Goal: Transaction & Acquisition: Purchase product/service

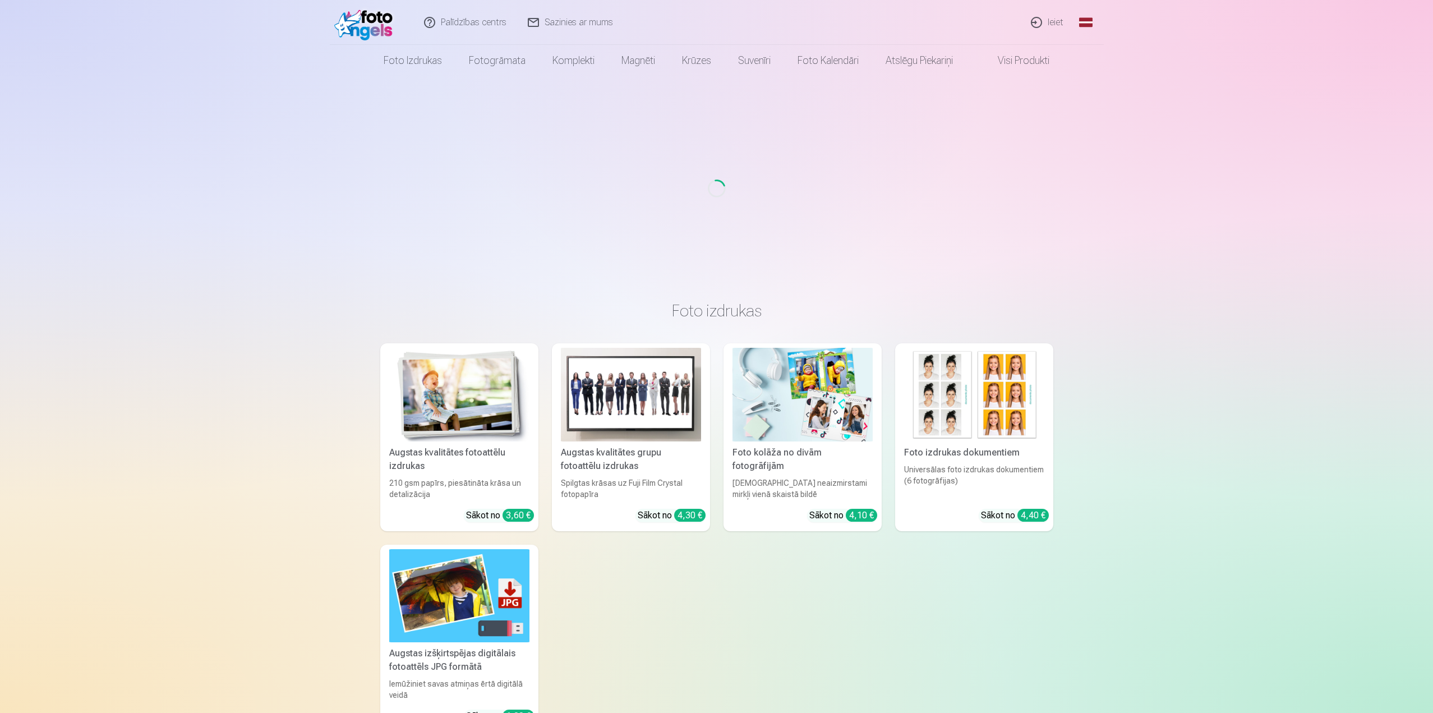
click at [1043, 22] on link "Ieiet" at bounding box center [1048, 22] width 54 height 45
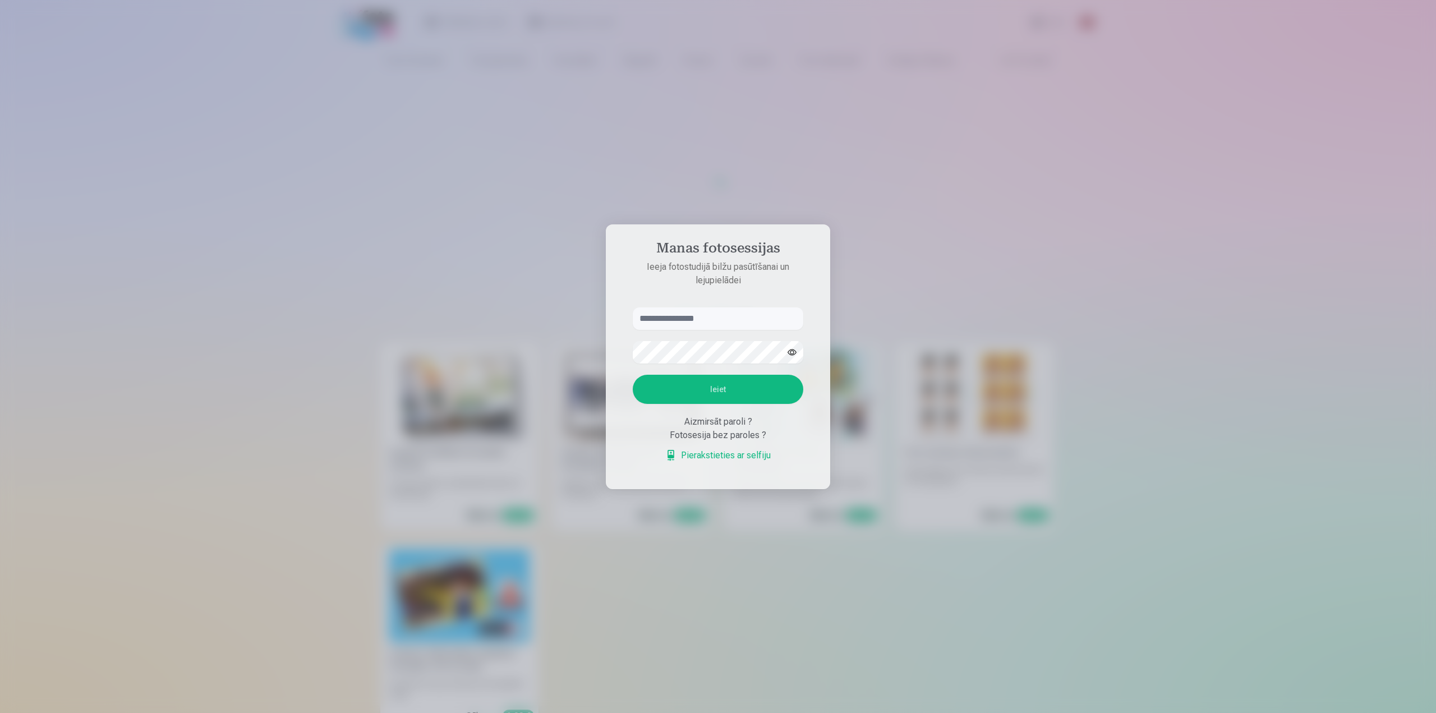
click at [686, 325] on input "text" at bounding box center [718, 318] width 170 height 22
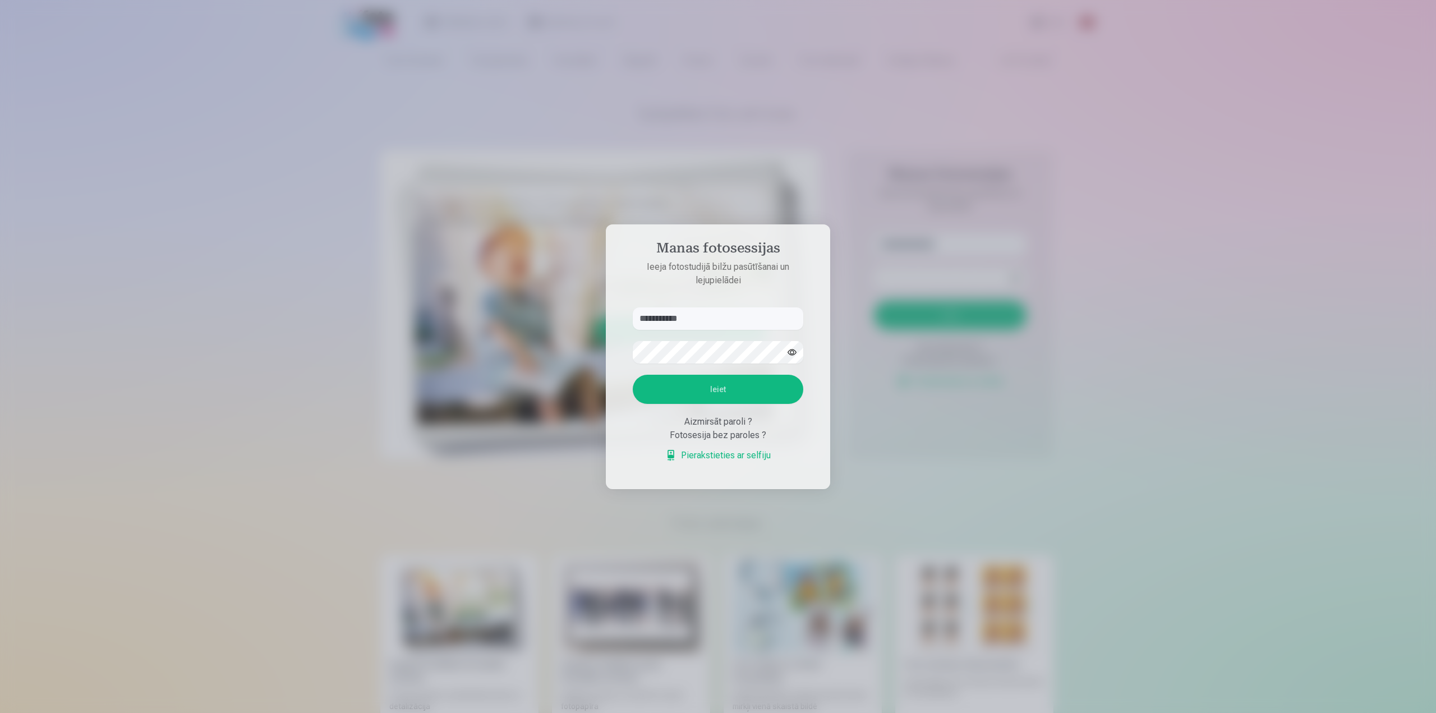
type input "**********"
click at [734, 385] on button "Ieiet" at bounding box center [718, 389] width 170 height 29
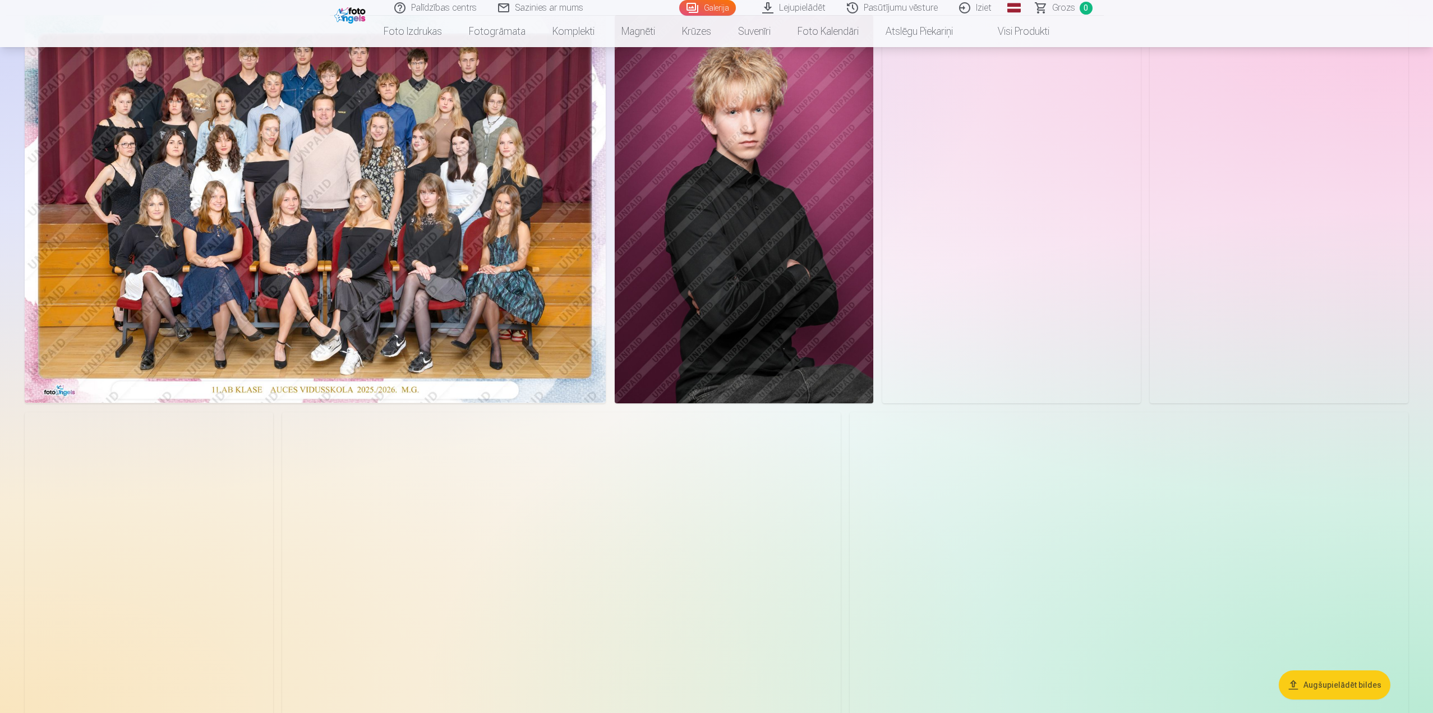
scroll to position [56, 0]
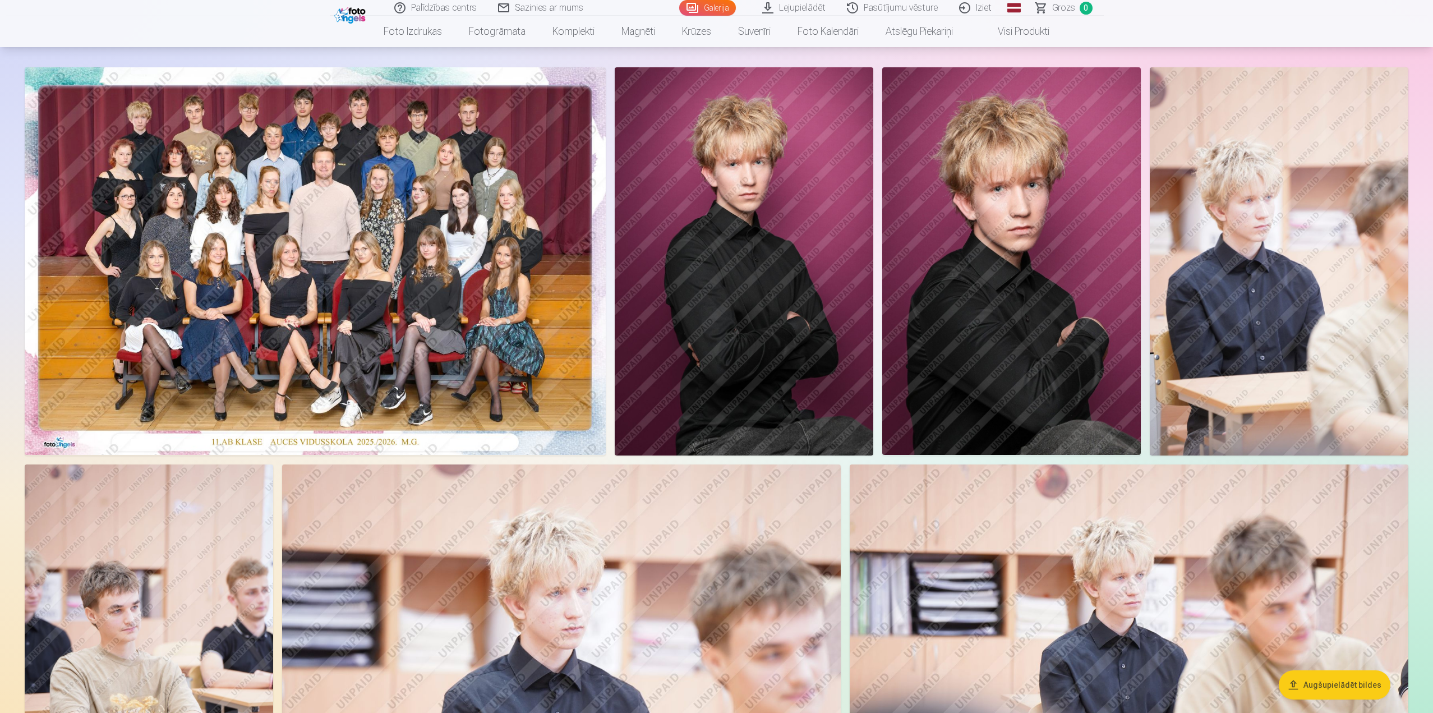
click at [419, 281] on img at bounding box center [315, 261] width 581 height 388
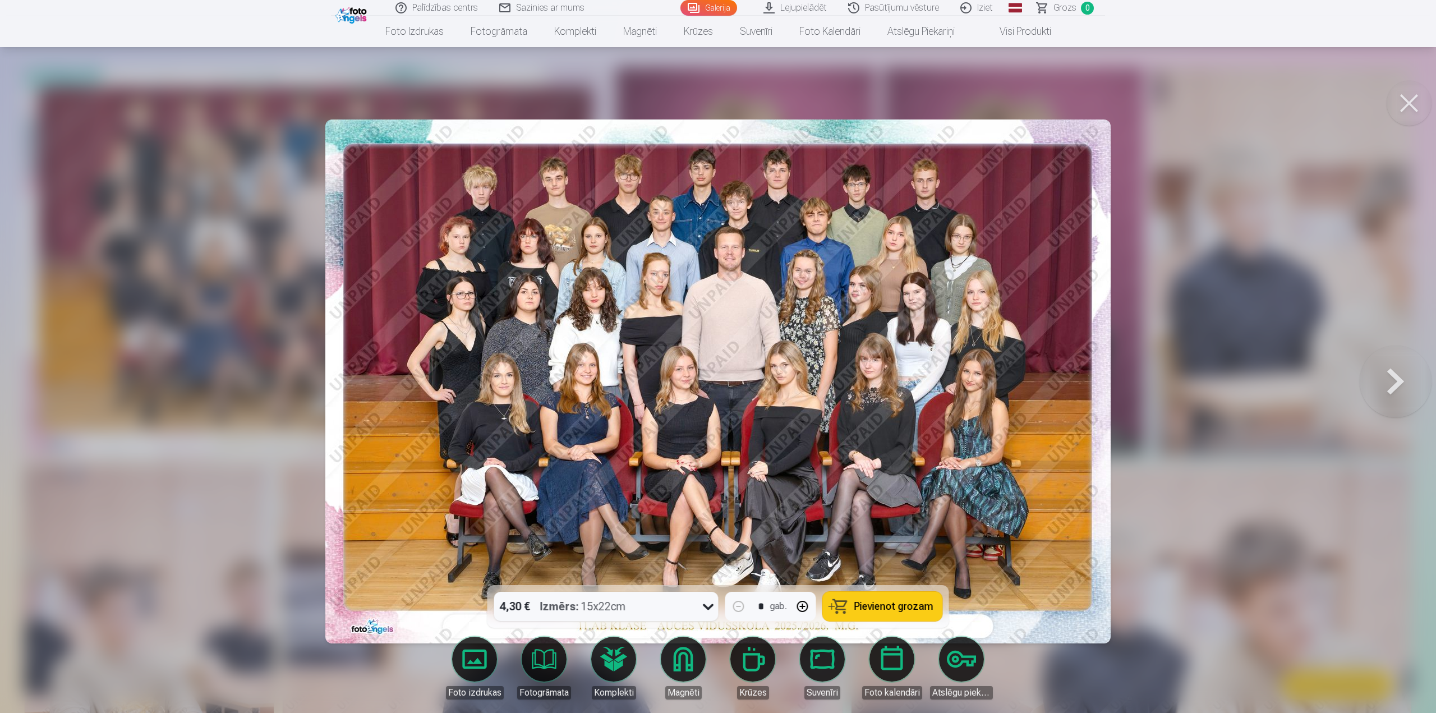
click at [470, 190] on img at bounding box center [717, 381] width 785 height 524
click at [481, 187] on img at bounding box center [717, 381] width 785 height 524
click at [1156, 260] on div at bounding box center [718, 356] width 1436 height 713
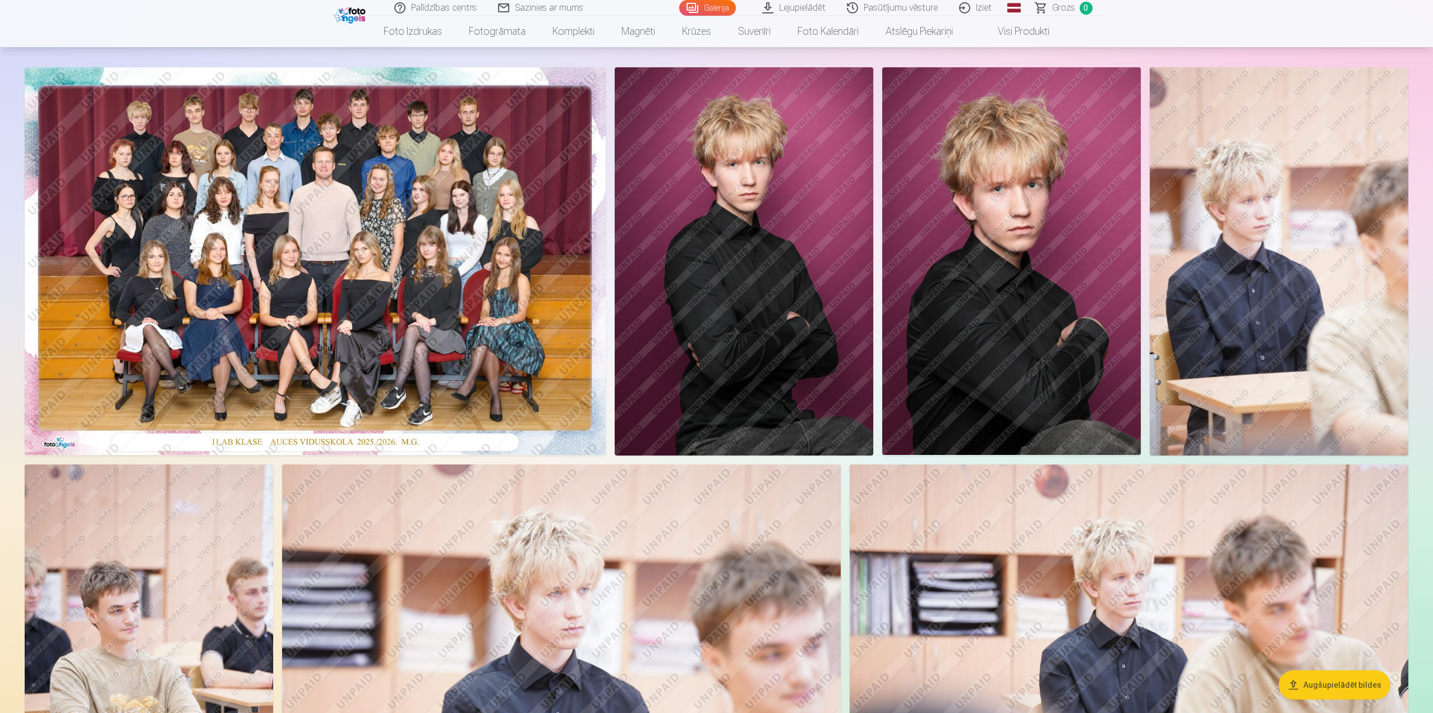
click at [371, 228] on img at bounding box center [315, 261] width 581 height 388
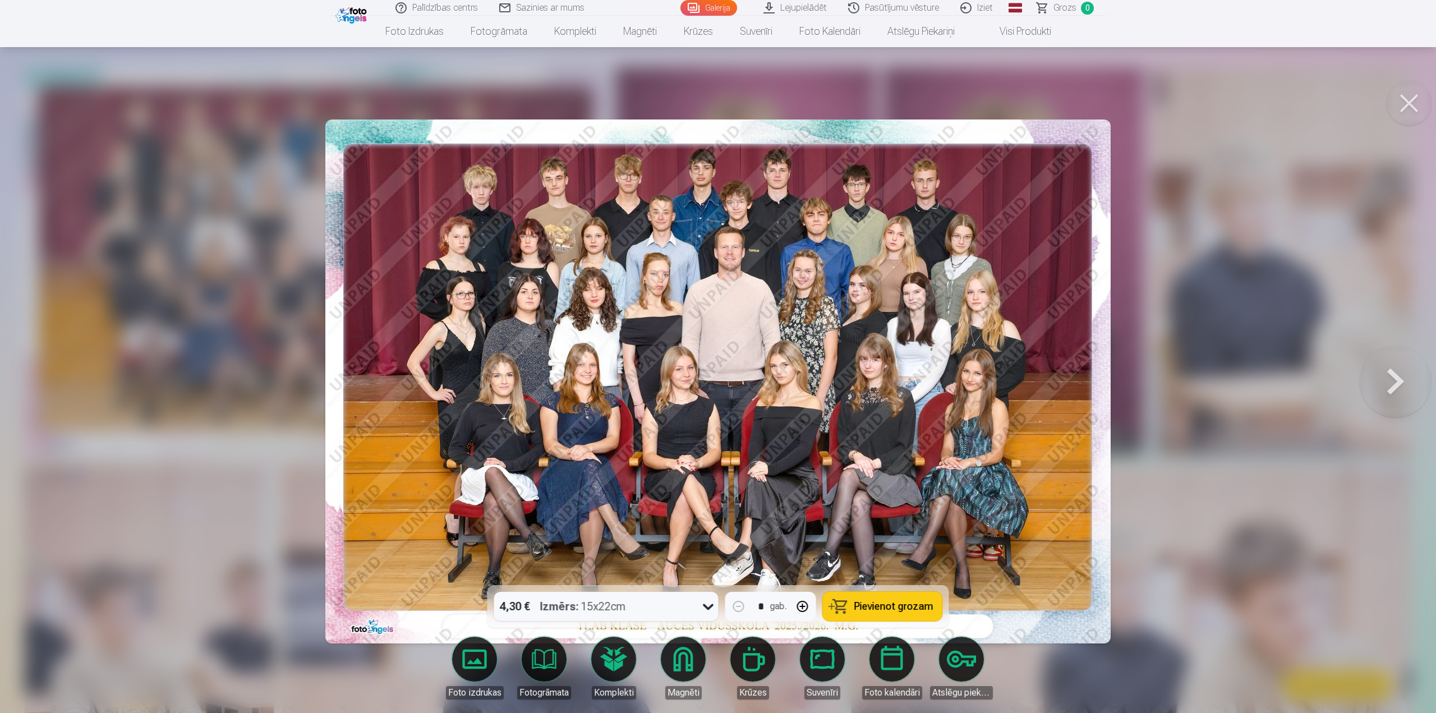
click at [1132, 299] on div at bounding box center [718, 356] width 1436 height 713
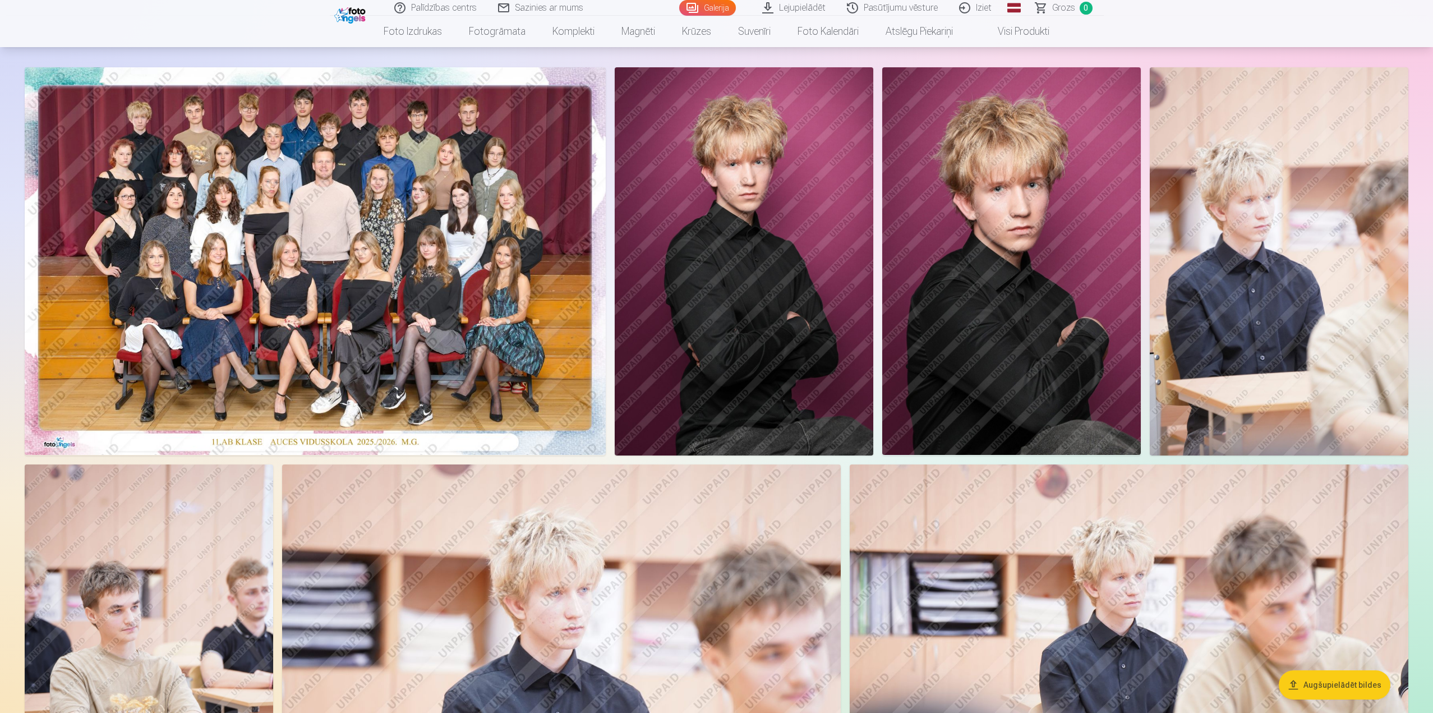
click at [793, 299] on img at bounding box center [744, 261] width 259 height 388
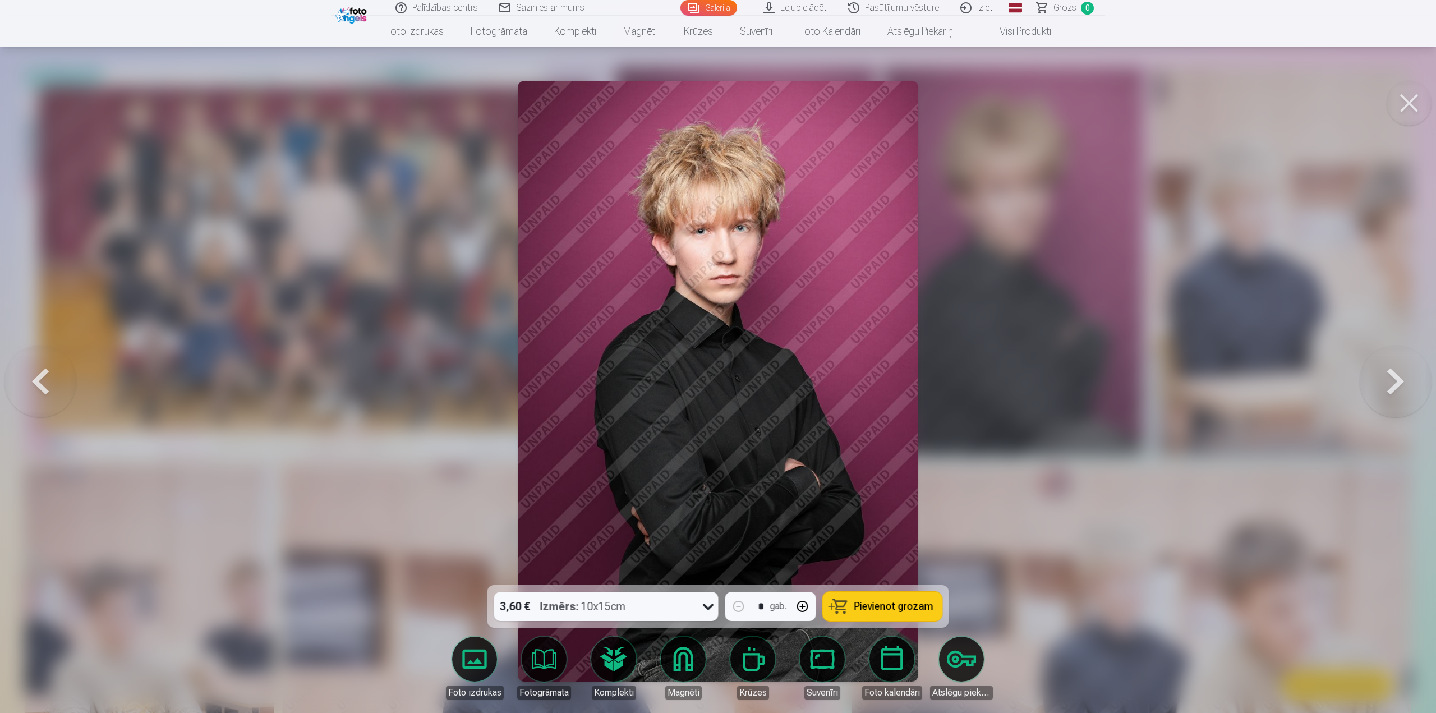
click at [1010, 265] on div at bounding box center [718, 356] width 1436 height 713
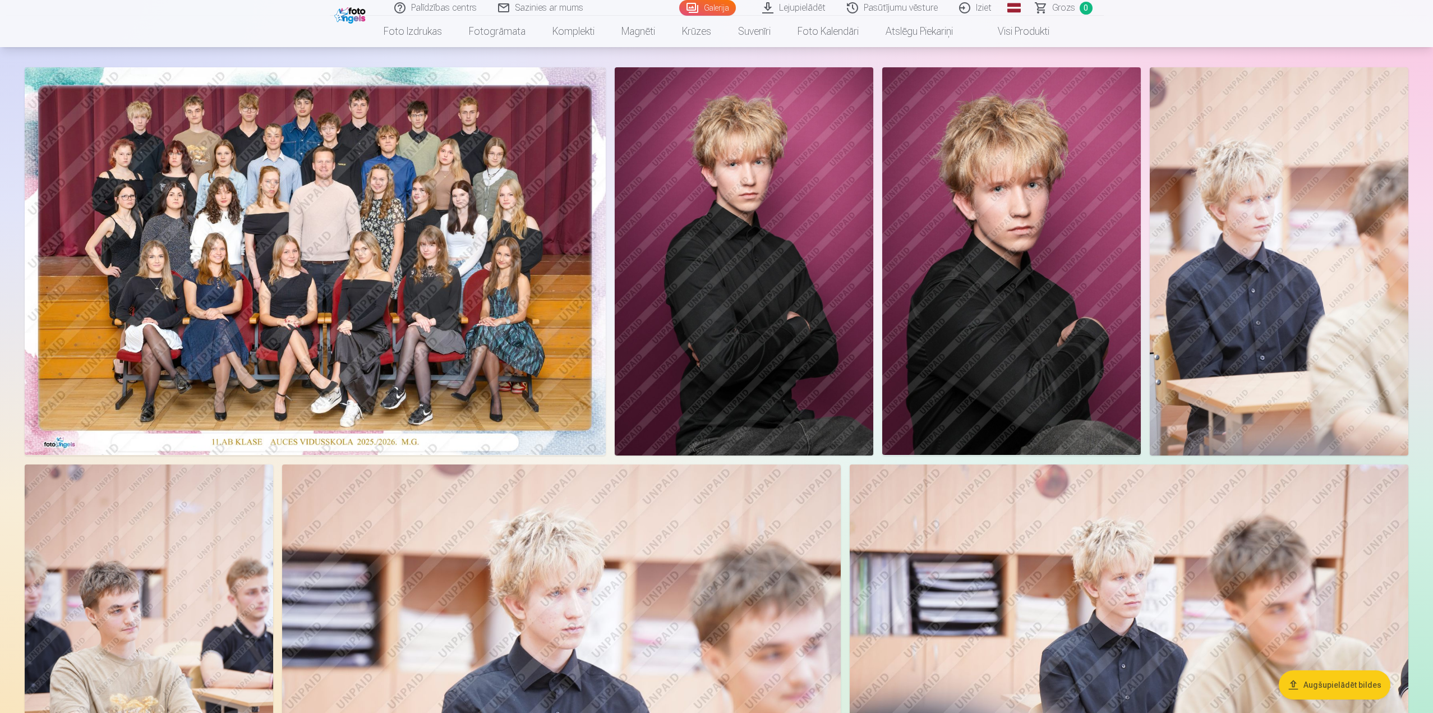
click at [1062, 299] on img at bounding box center [1011, 261] width 259 height 388
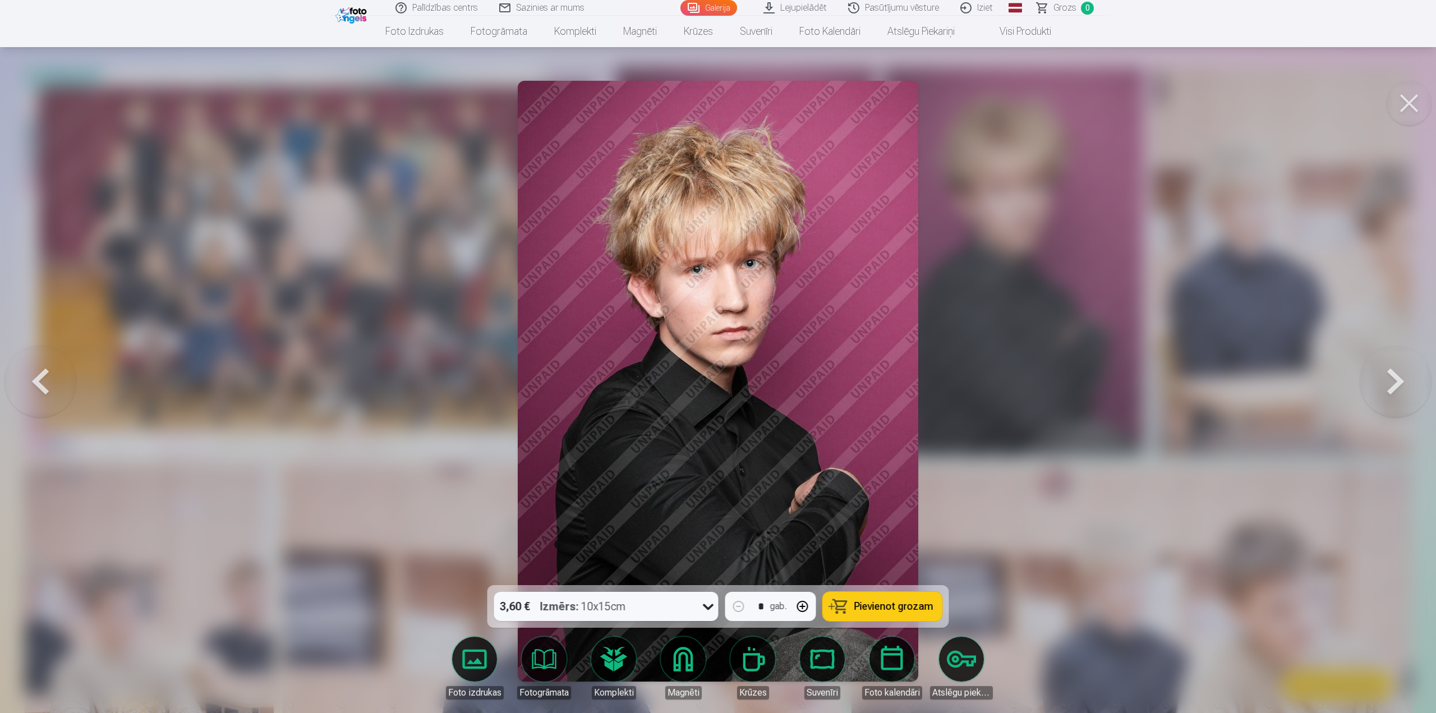
click at [1022, 467] on div at bounding box center [718, 356] width 1436 height 713
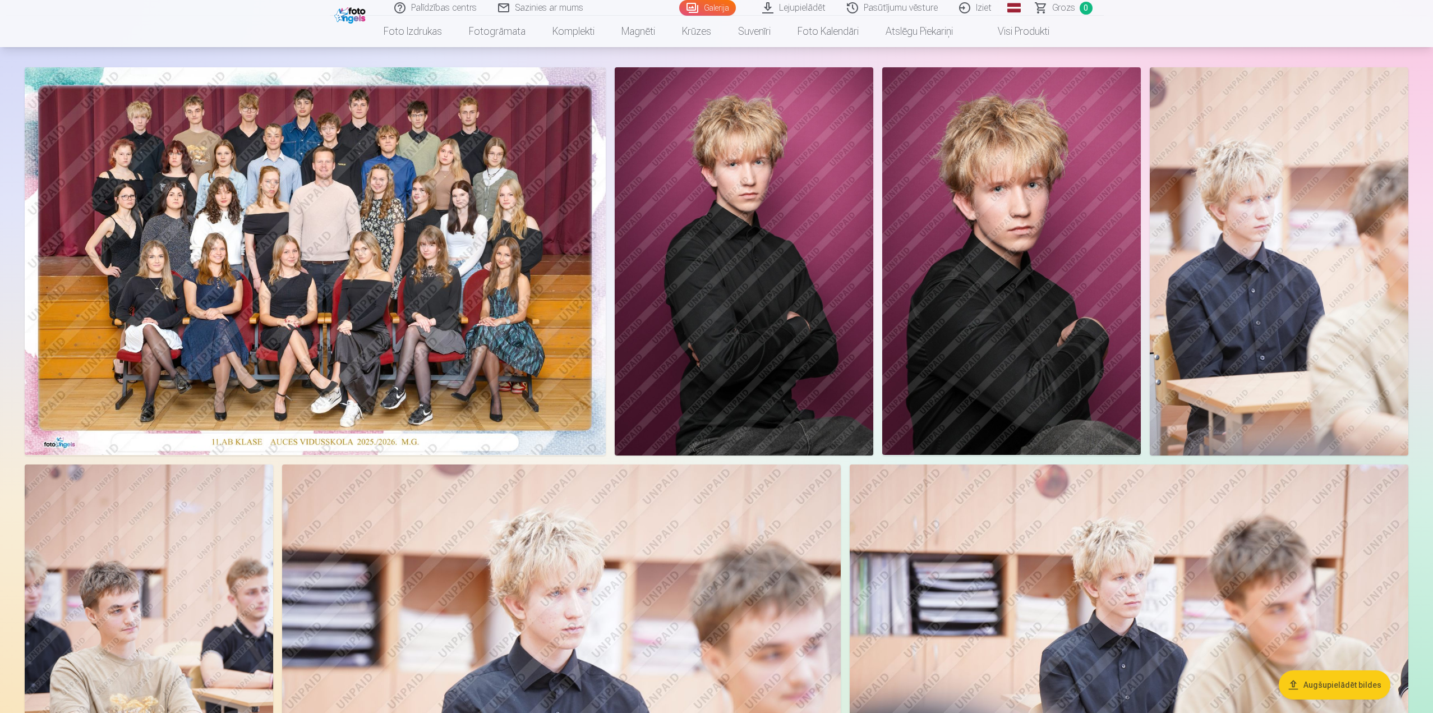
click at [1217, 321] on img at bounding box center [1279, 261] width 259 height 388
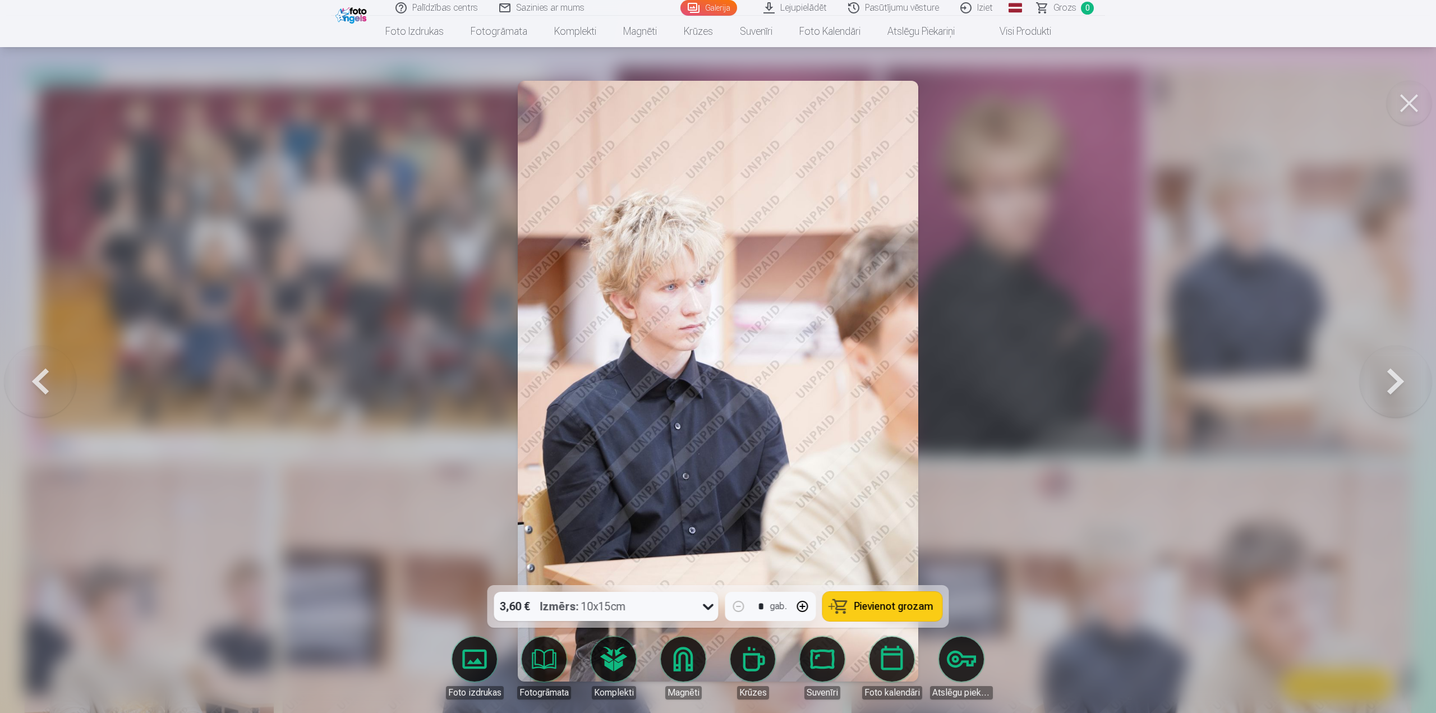
click at [985, 436] on div at bounding box center [718, 356] width 1436 height 713
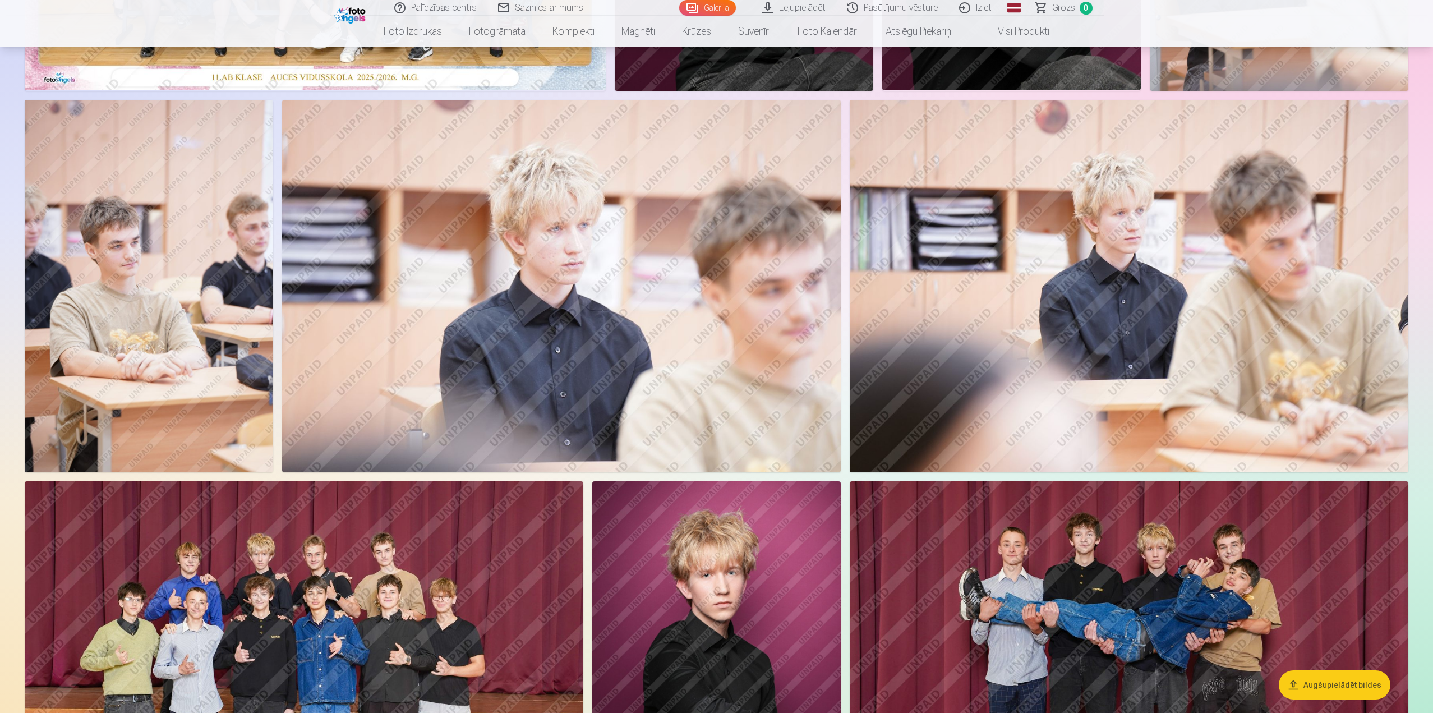
scroll to position [449, 0]
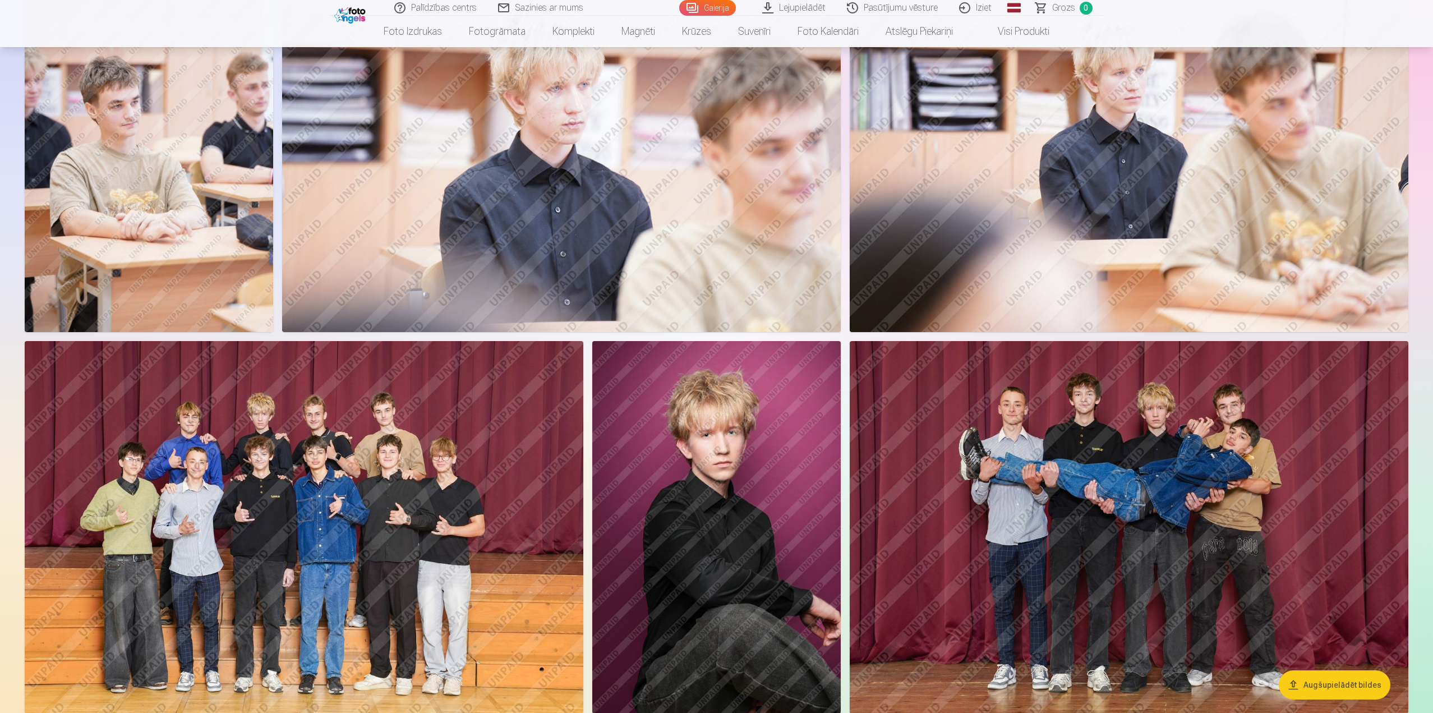
click at [375, 442] on img at bounding box center [304, 527] width 559 height 372
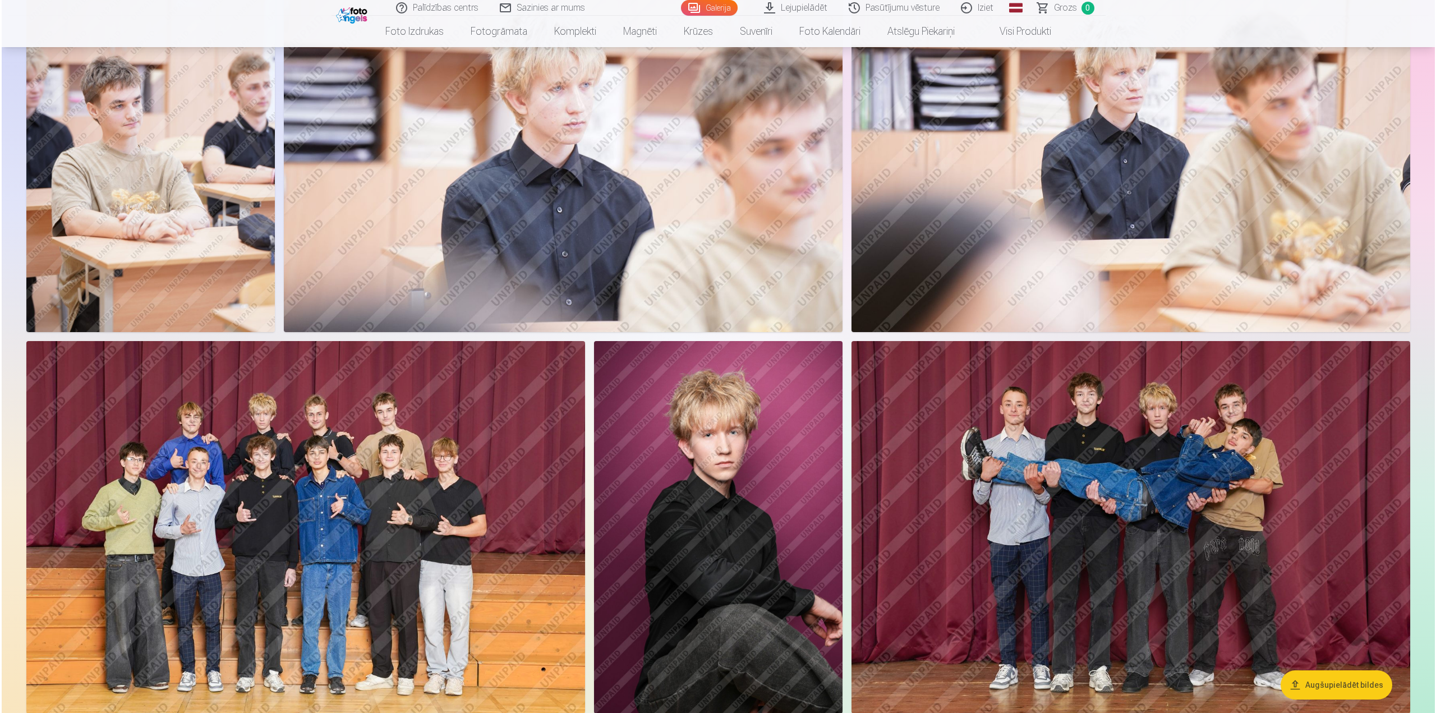
scroll to position [561, 0]
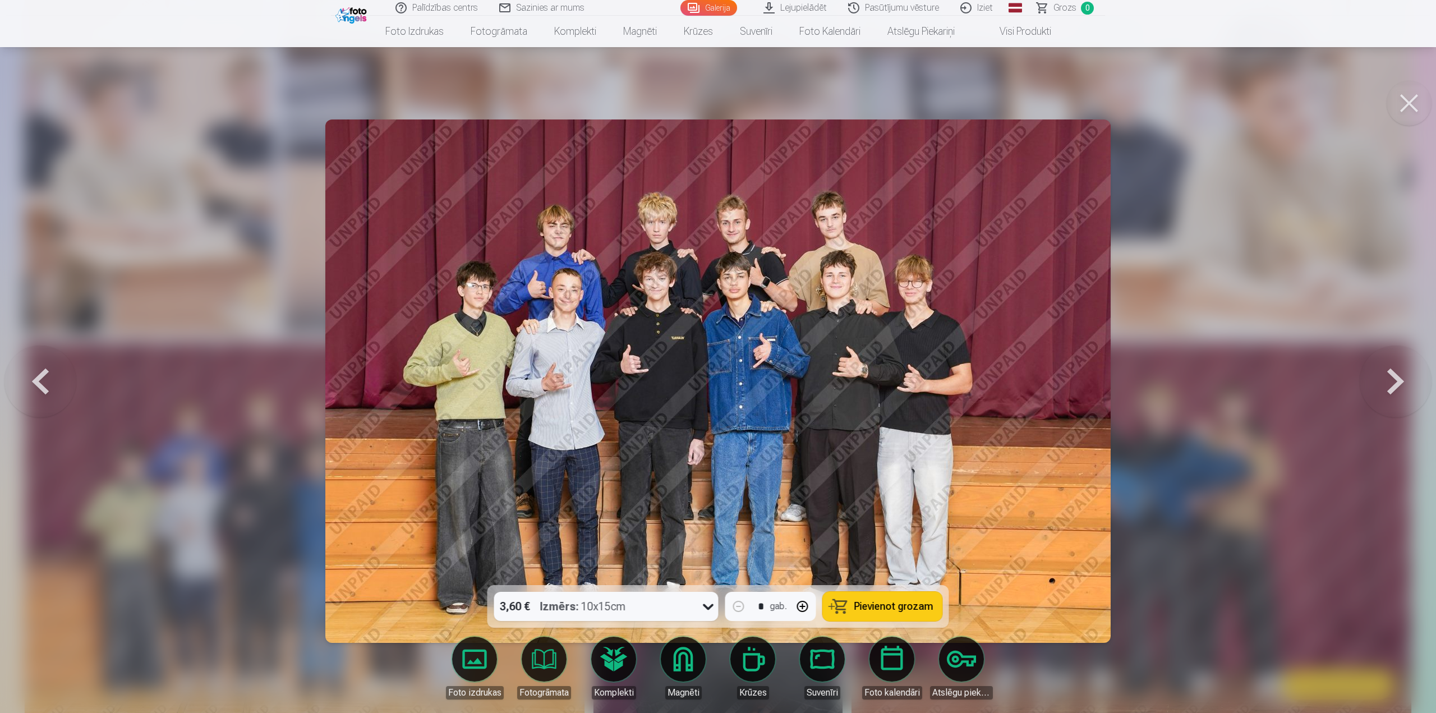
click at [1198, 394] on div at bounding box center [718, 356] width 1436 height 713
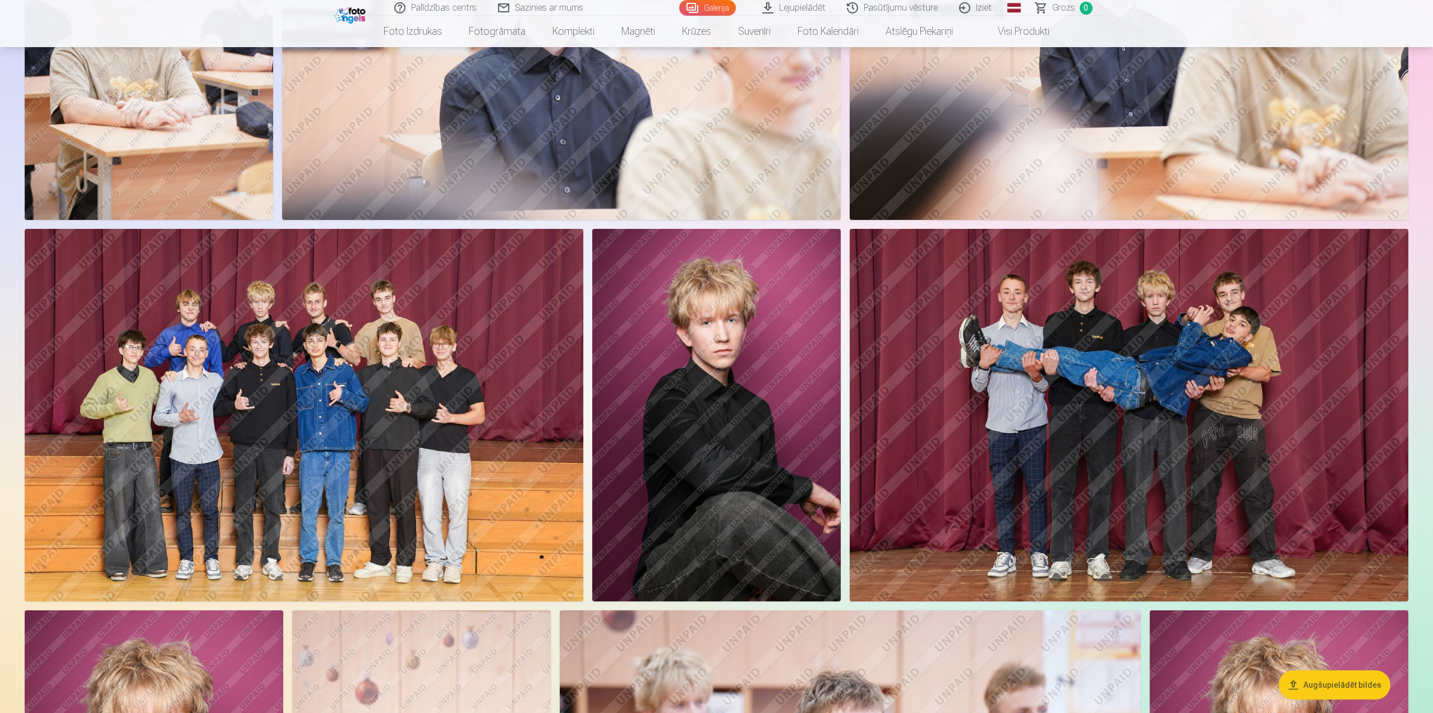
click at [751, 418] on img at bounding box center [716, 415] width 248 height 372
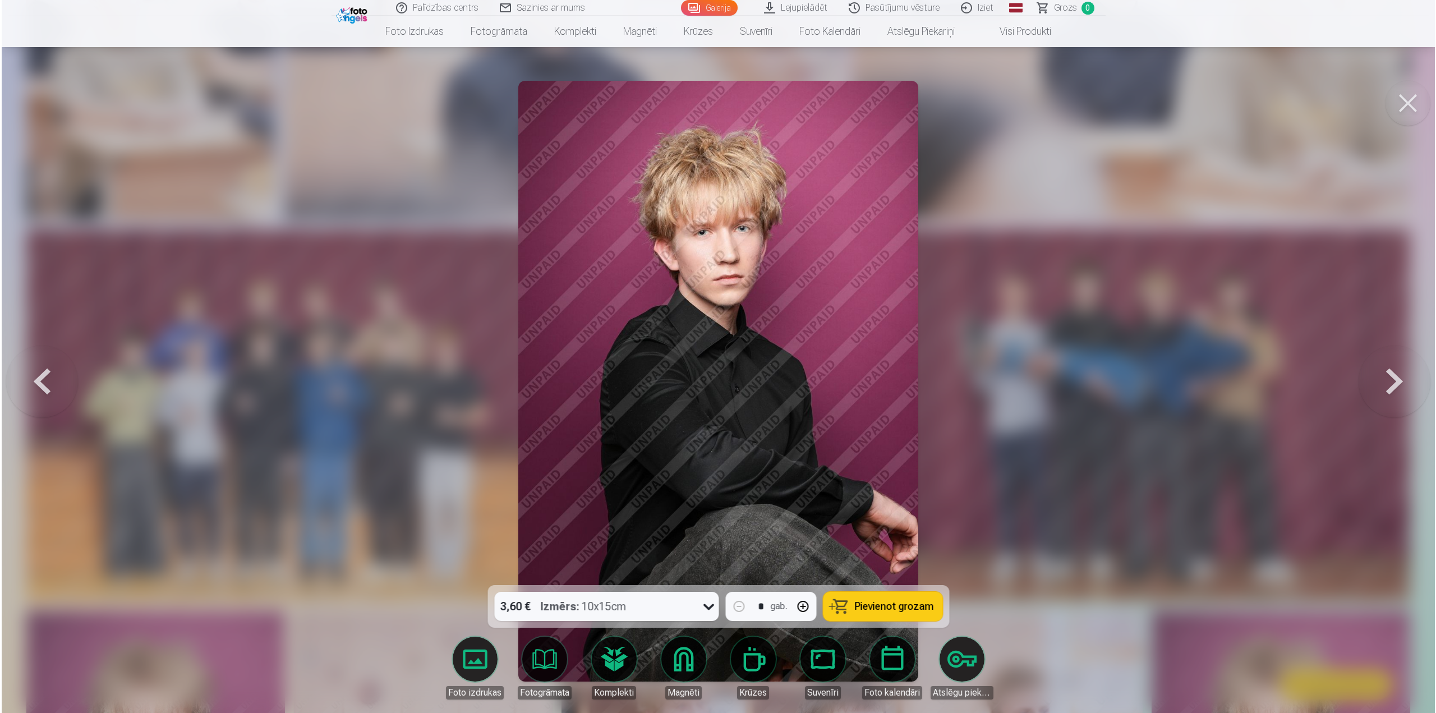
scroll to position [674, 0]
click at [948, 442] on div at bounding box center [718, 356] width 1436 height 713
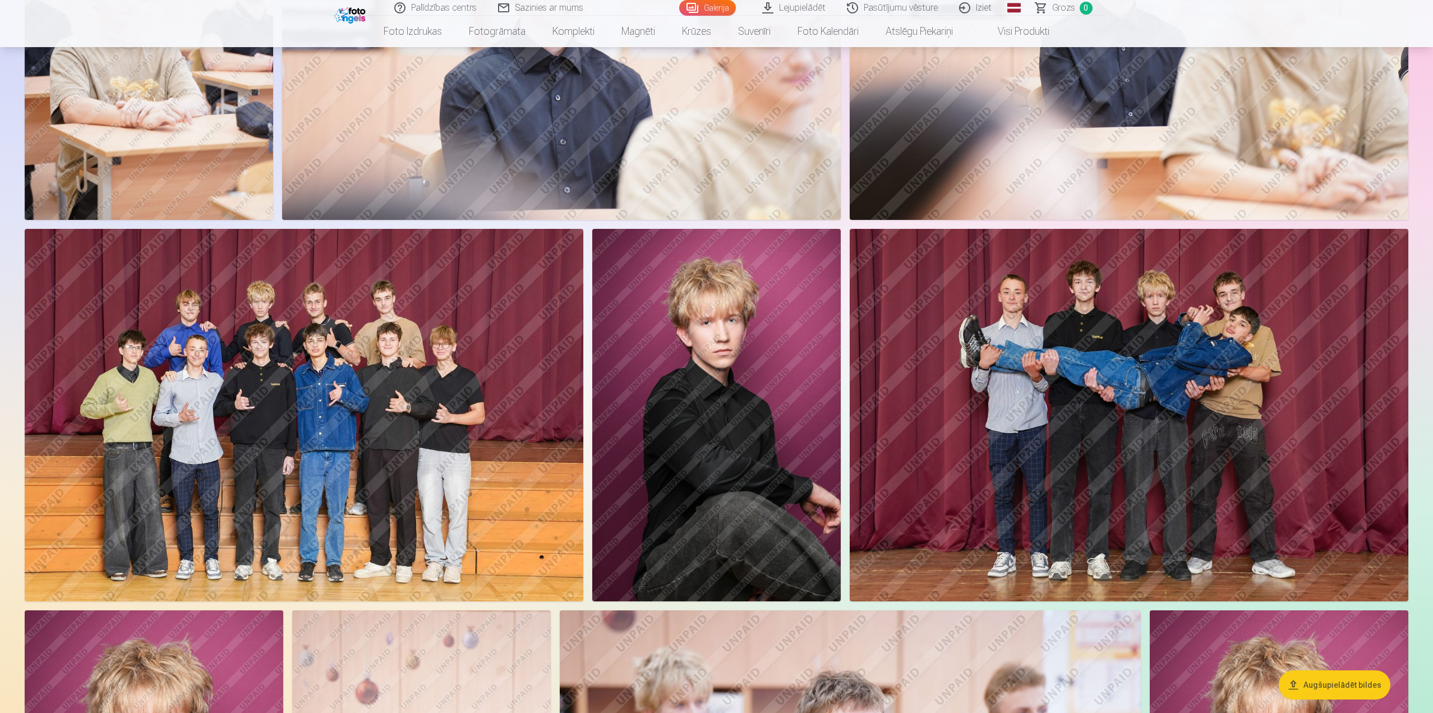
click at [1024, 431] on img at bounding box center [1129, 415] width 559 height 372
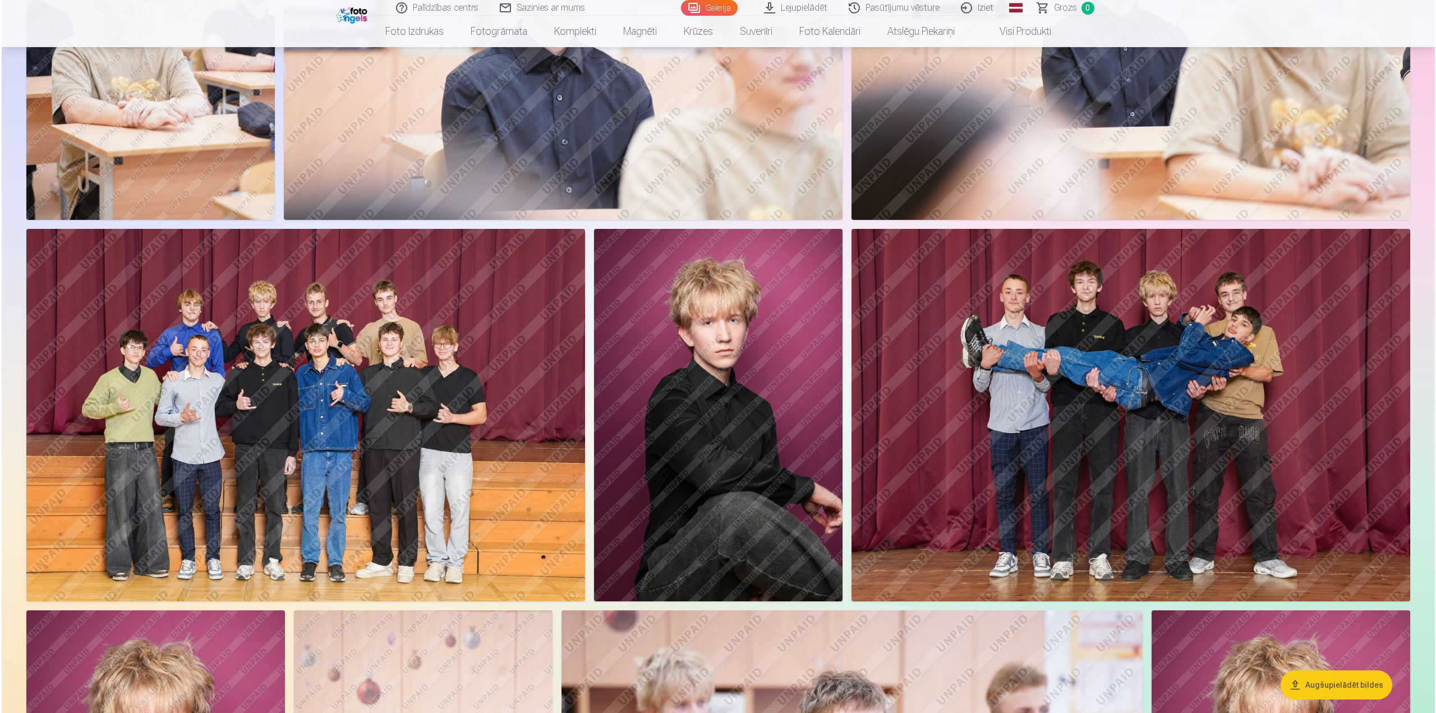
scroll to position [674, 0]
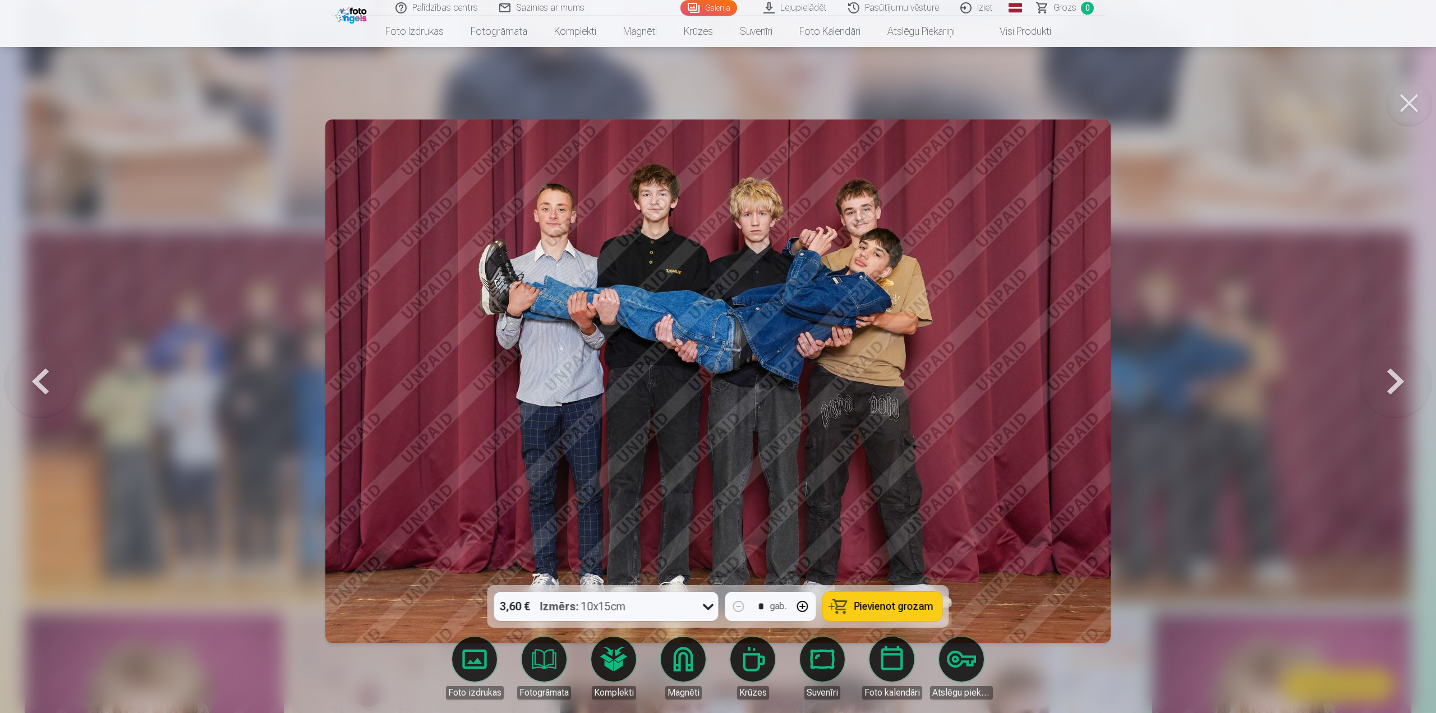
click at [1163, 409] on div at bounding box center [718, 356] width 1436 height 713
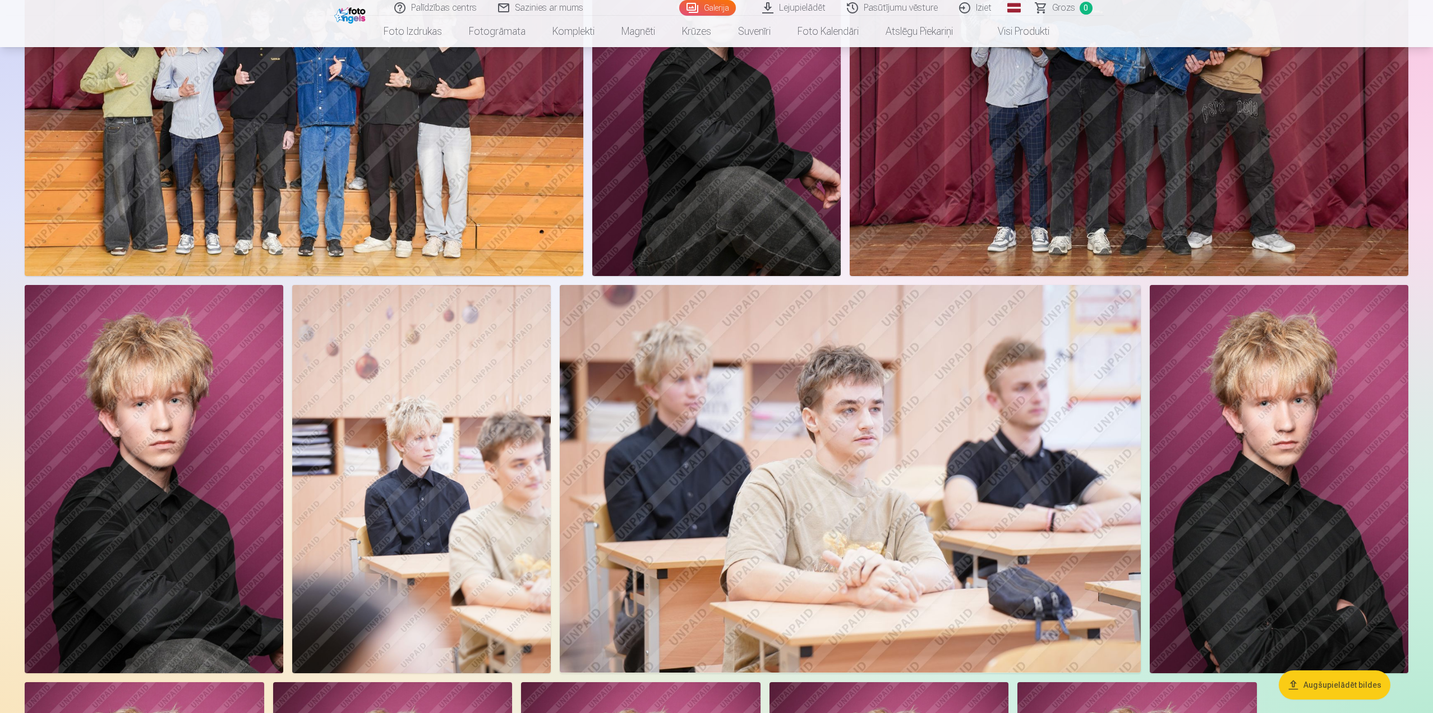
scroll to position [1009, 0]
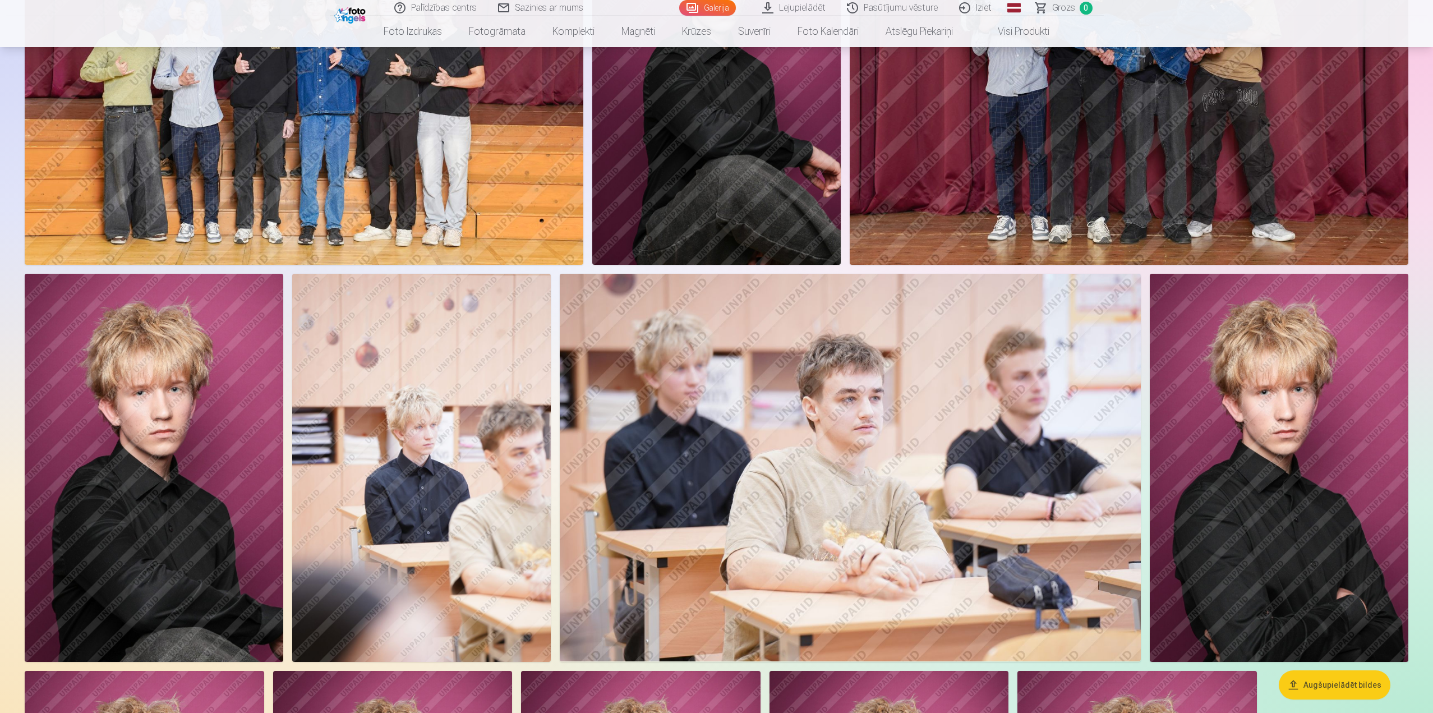
click at [762, 415] on img at bounding box center [851, 468] width 582 height 388
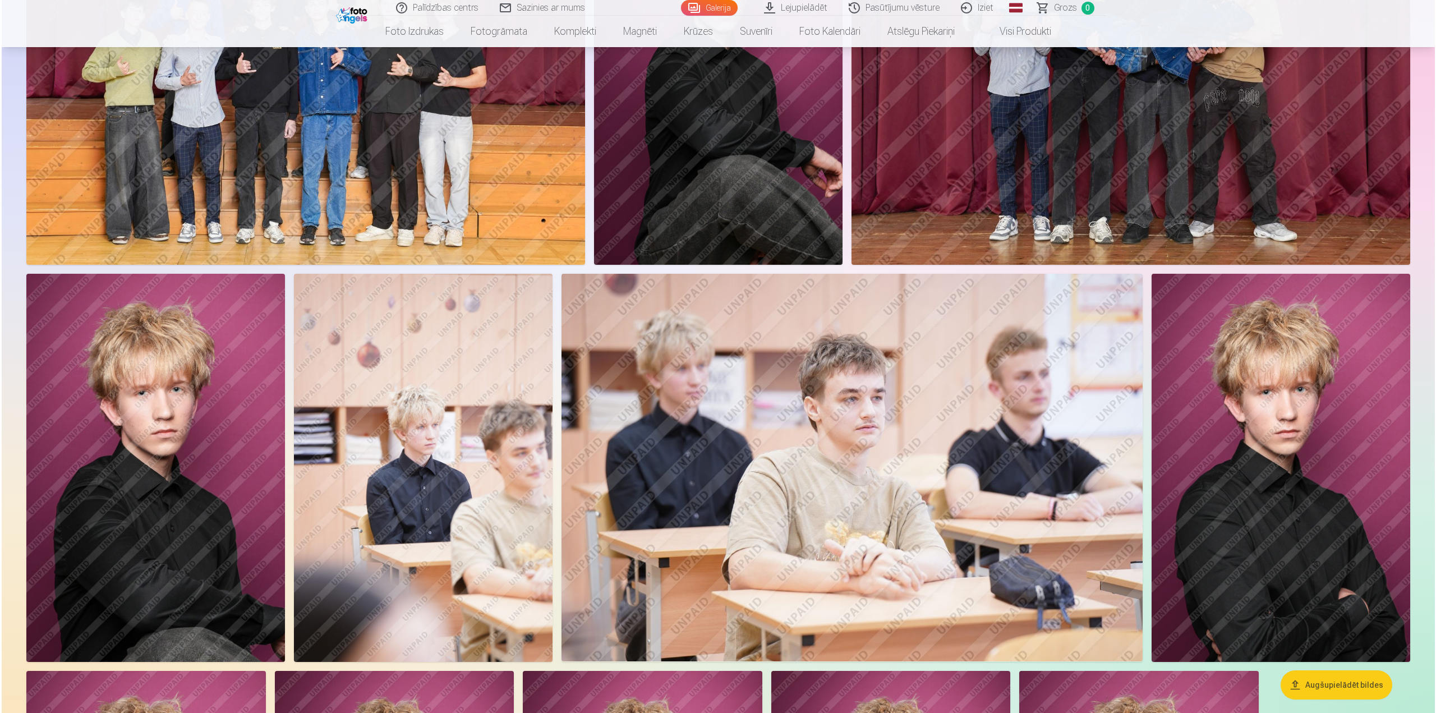
scroll to position [1011, 0]
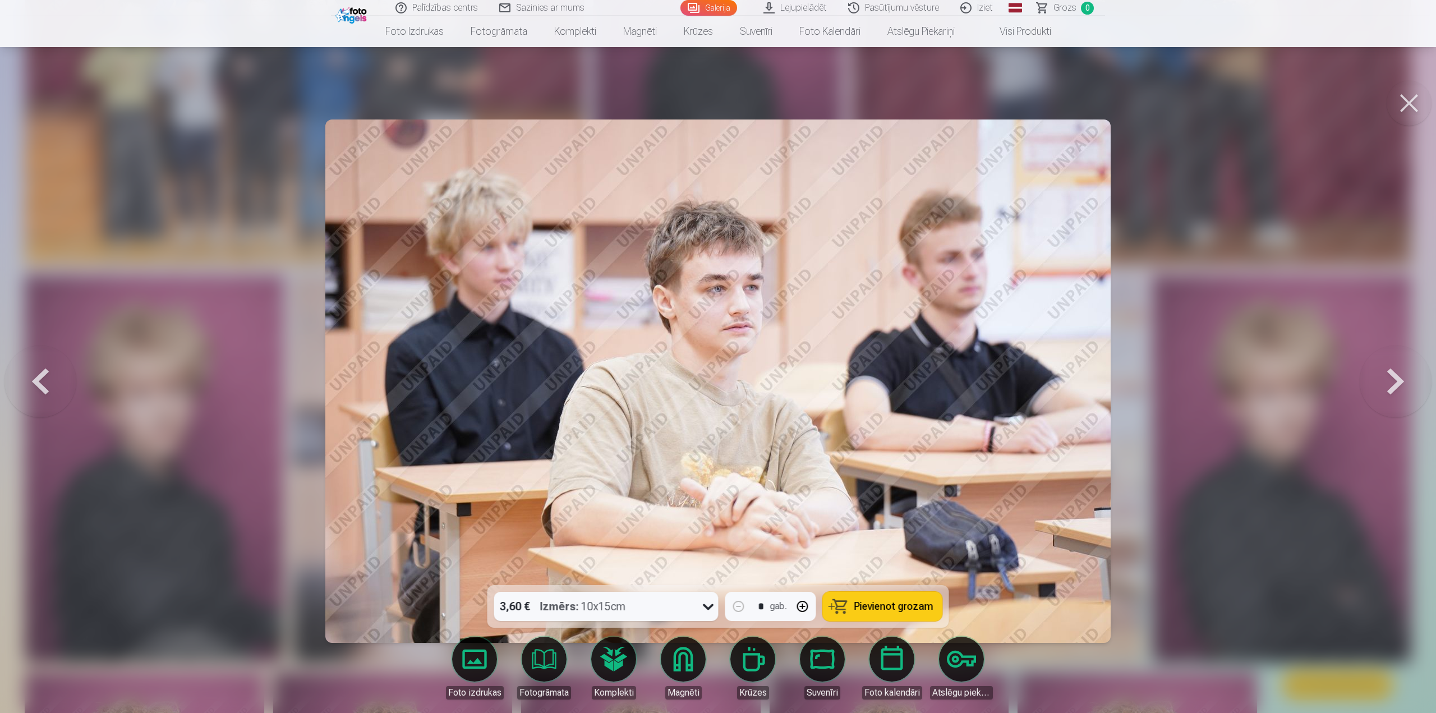
click at [1177, 432] on div at bounding box center [718, 356] width 1436 height 713
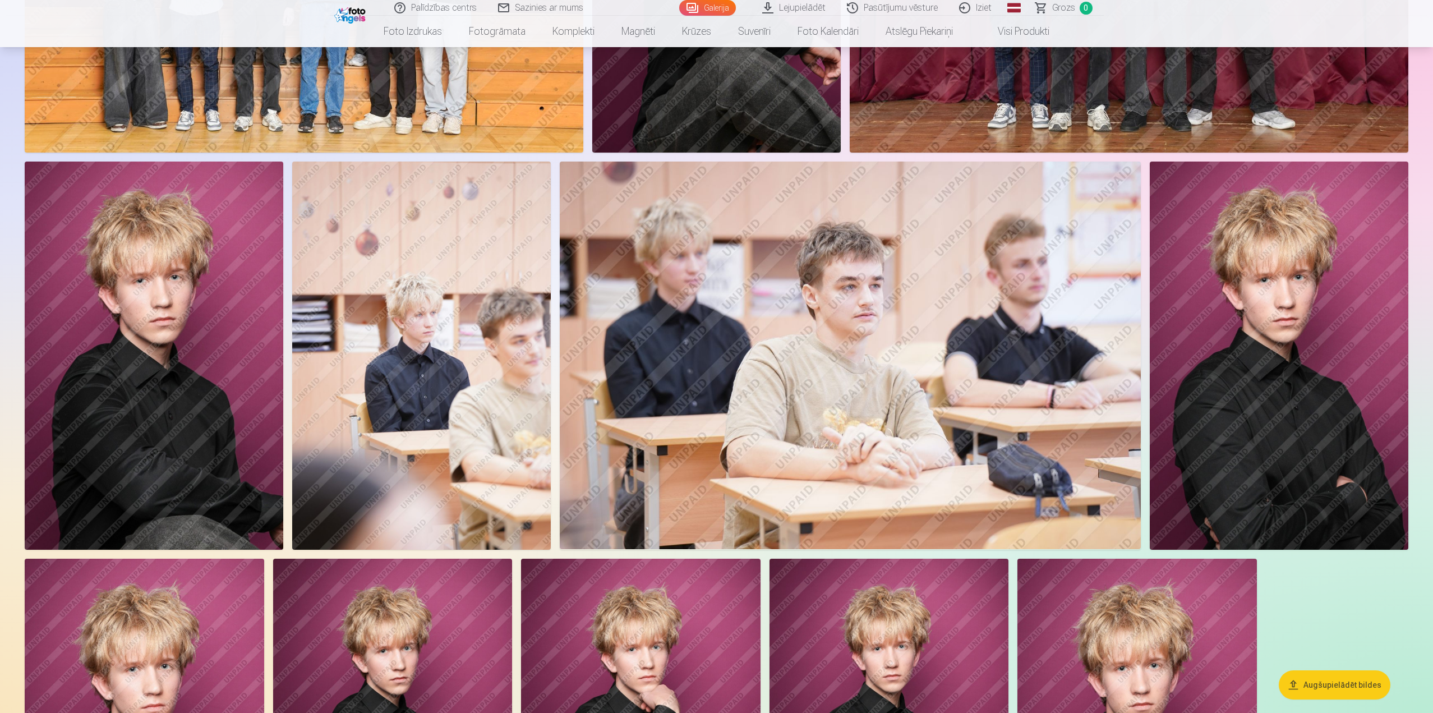
click at [205, 372] on img at bounding box center [154, 356] width 259 height 388
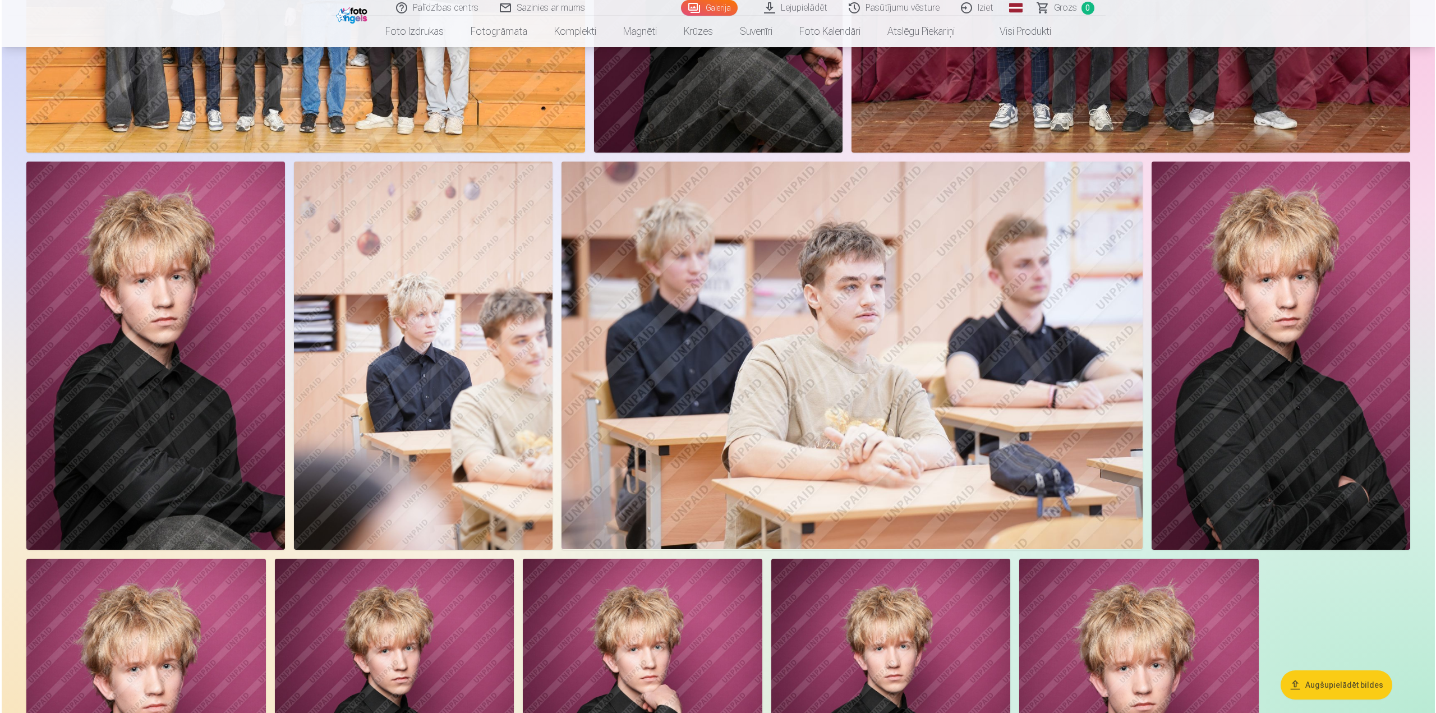
scroll to position [1123, 0]
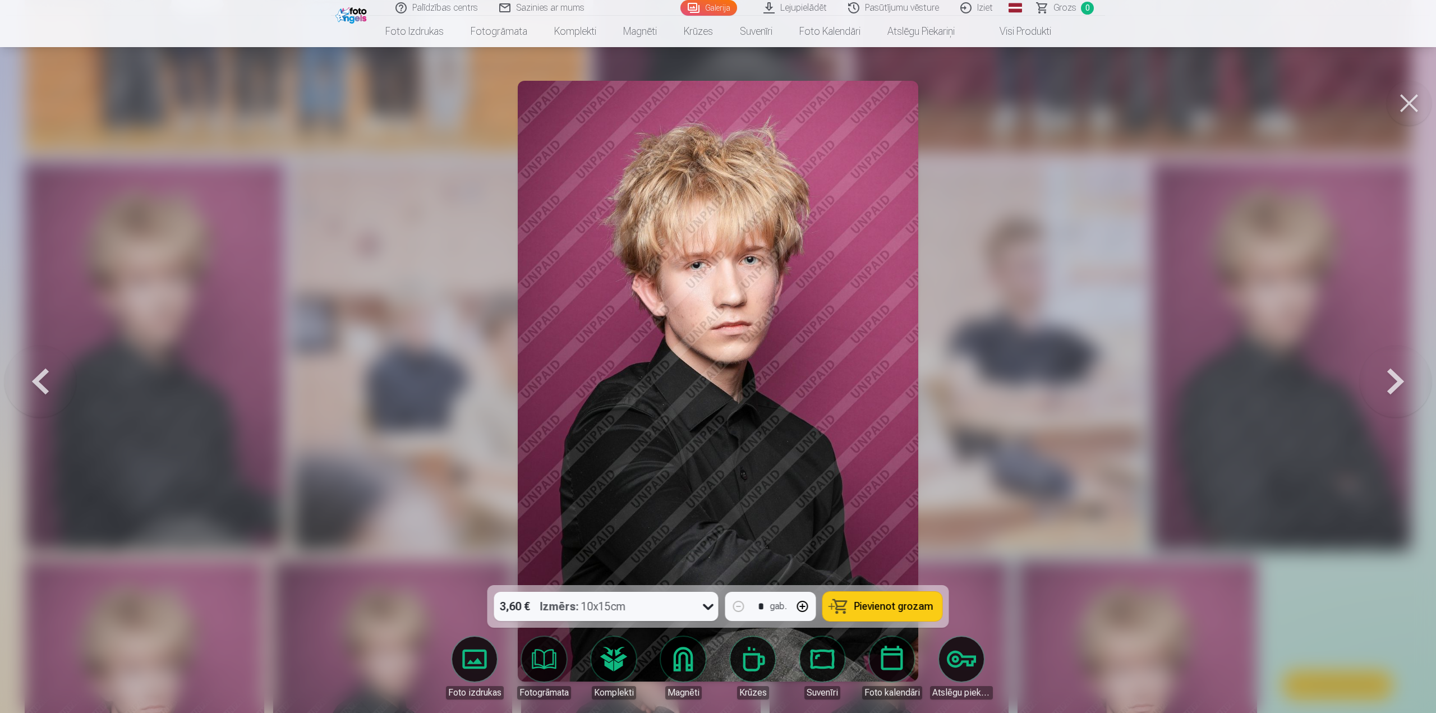
click at [429, 433] on div at bounding box center [718, 356] width 1436 height 713
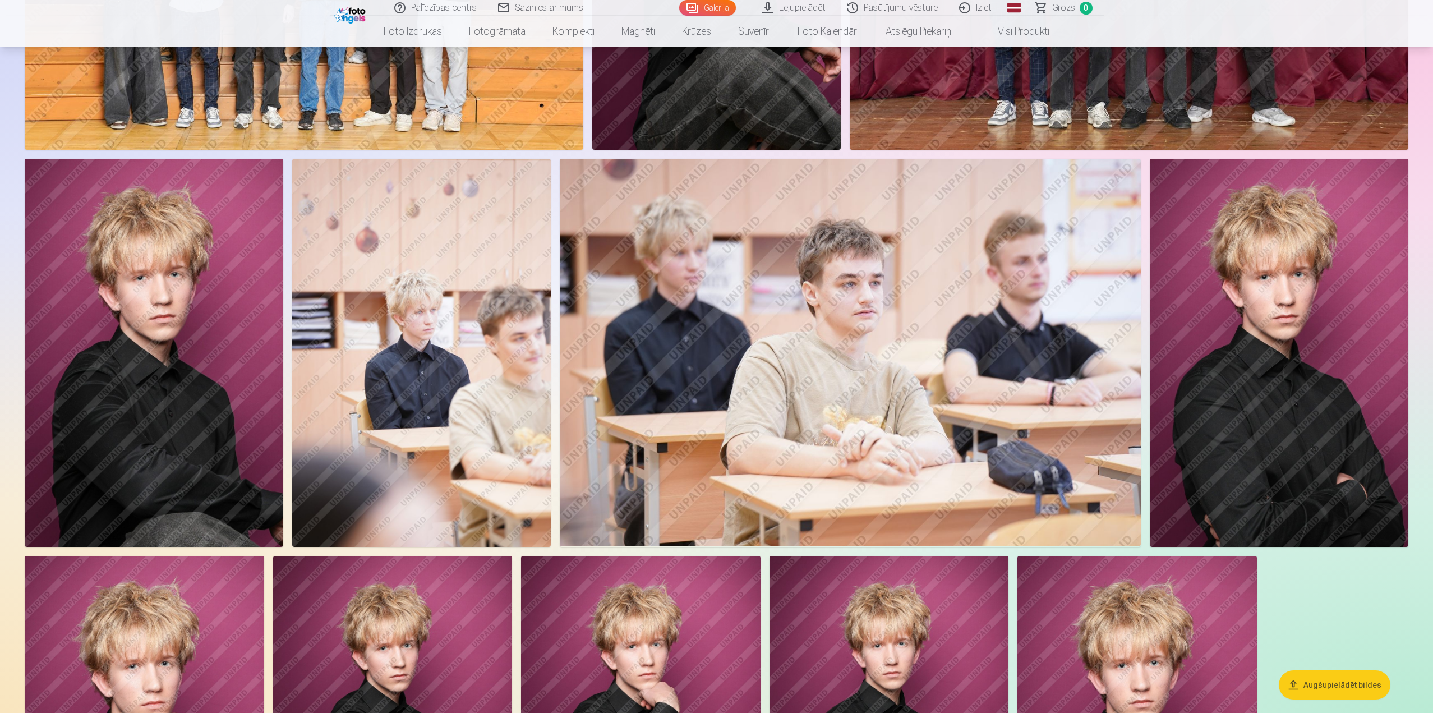
scroll to position [1066, 0]
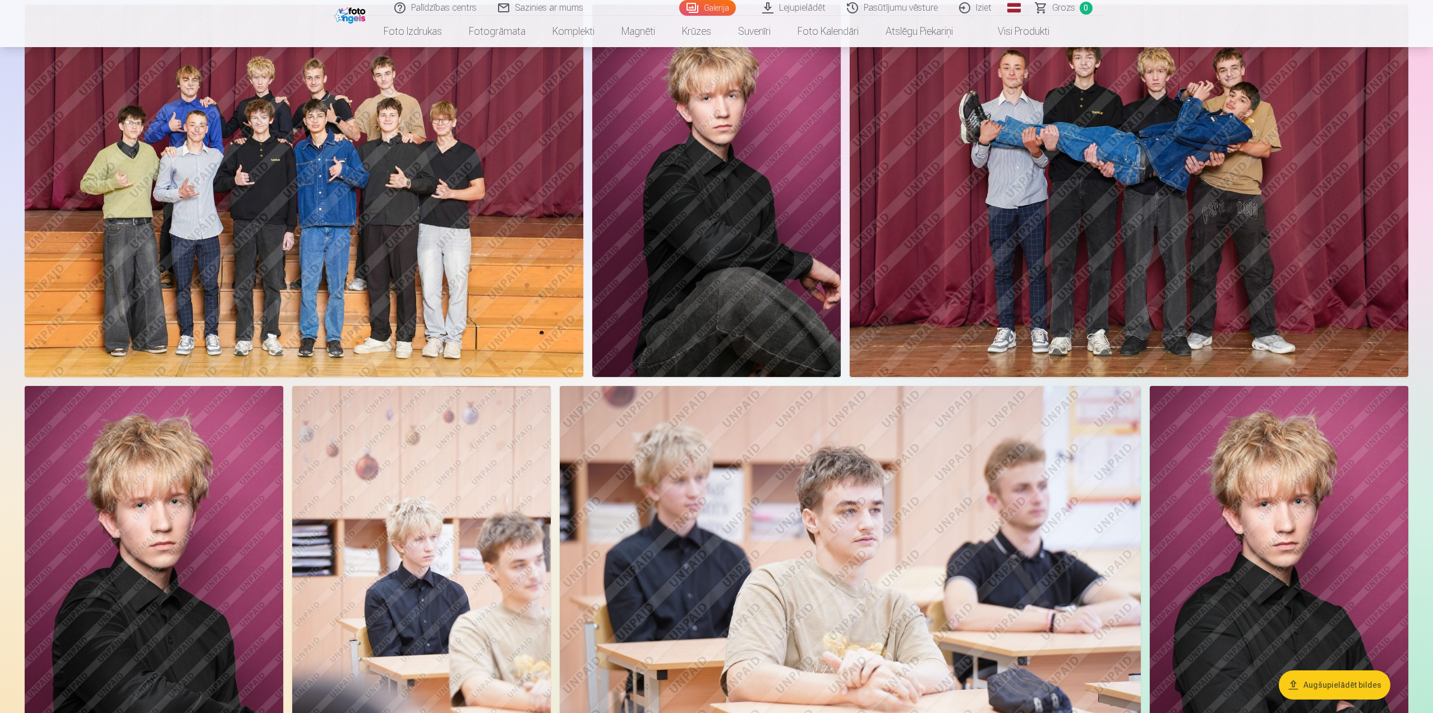
click at [1231, 436] on img at bounding box center [1279, 580] width 259 height 388
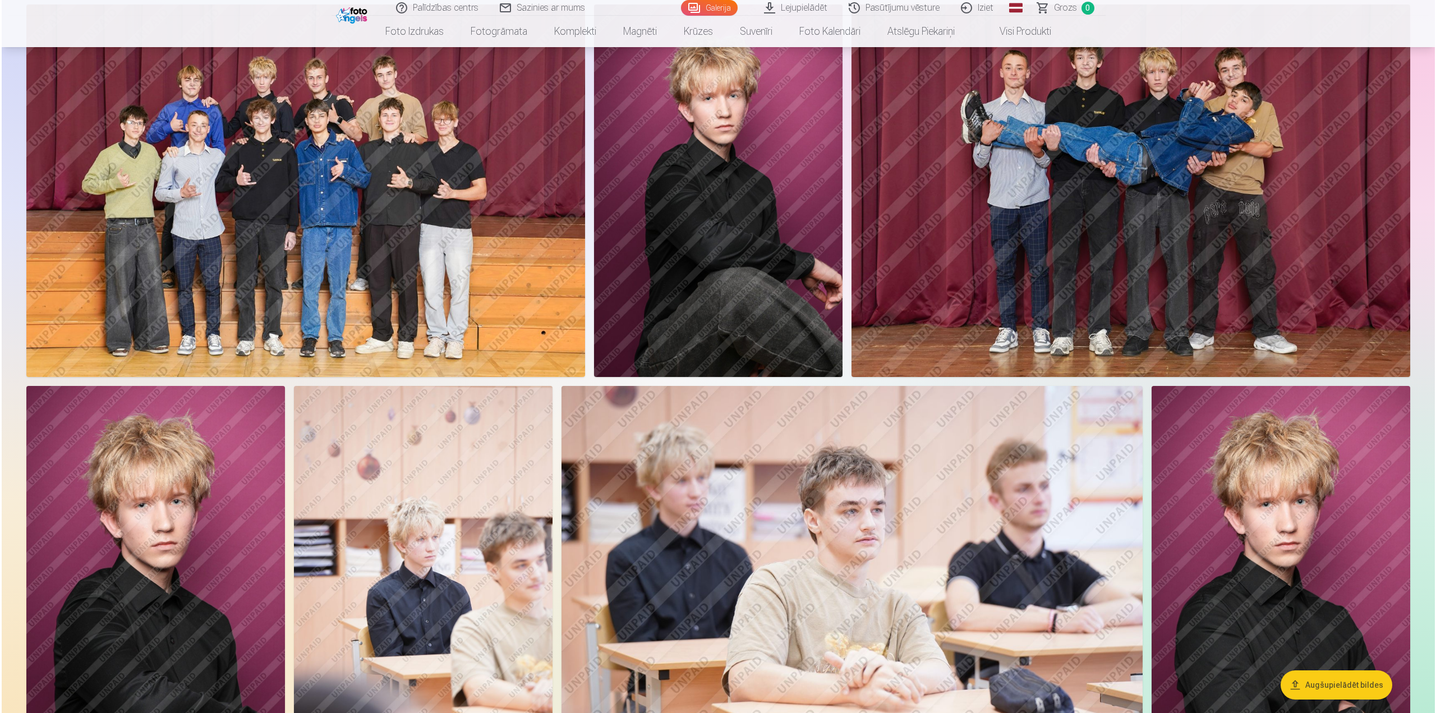
scroll to position [899, 0]
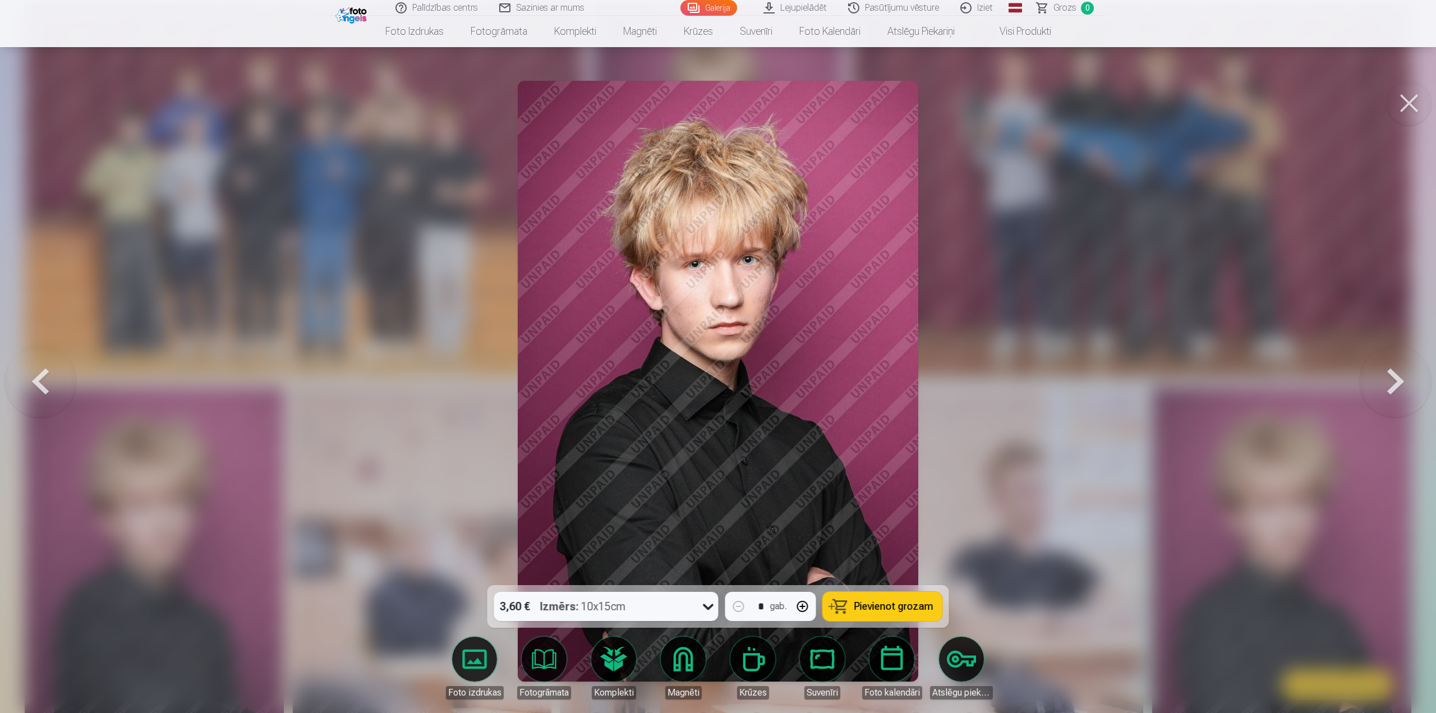
click at [993, 501] on div at bounding box center [718, 356] width 1436 height 713
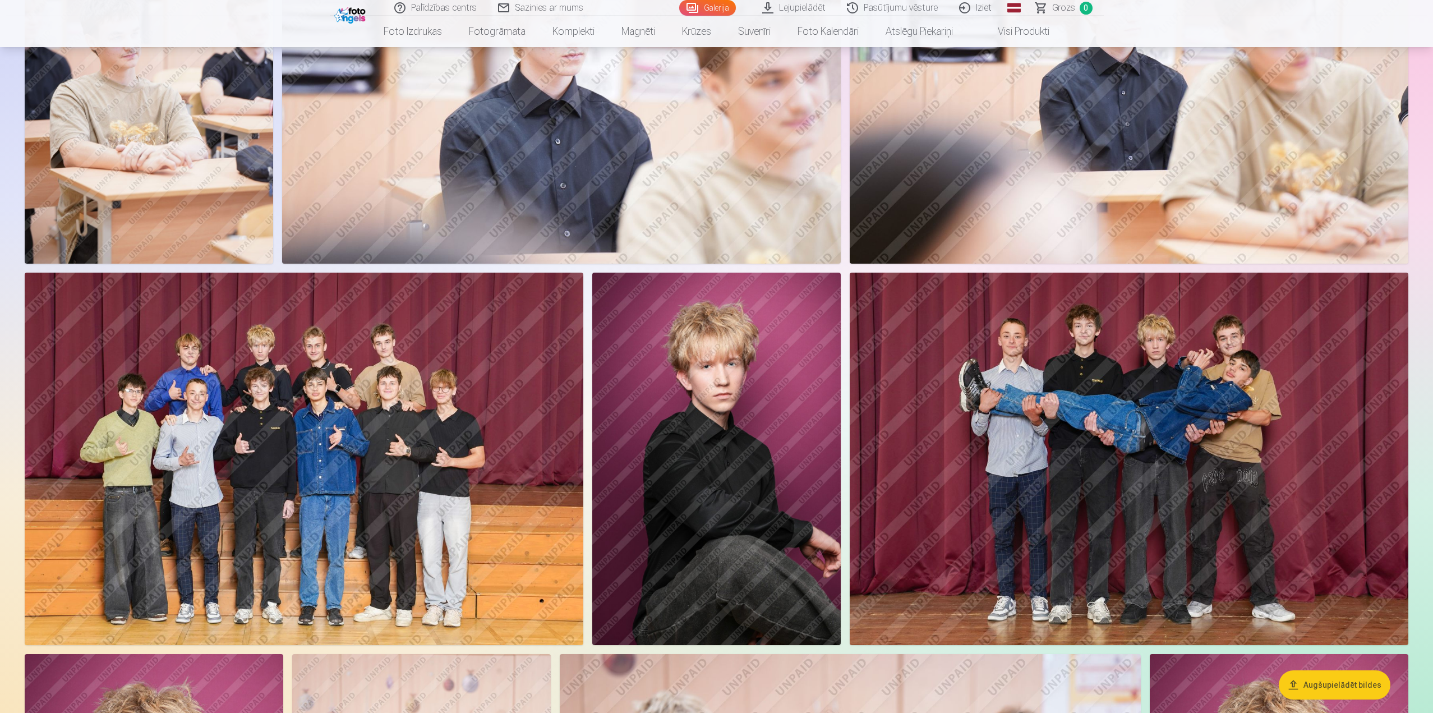
scroll to position [617, 0]
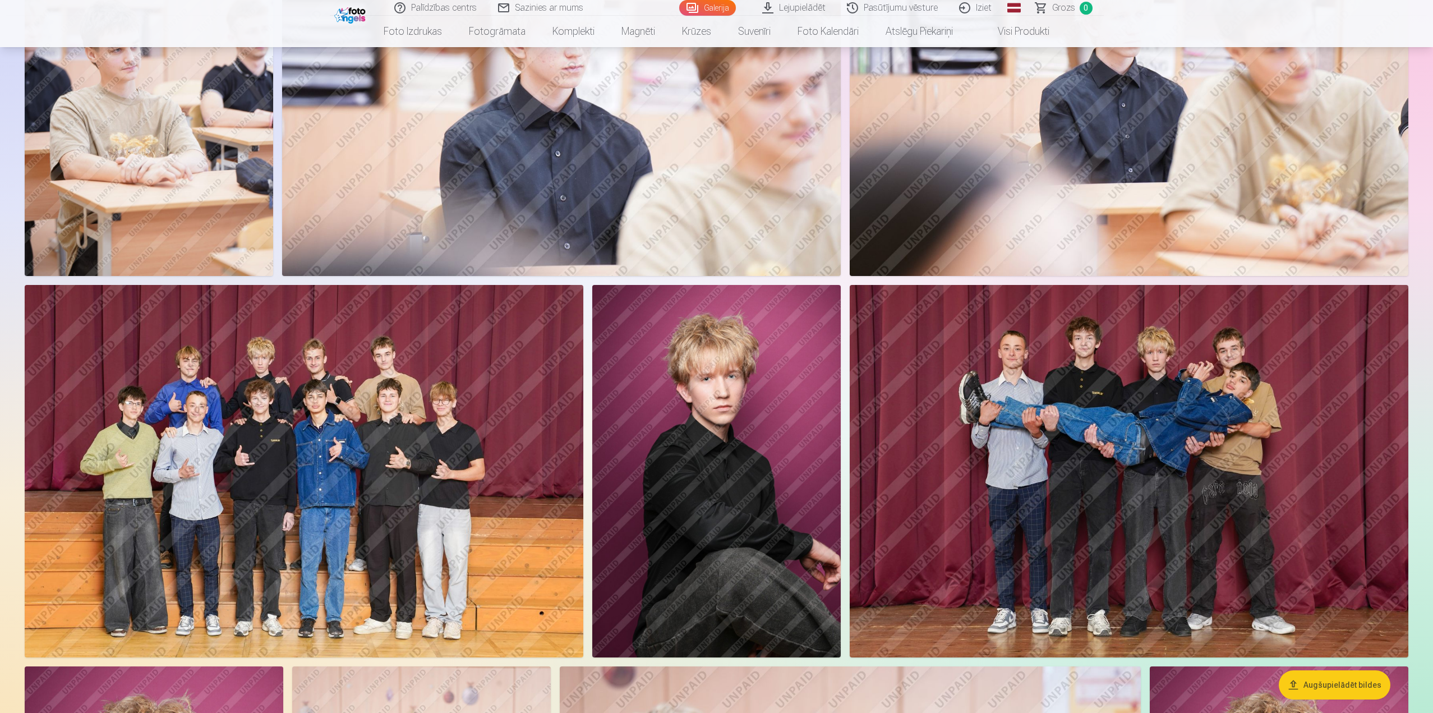
click at [988, 504] on img at bounding box center [1129, 471] width 559 height 372
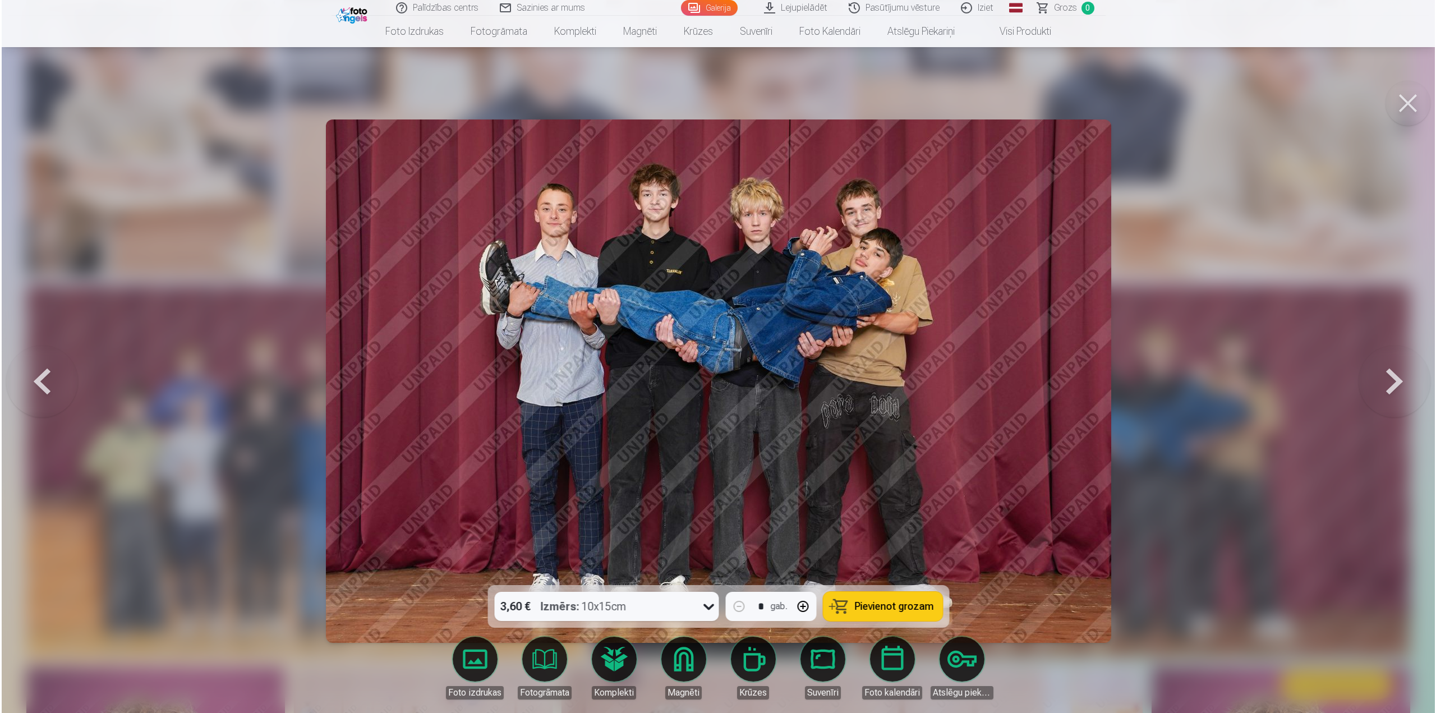
scroll to position [617, 0]
click at [751, 214] on img at bounding box center [717, 380] width 785 height 523
click at [752, 224] on img at bounding box center [717, 380] width 785 height 523
click at [1183, 376] on div at bounding box center [718, 356] width 1436 height 713
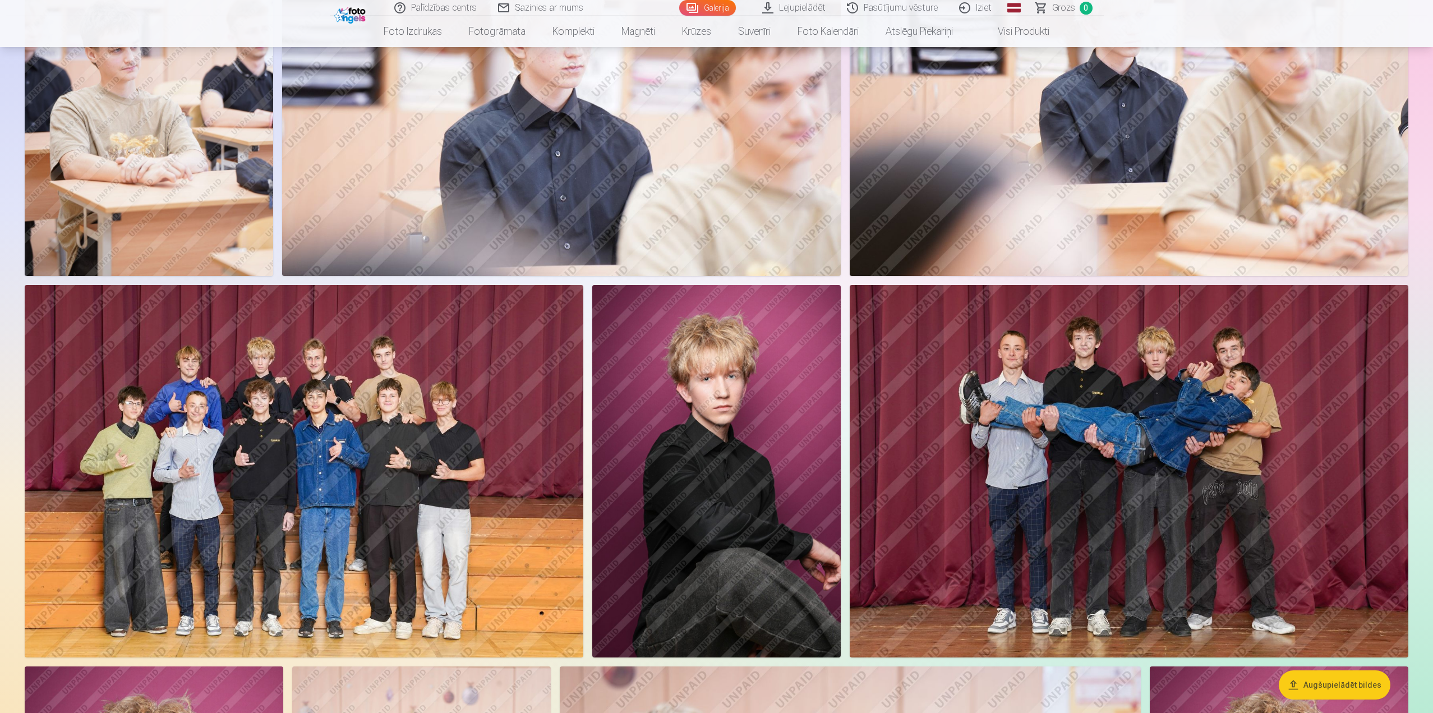
click at [784, 397] on img at bounding box center [716, 471] width 248 height 372
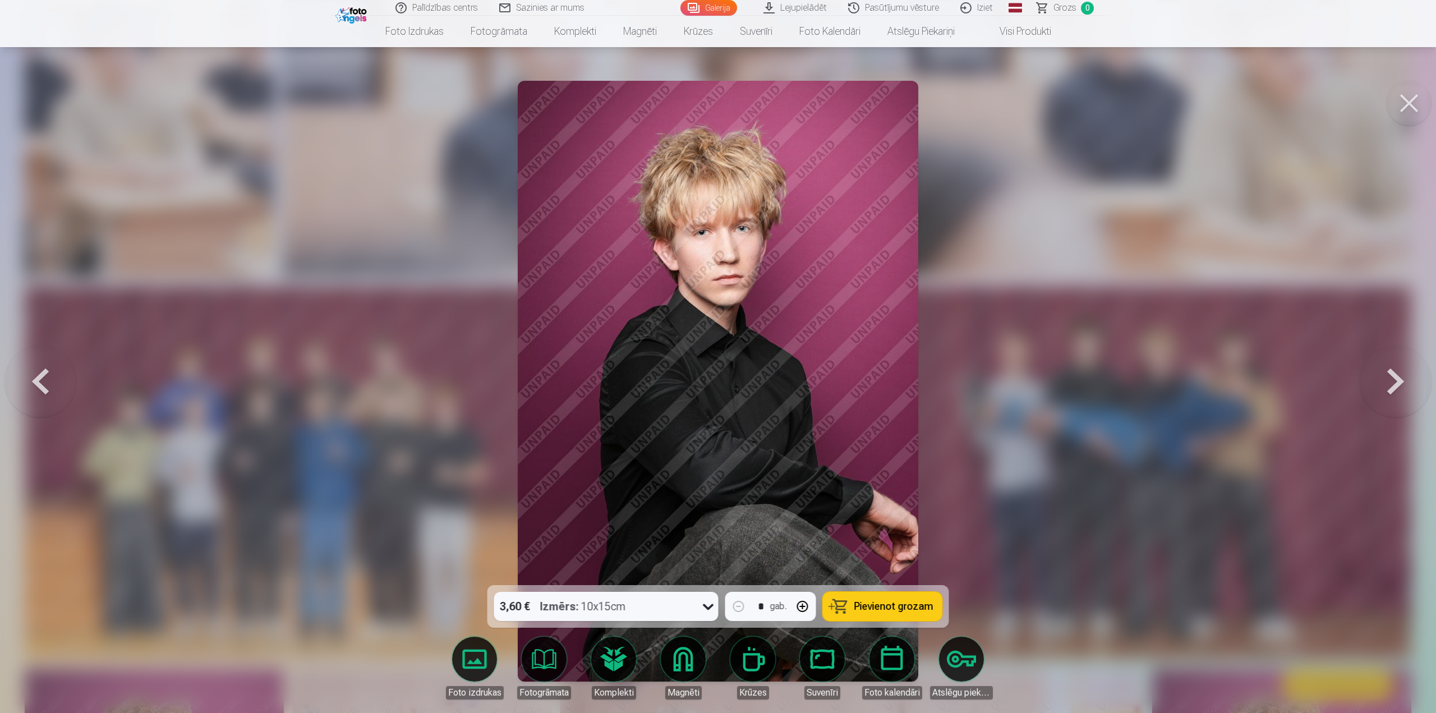
click at [1124, 395] on div at bounding box center [718, 356] width 1436 height 713
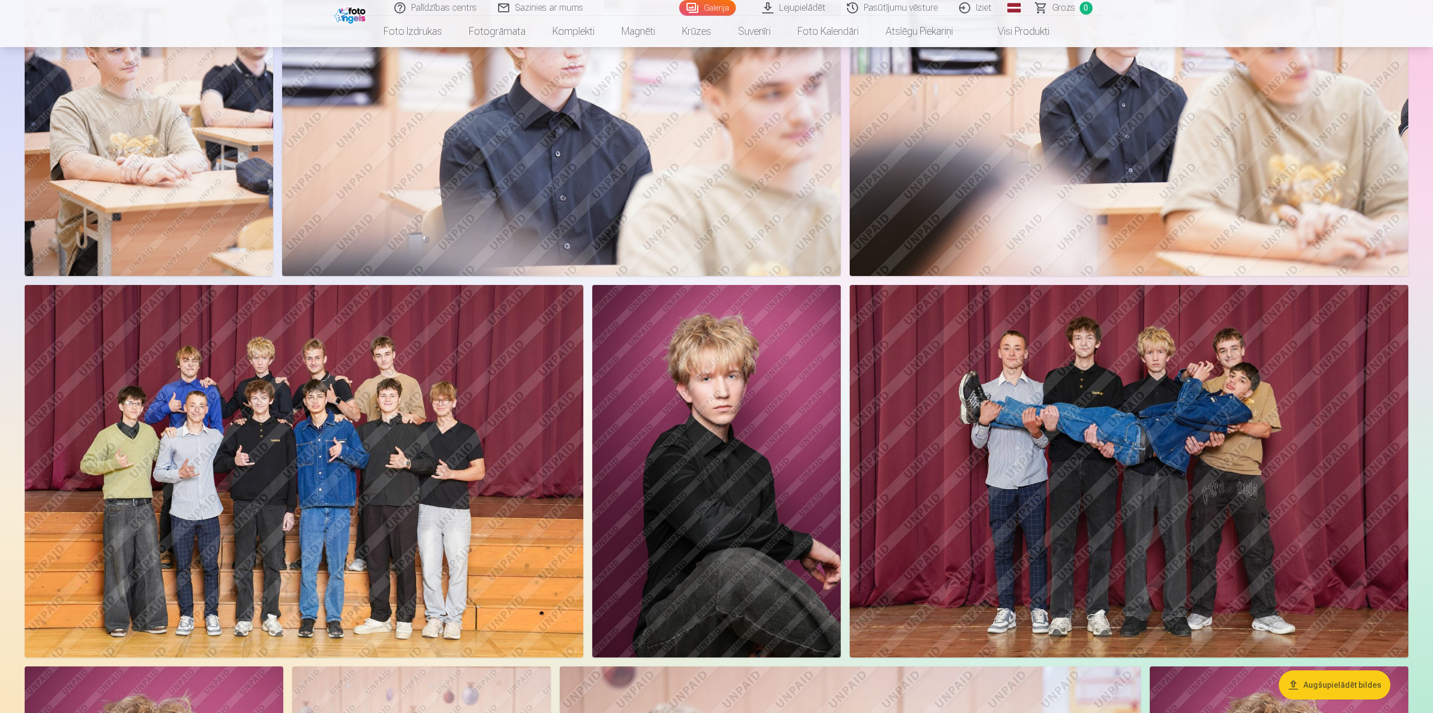
click at [1102, 416] on img at bounding box center [1129, 471] width 559 height 372
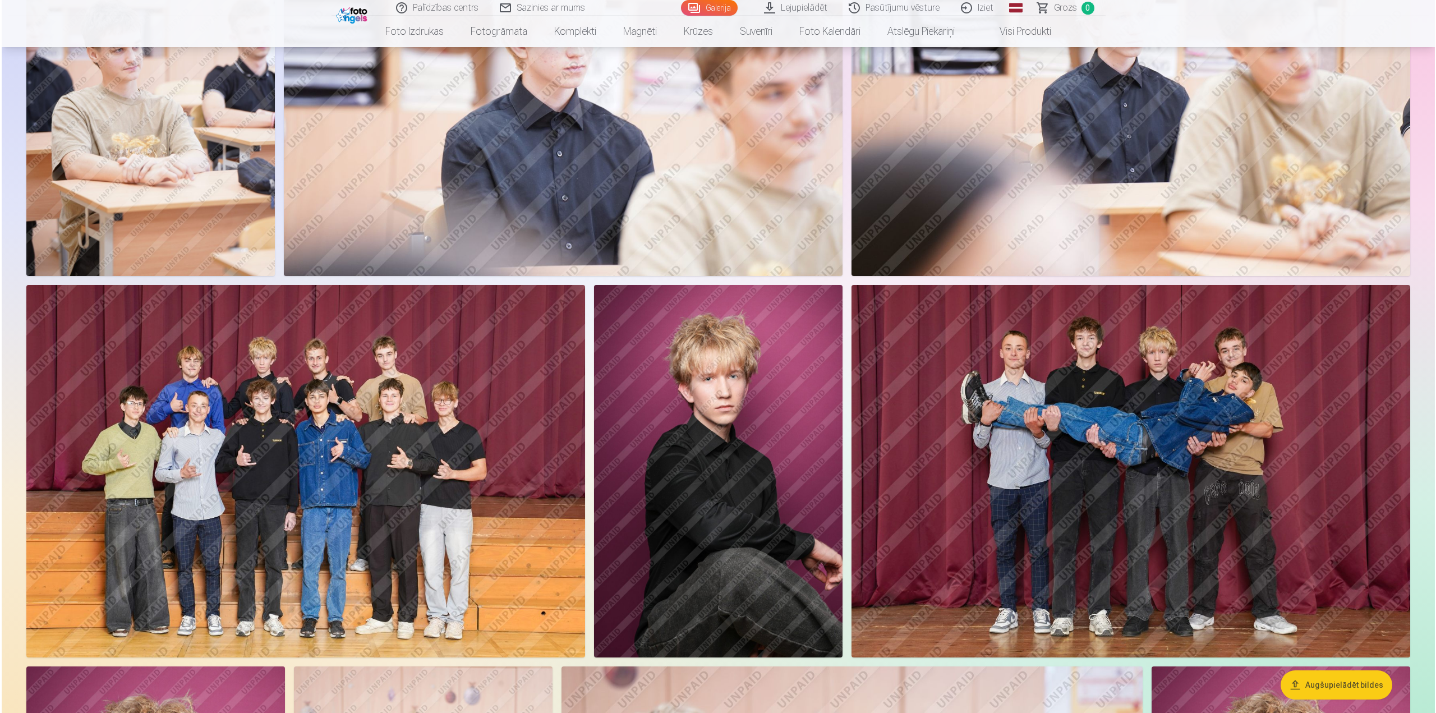
scroll to position [617, 0]
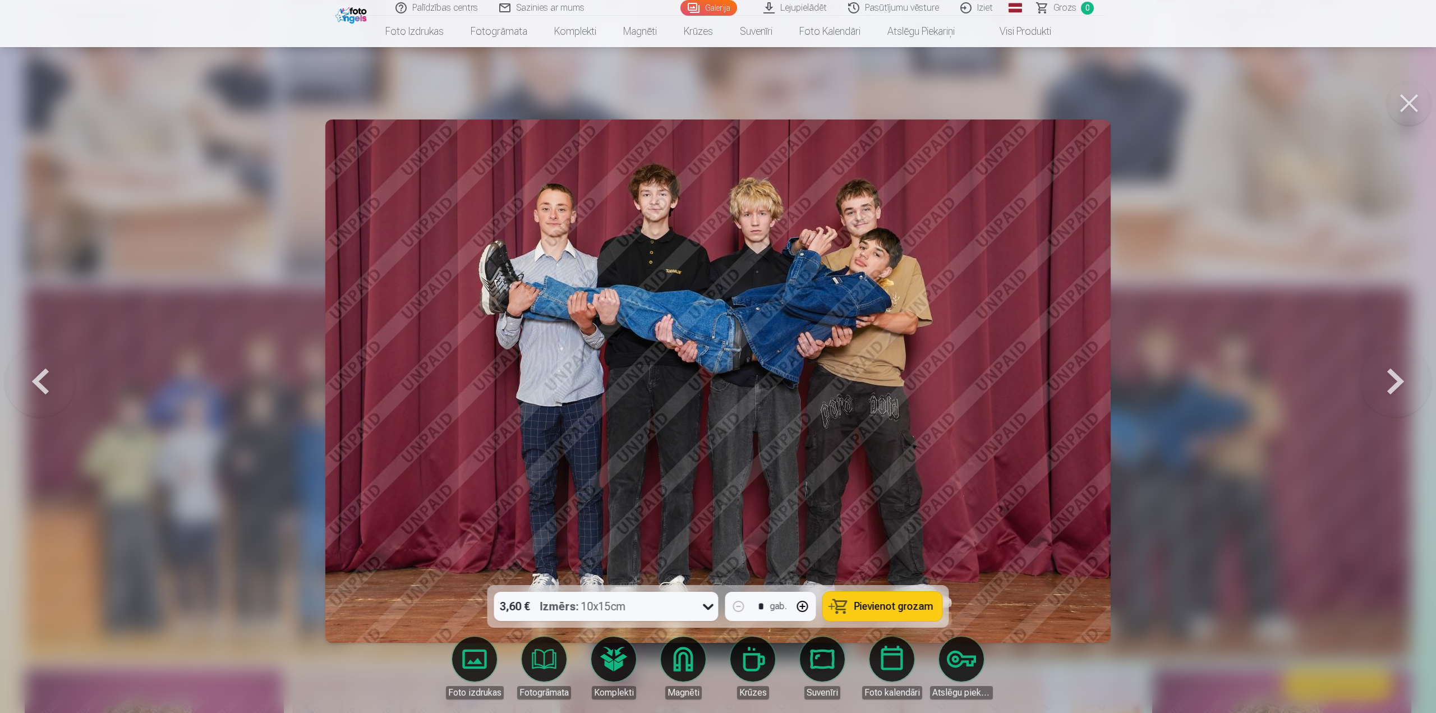
click at [551, 661] on link "Fotogrāmata" at bounding box center [544, 668] width 63 height 63
click at [1403, 101] on button at bounding box center [1408, 103] width 45 height 45
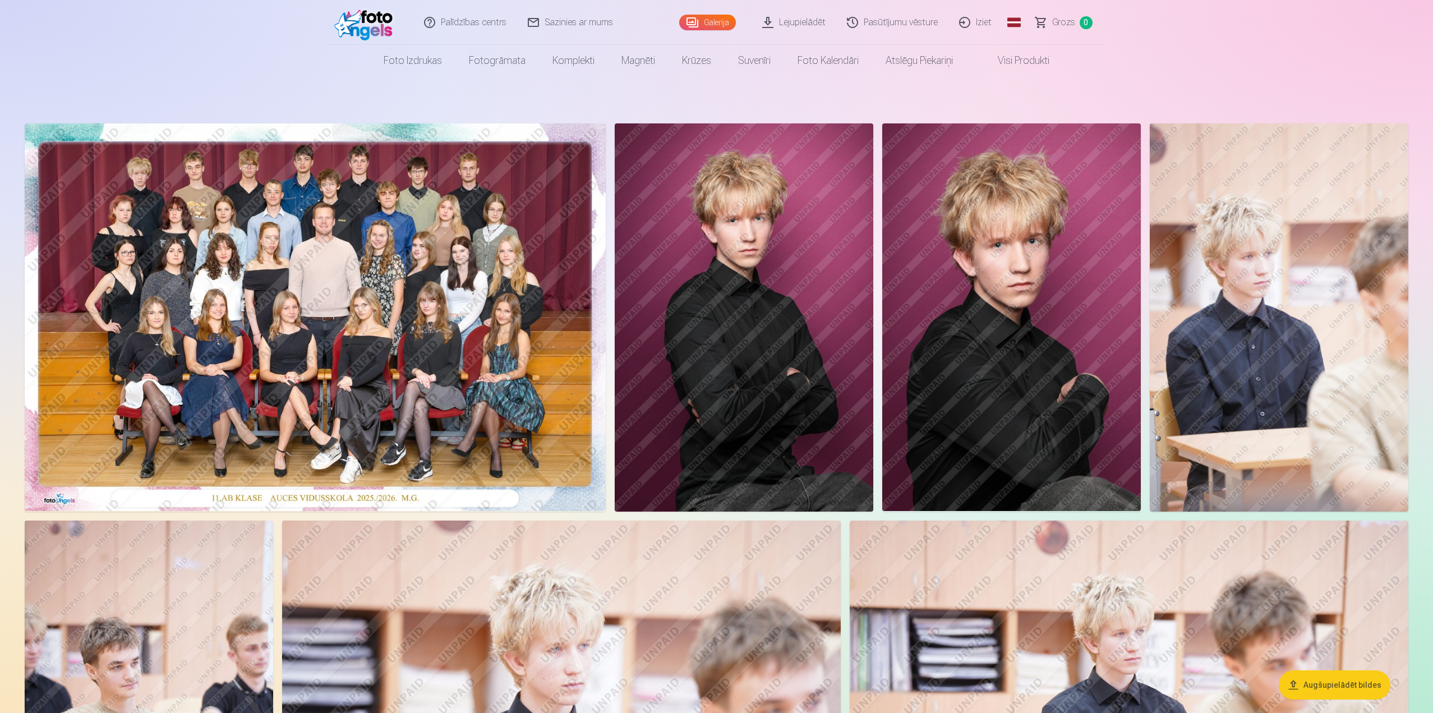
click at [1235, 339] on img at bounding box center [1279, 317] width 259 height 388
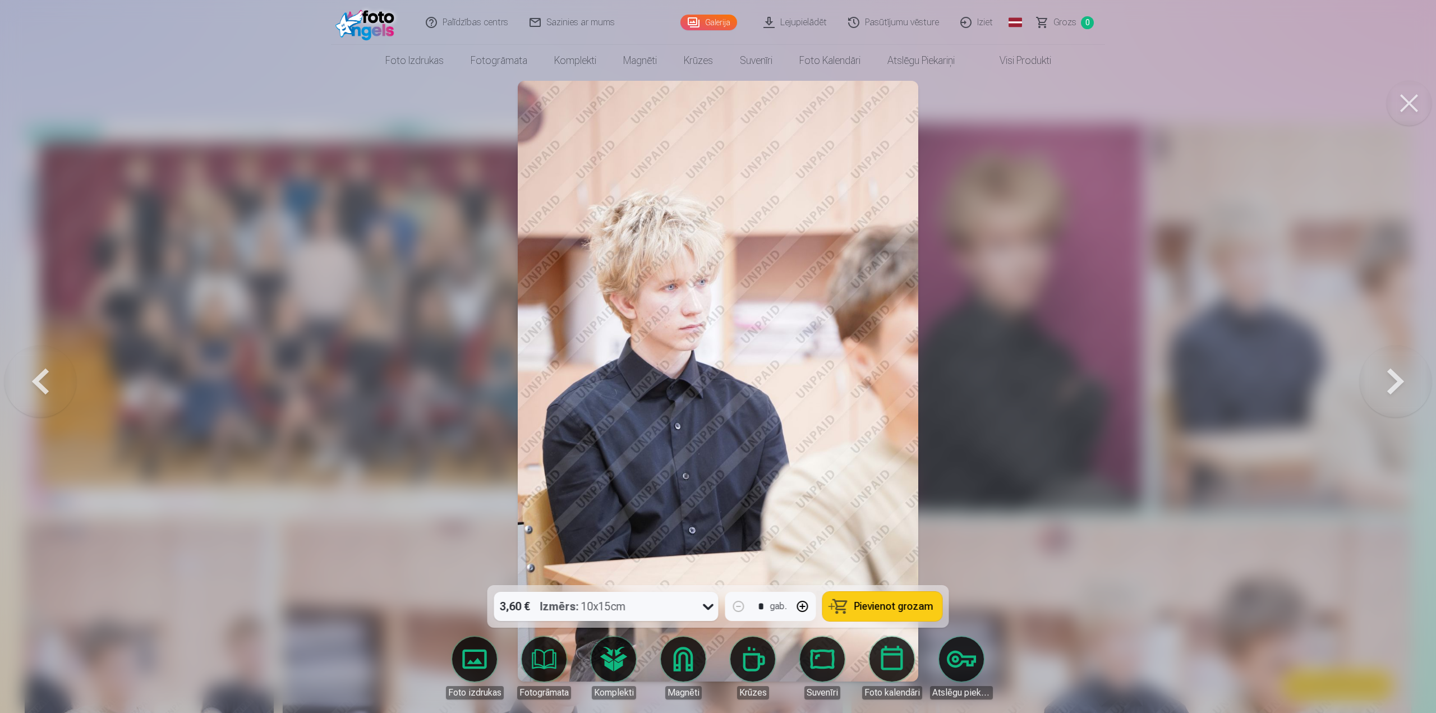
click at [1029, 492] on div at bounding box center [718, 356] width 1436 height 713
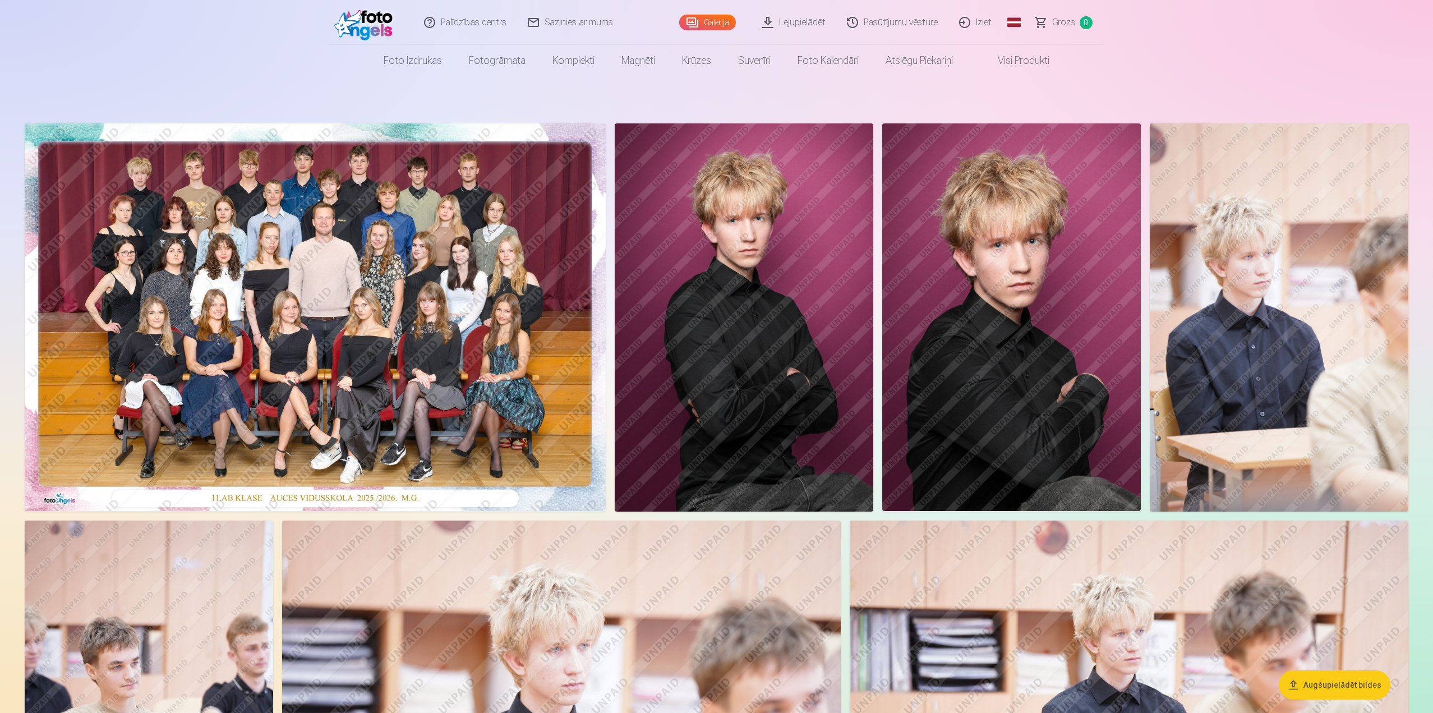
click at [463, 364] on img at bounding box center [315, 317] width 581 height 388
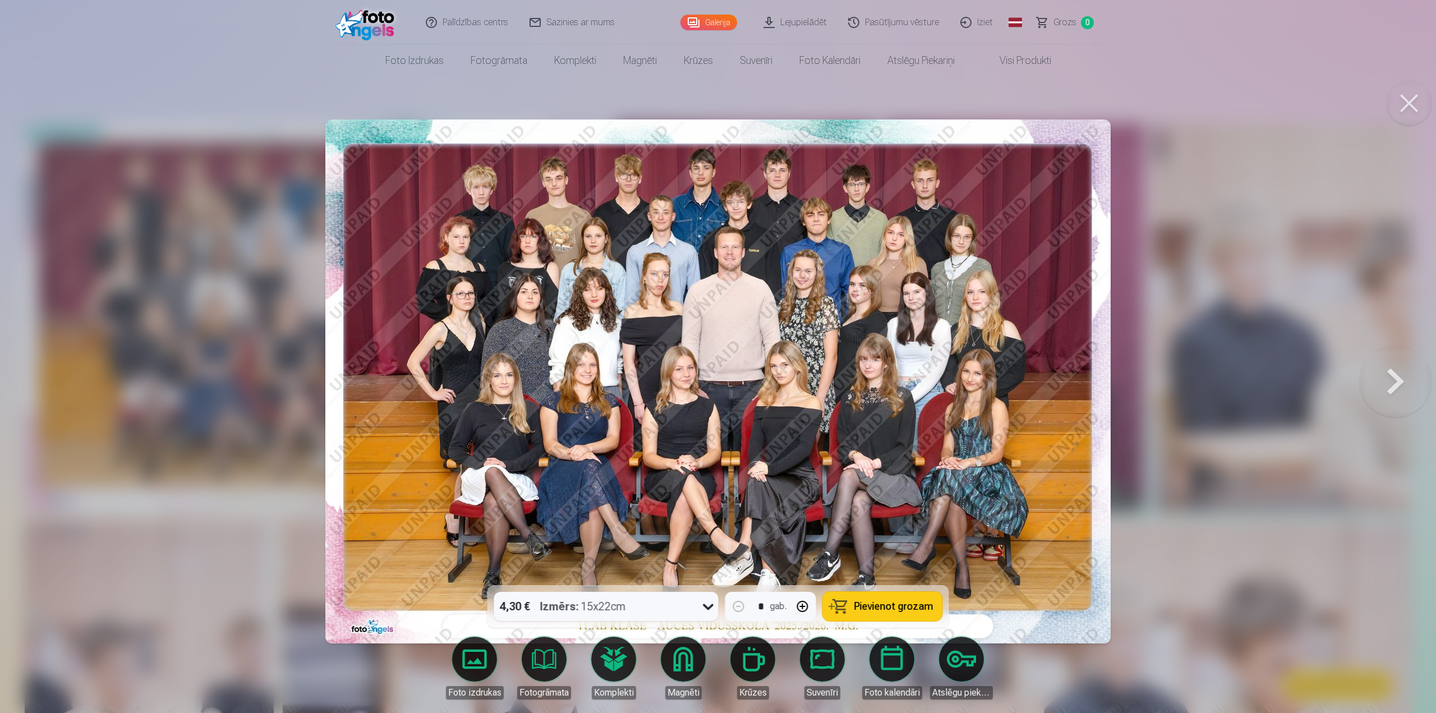
click at [1175, 447] on div at bounding box center [718, 356] width 1436 height 713
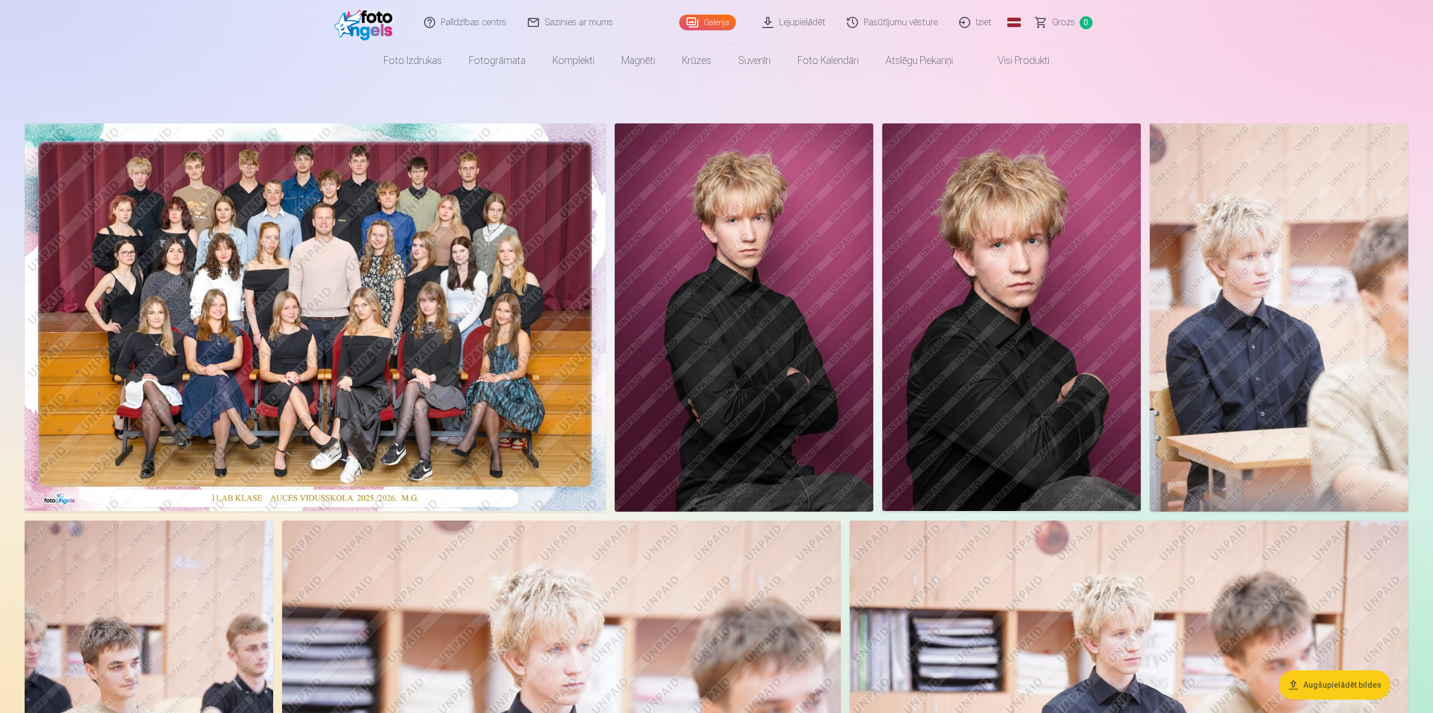
click at [805, 18] on link "Lejupielādēt" at bounding box center [794, 22] width 85 height 45
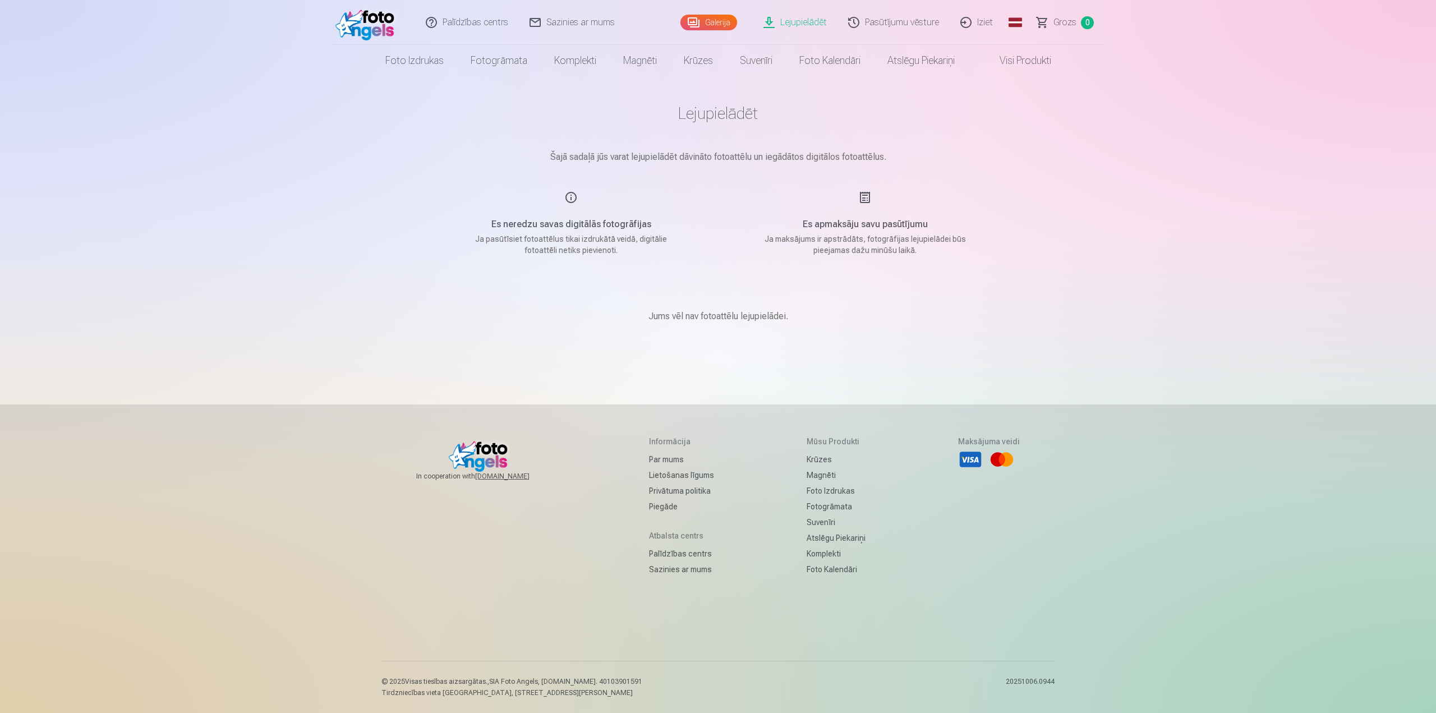
click at [794, 20] on link "Lejupielādēt" at bounding box center [795, 22] width 85 height 45
click at [705, 22] on link "Galerija" at bounding box center [708, 23] width 57 height 16
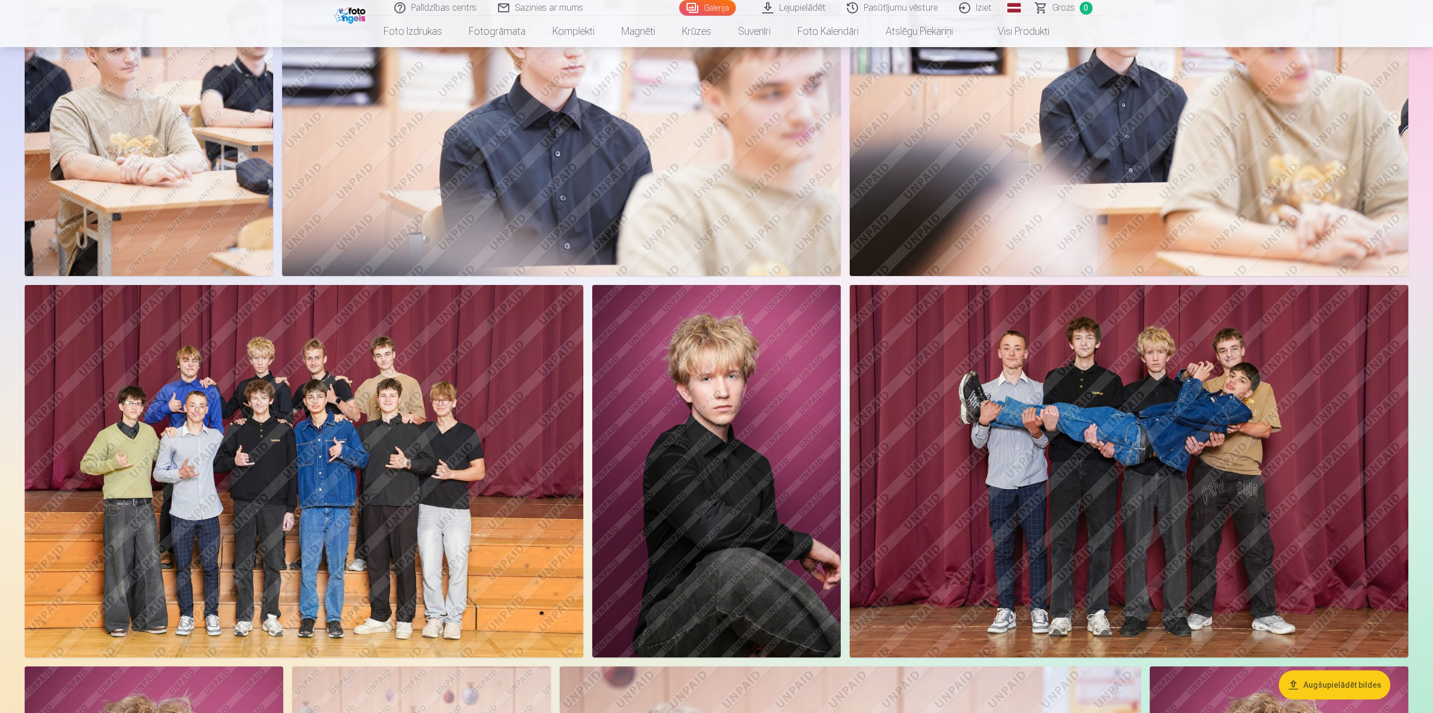
click at [462, 404] on img at bounding box center [304, 471] width 559 height 372
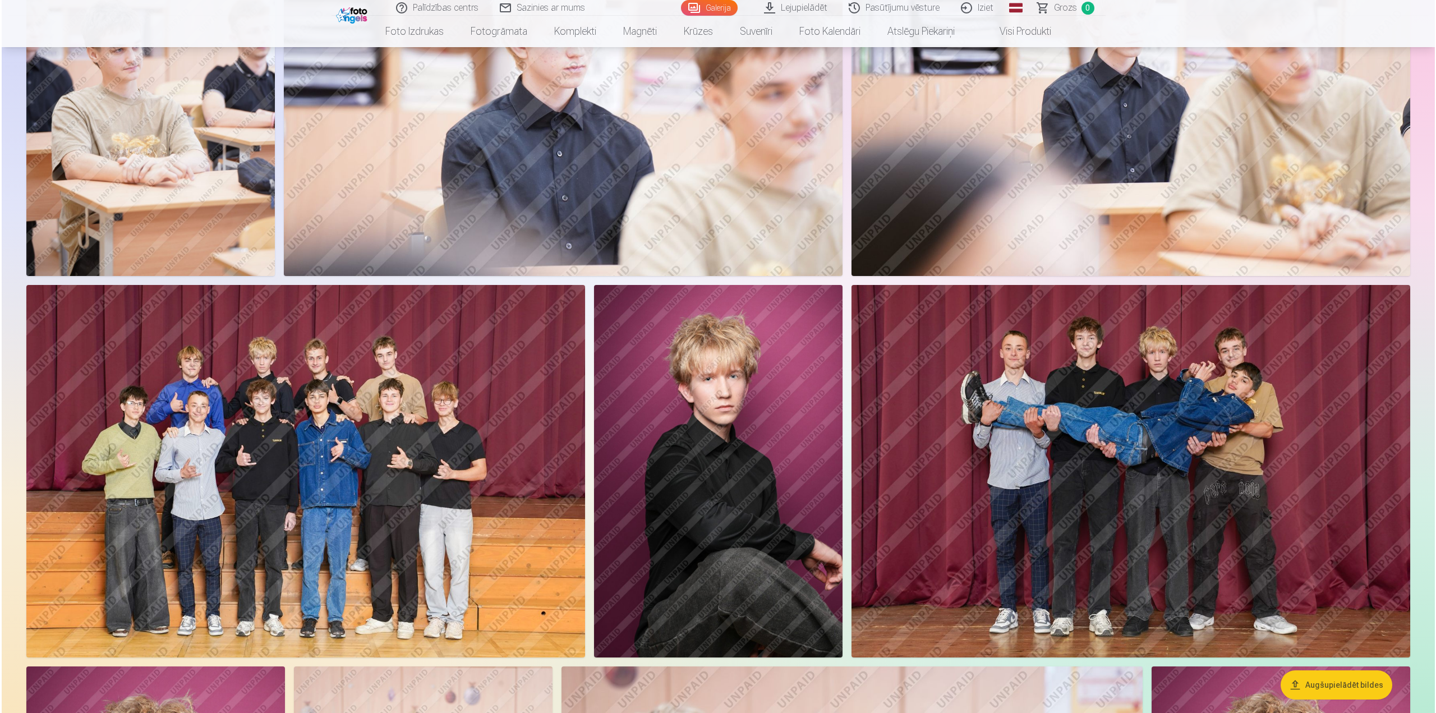
scroll to position [617, 0]
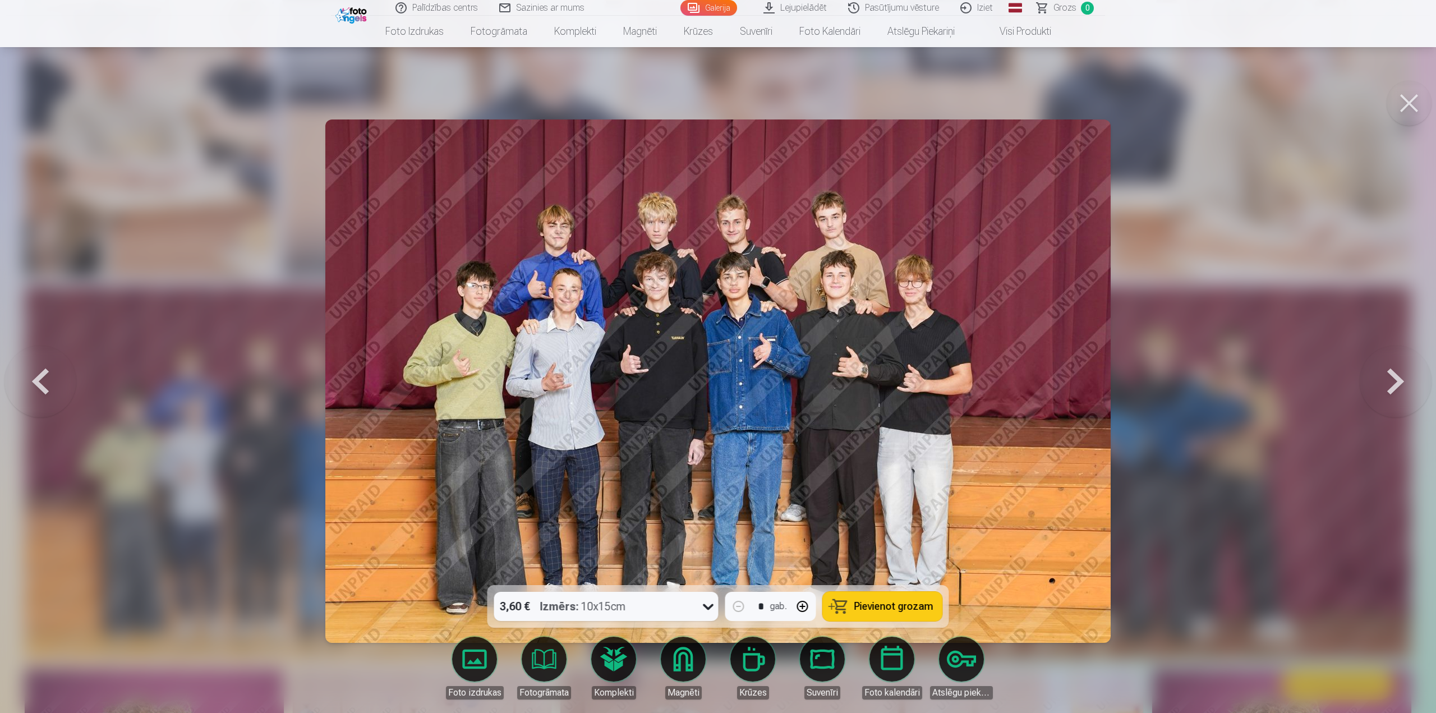
click at [651, 226] on img at bounding box center [717, 380] width 785 height 523
click at [1105, 374] on img at bounding box center [717, 380] width 785 height 523
click at [1122, 386] on div at bounding box center [718, 356] width 1436 height 713
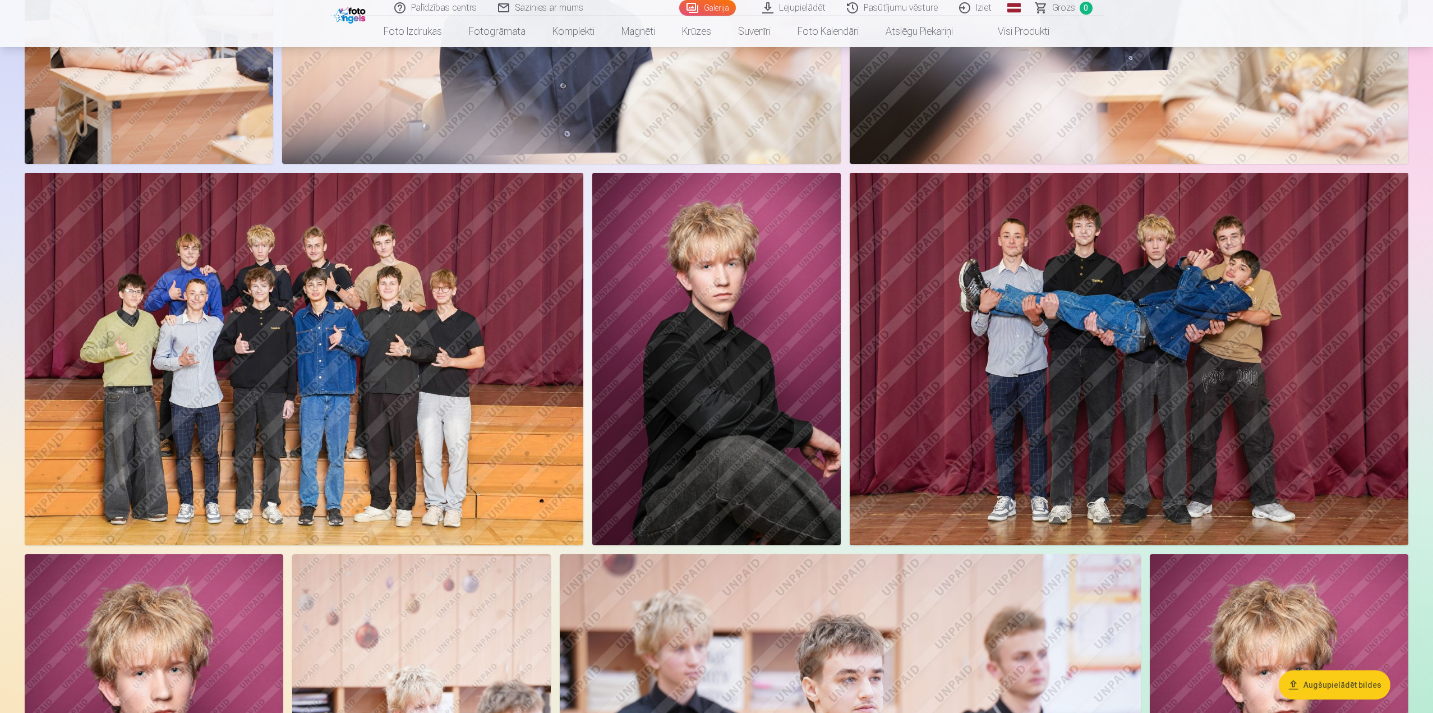
click at [1118, 380] on img at bounding box center [1129, 359] width 559 height 372
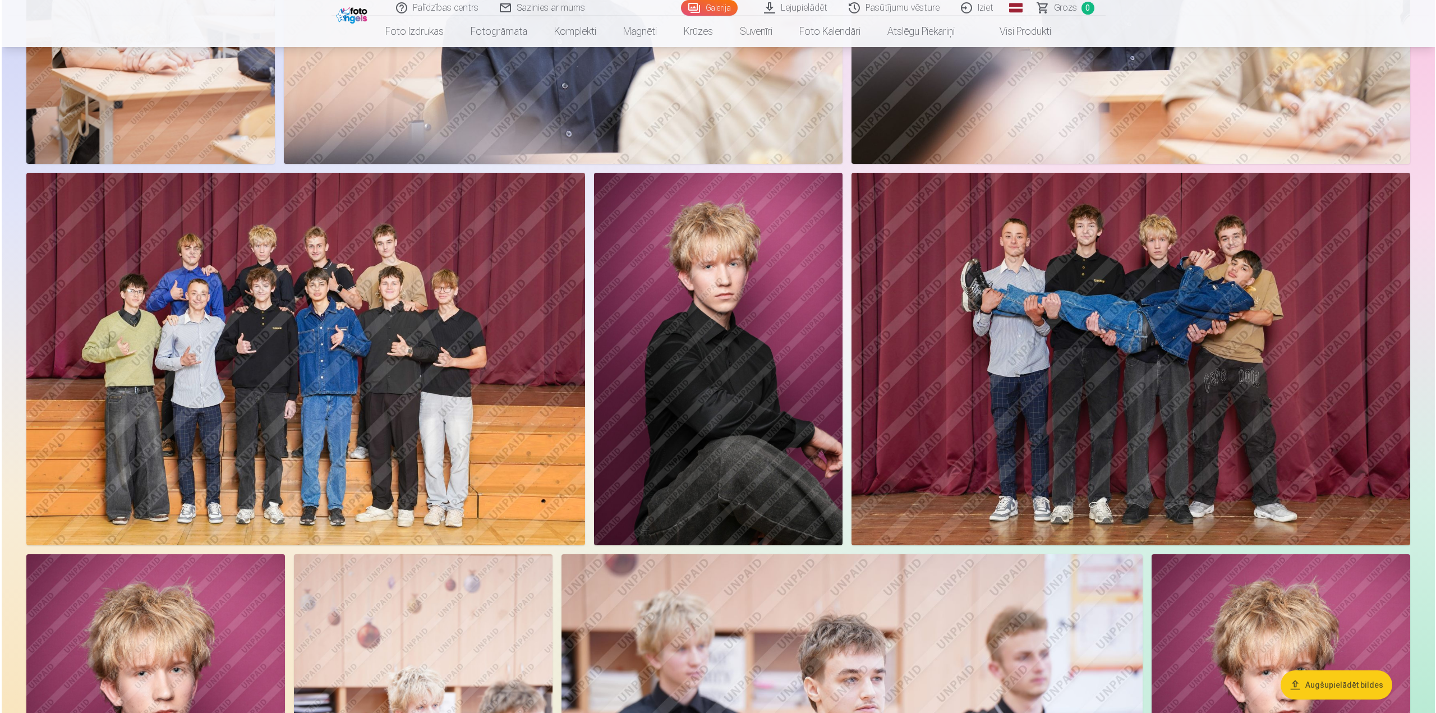
scroll to position [730, 0]
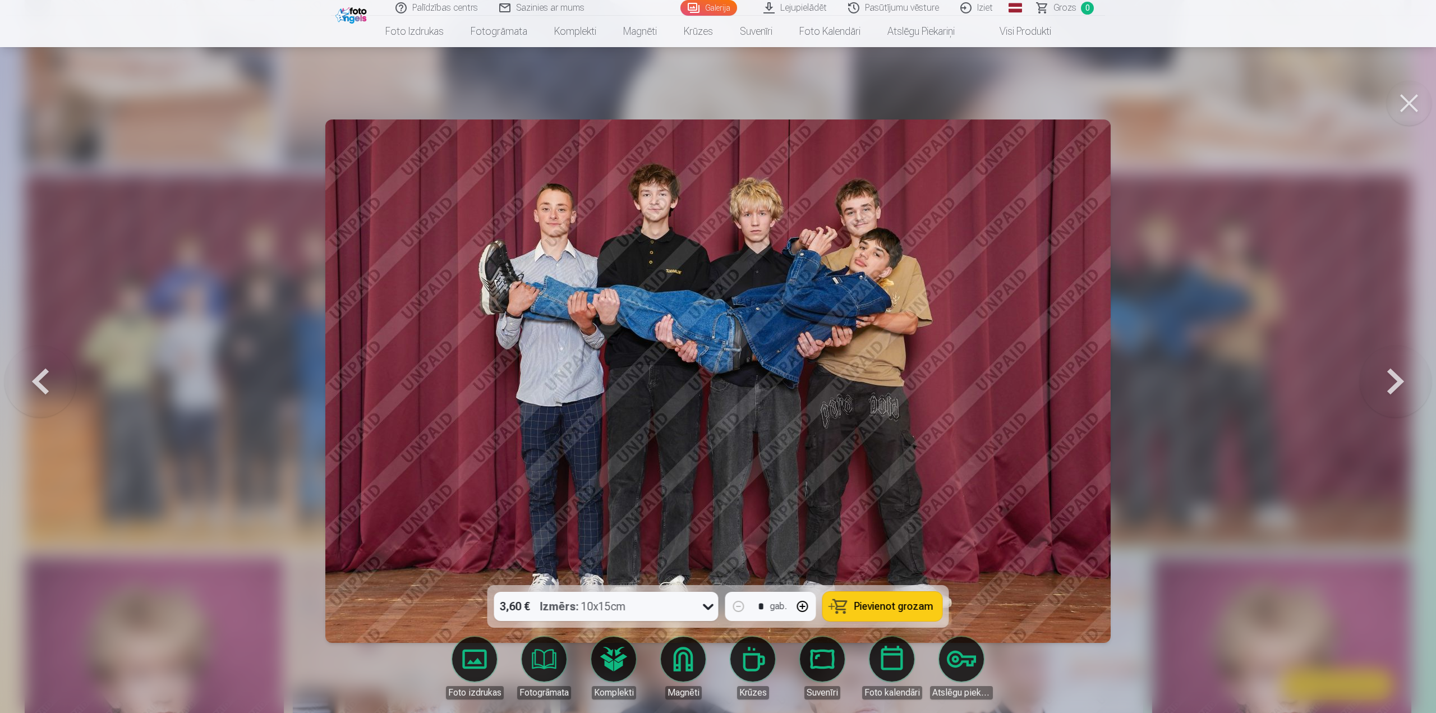
click at [1186, 402] on div at bounding box center [718, 356] width 1436 height 713
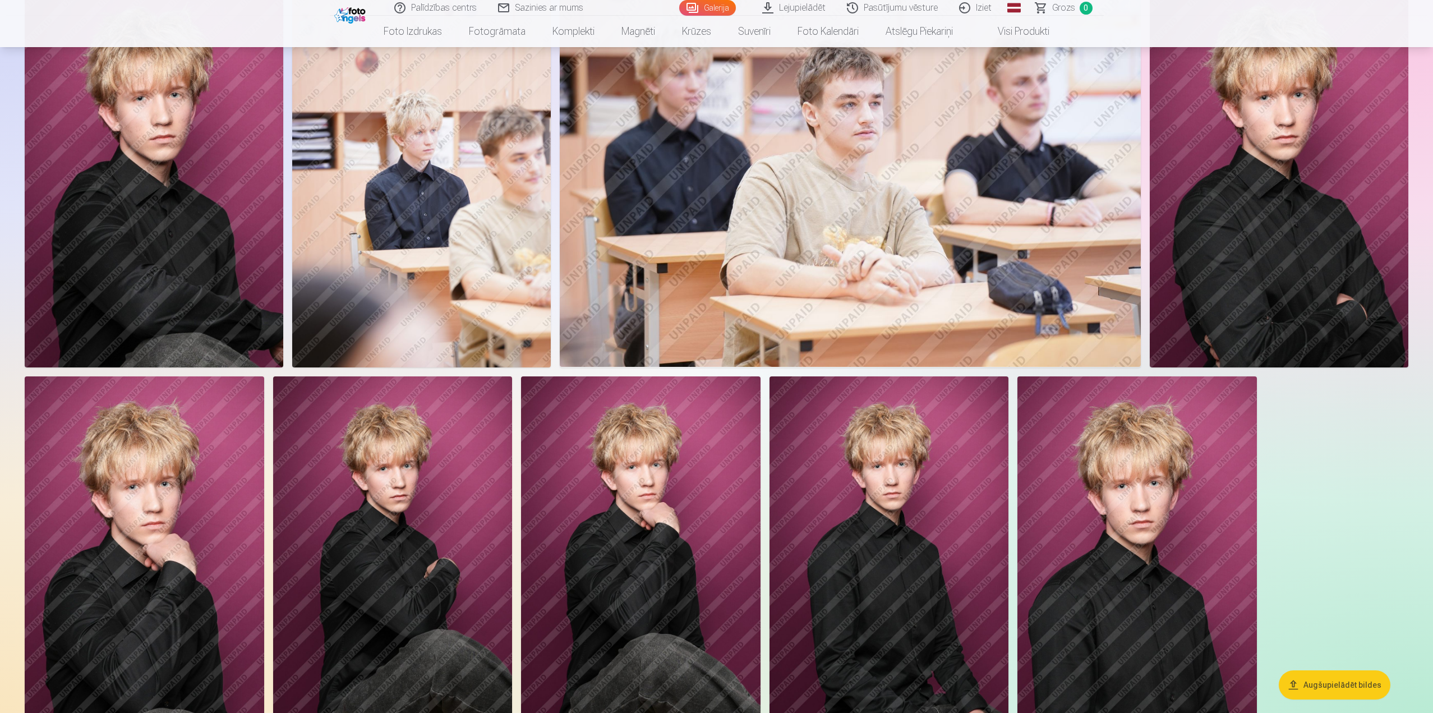
scroll to position [1346, 0]
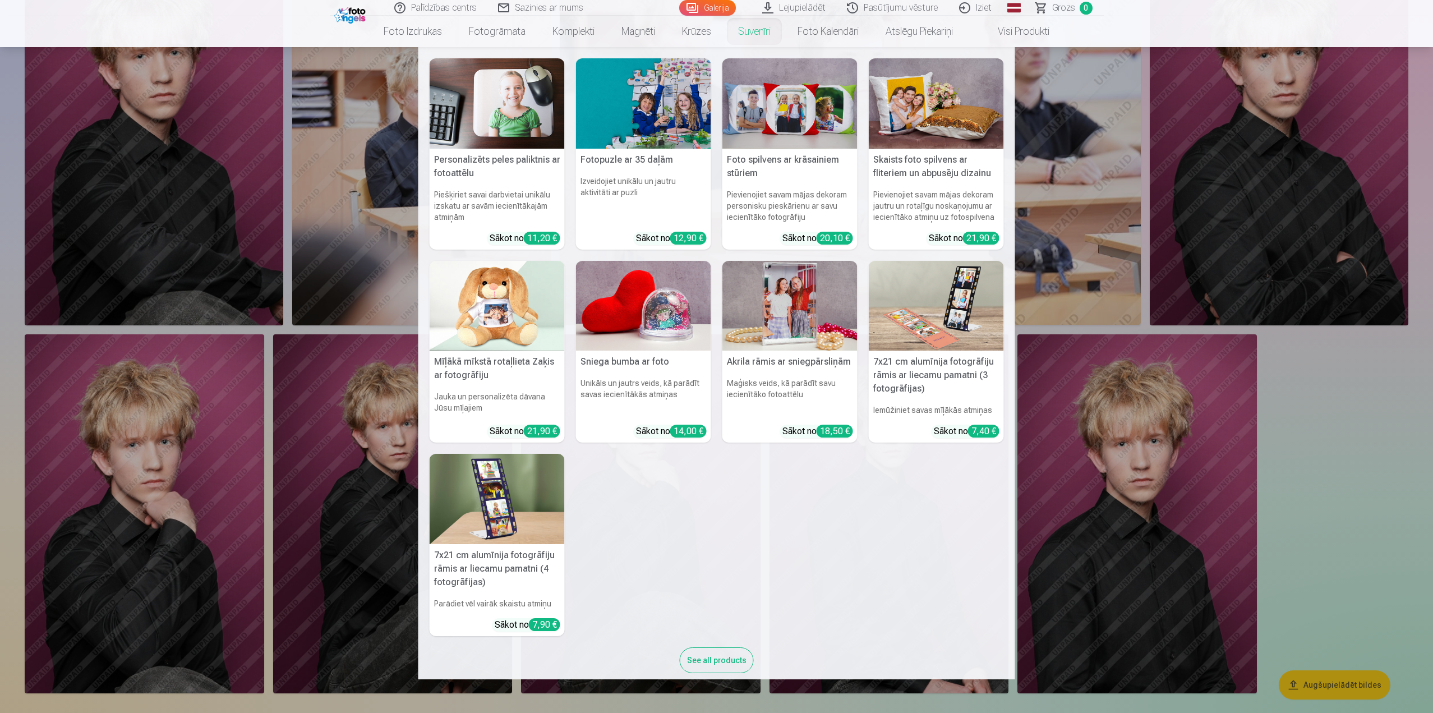
click at [216, 466] on nav "Personalizēts peles paliktnis ar fotoattēlu Piešķiriet savai darbvietai unikālu…" at bounding box center [716, 363] width 1433 height 632
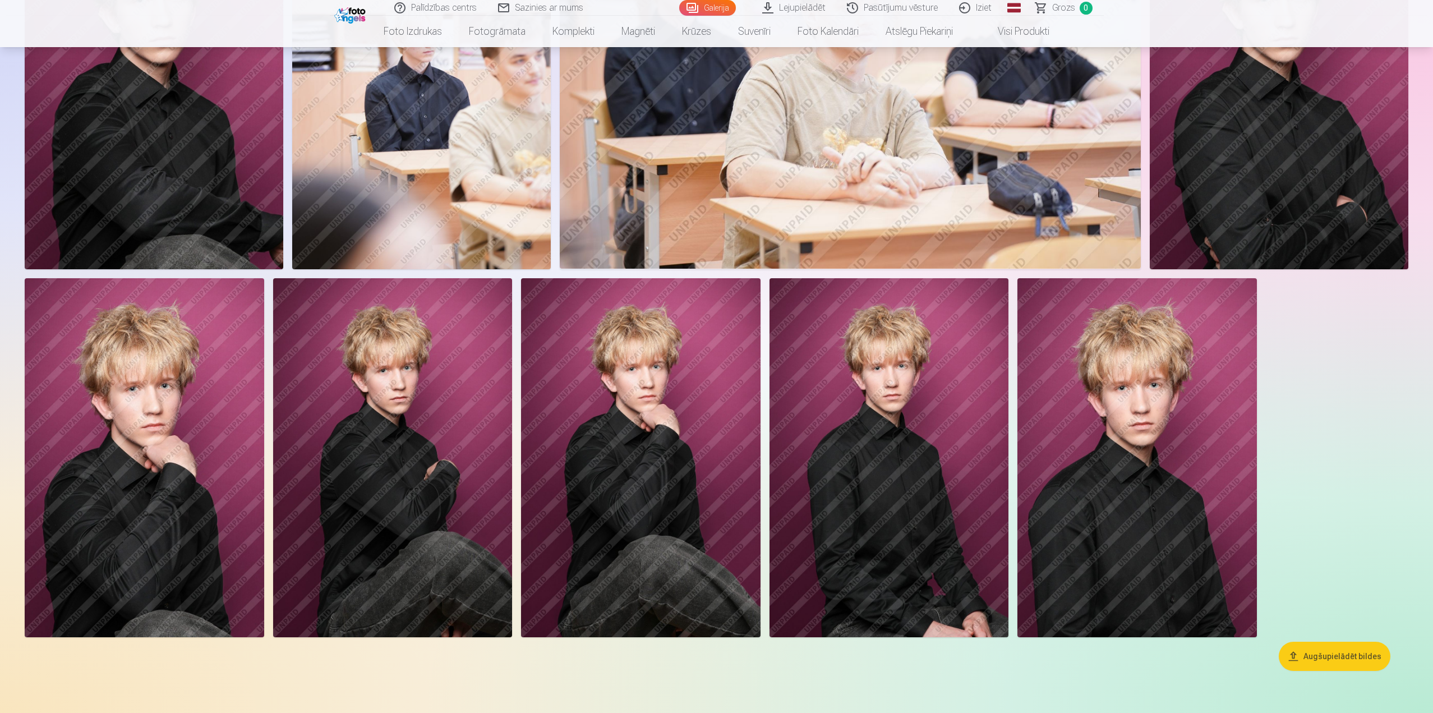
scroll to position [1009, 0]
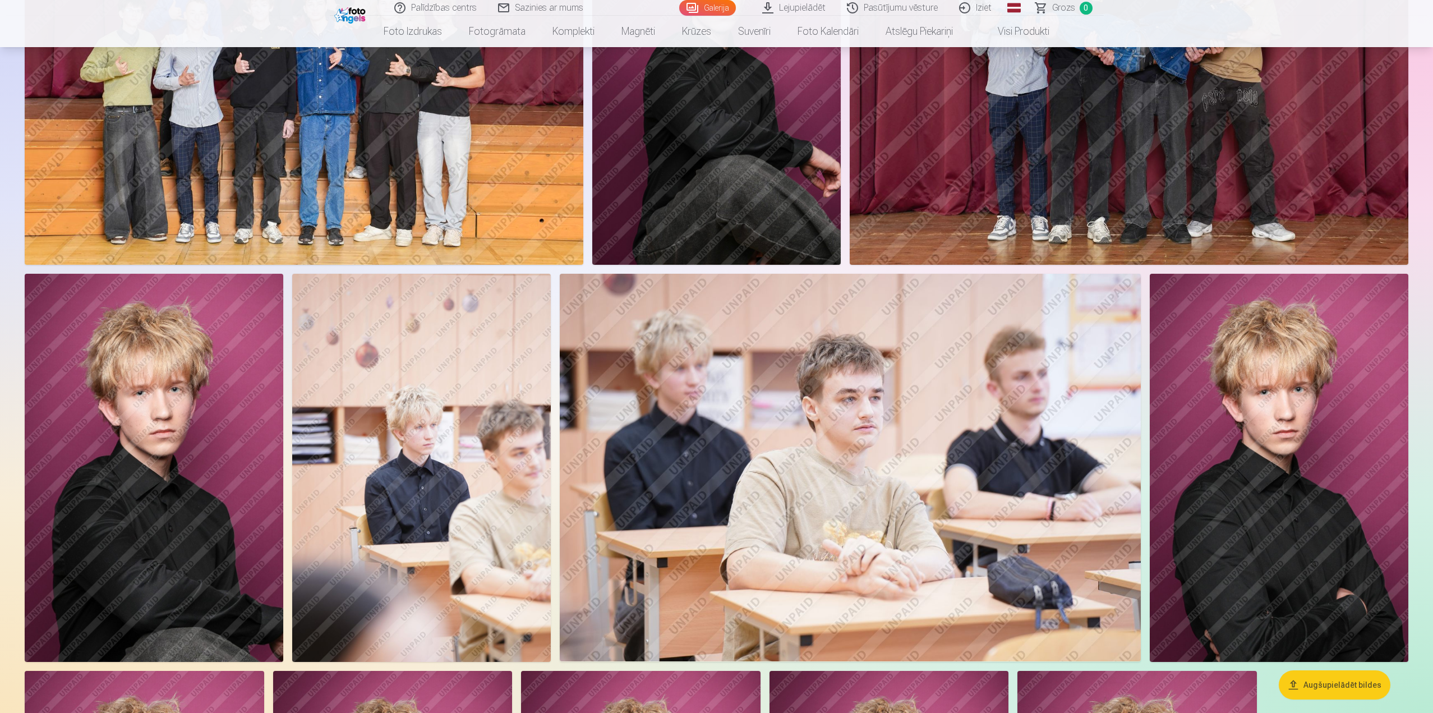
click at [220, 440] on img at bounding box center [154, 468] width 259 height 388
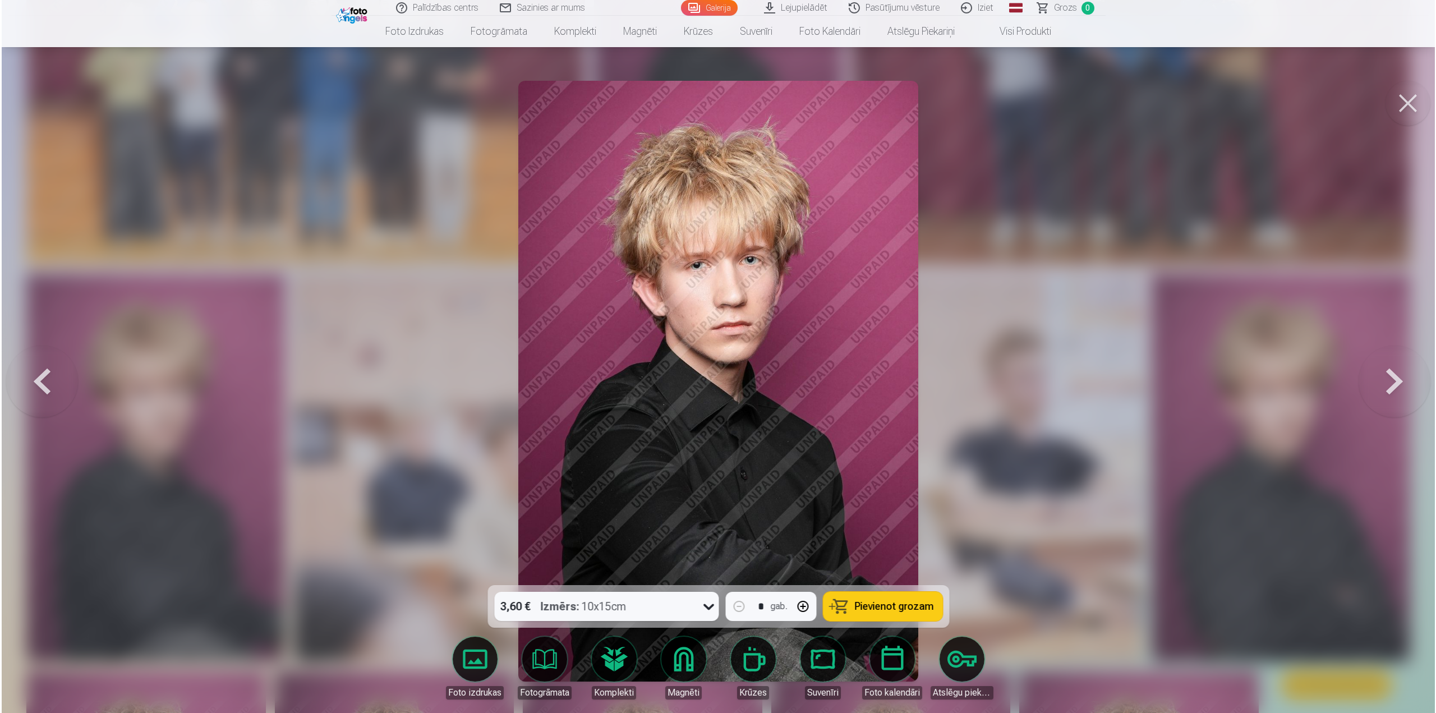
scroll to position [1011, 0]
click at [1000, 295] on div at bounding box center [718, 356] width 1436 height 713
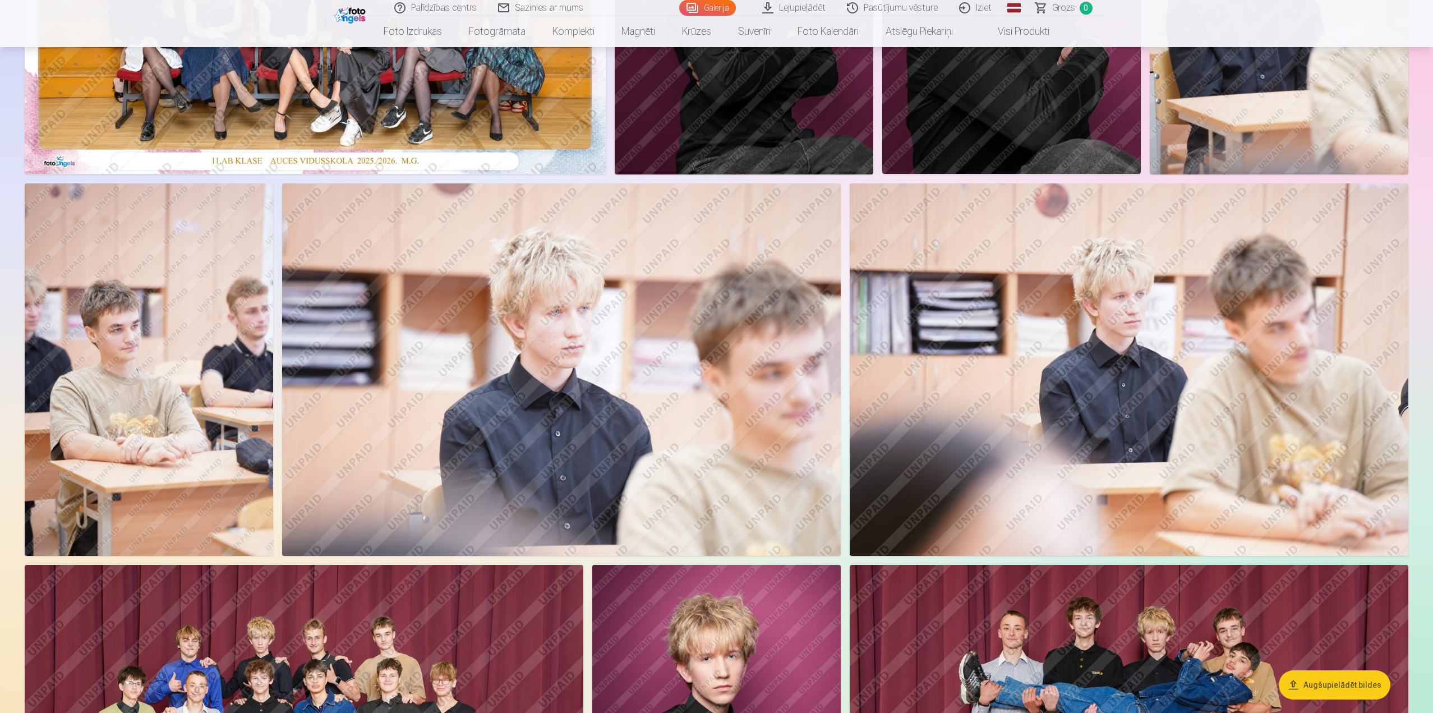
scroll to position [336, 0]
click at [188, 340] on img at bounding box center [149, 370] width 248 height 372
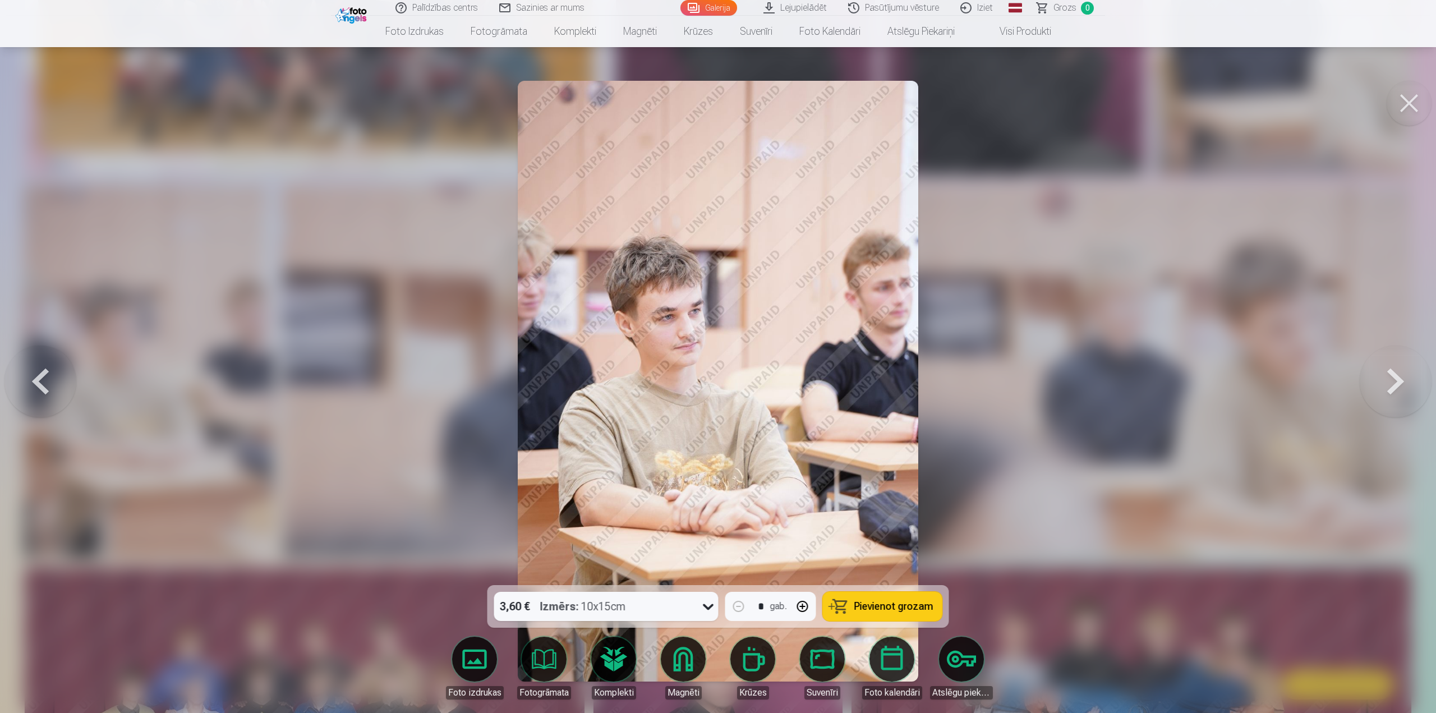
click at [994, 360] on div at bounding box center [718, 356] width 1436 height 713
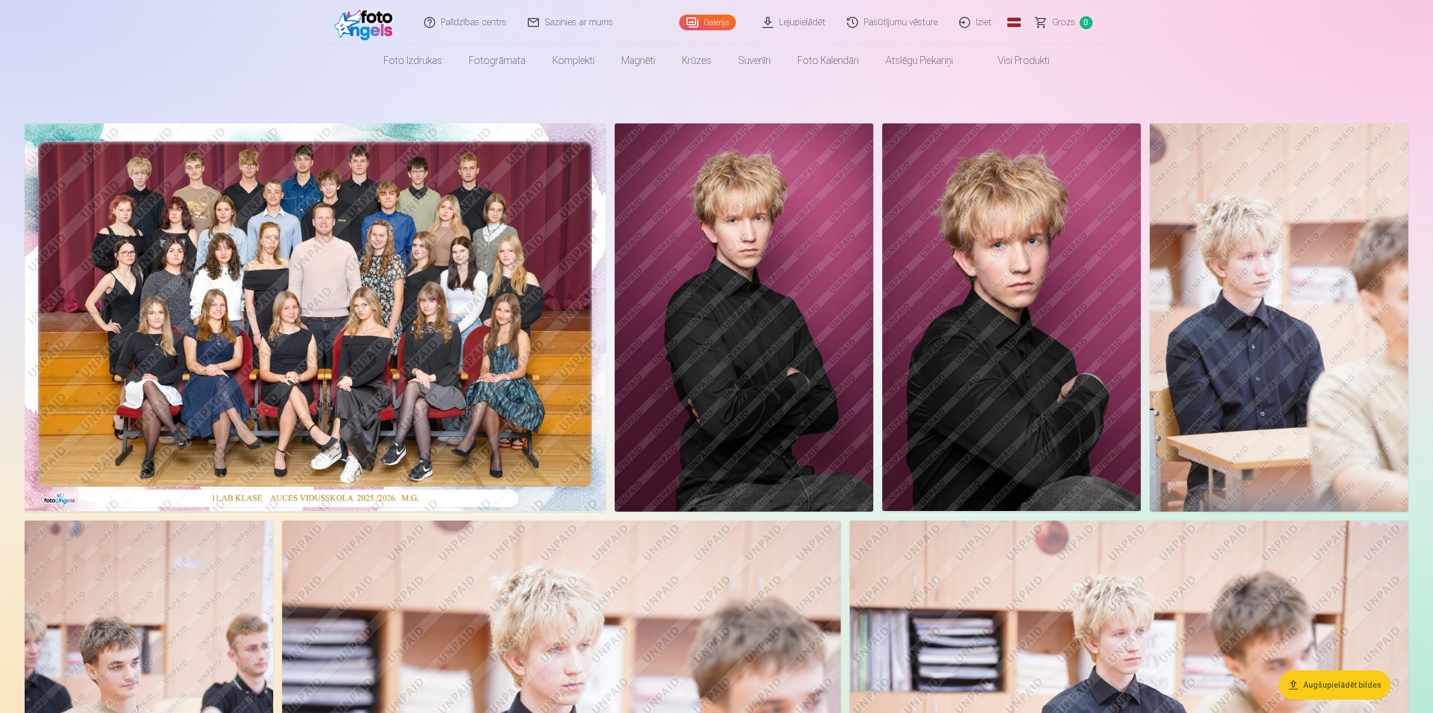
click at [1235, 358] on img at bounding box center [1279, 317] width 259 height 388
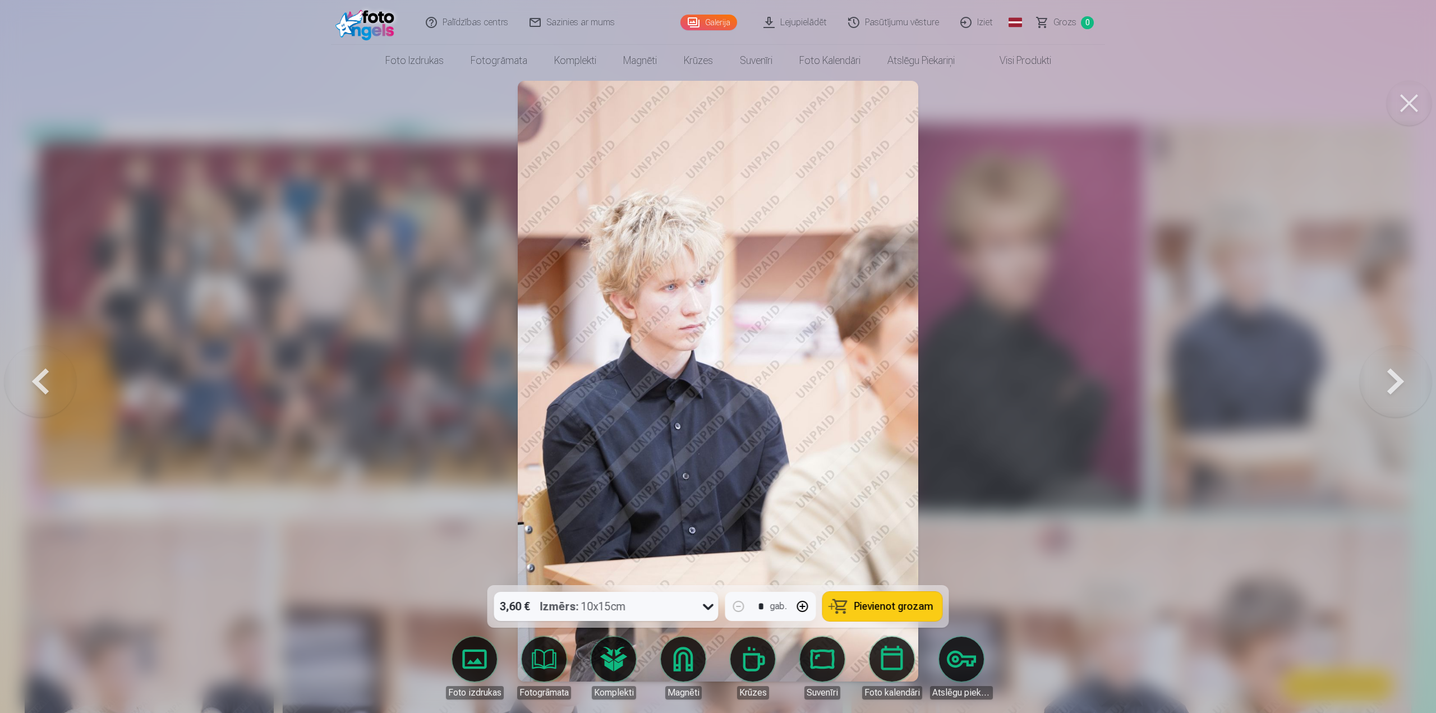
click at [1052, 509] on div at bounding box center [718, 356] width 1436 height 713
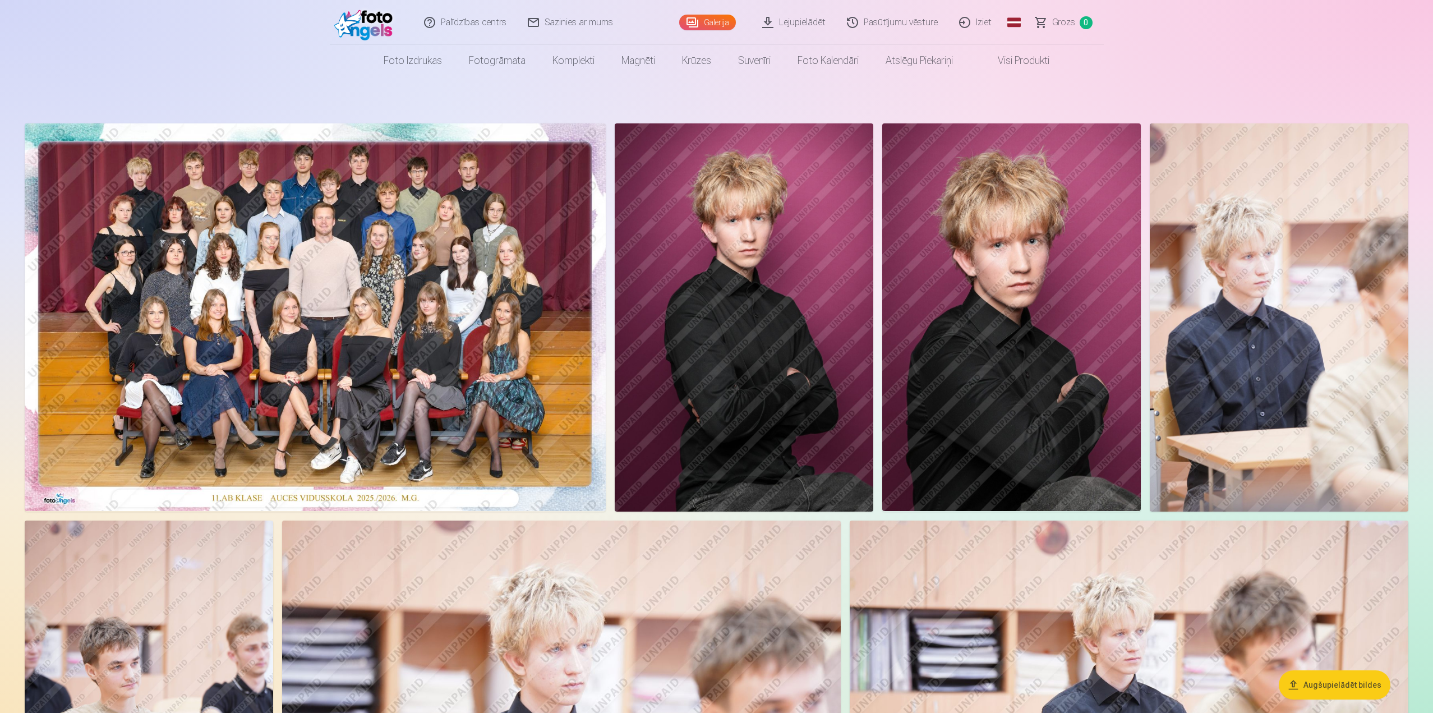
click at [944, 418] on img at bounding box center [1011, 317] width 259 height 388
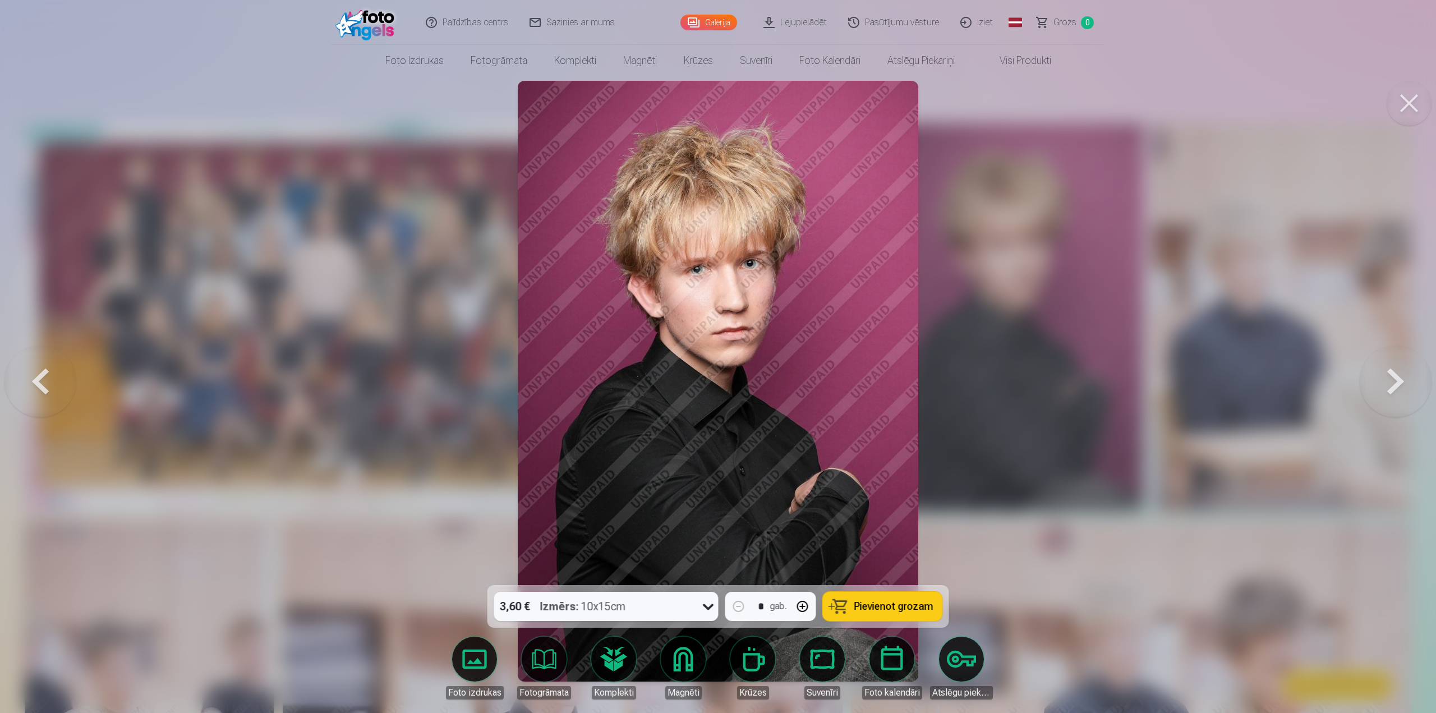
click at [953, 497] on div at bounding box center [718, 356] width 1436 height 713
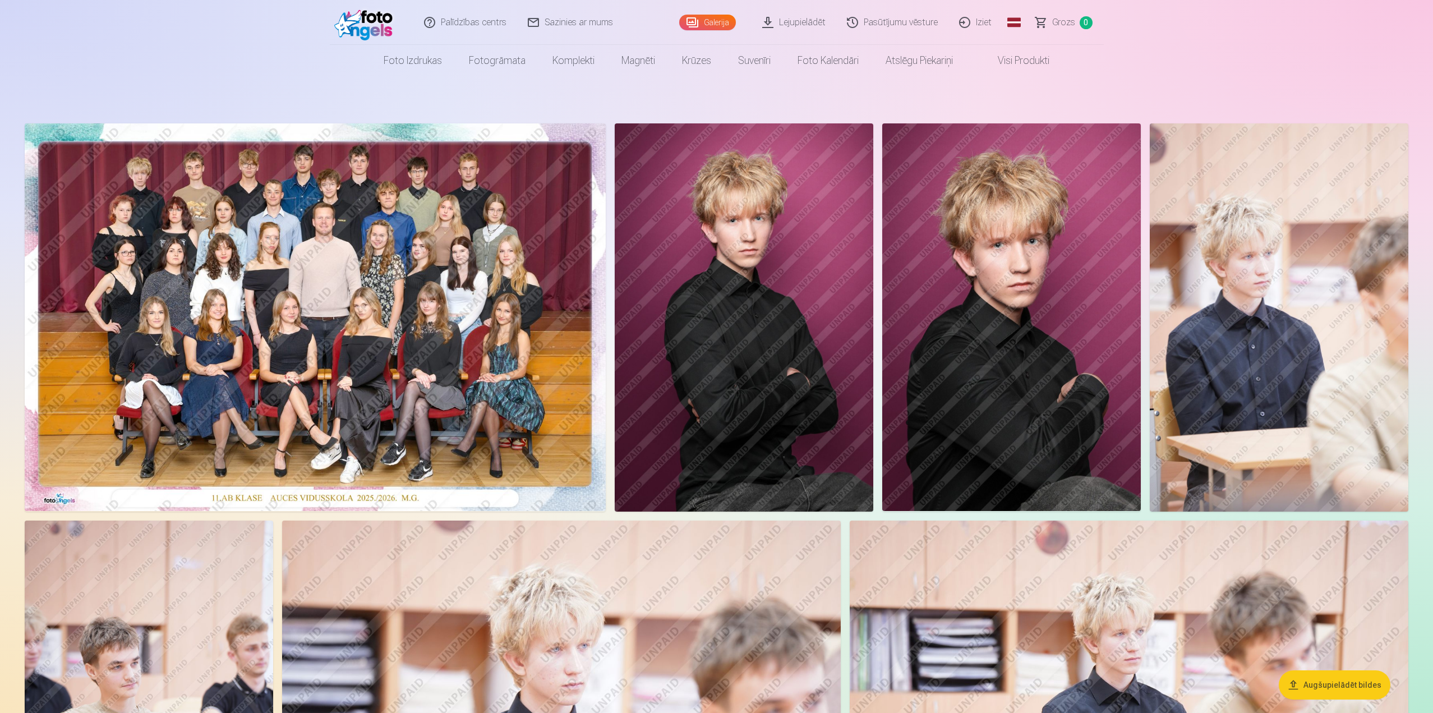
click at [819, 436] on img at bounding box center [744, 317] width 259 height 388
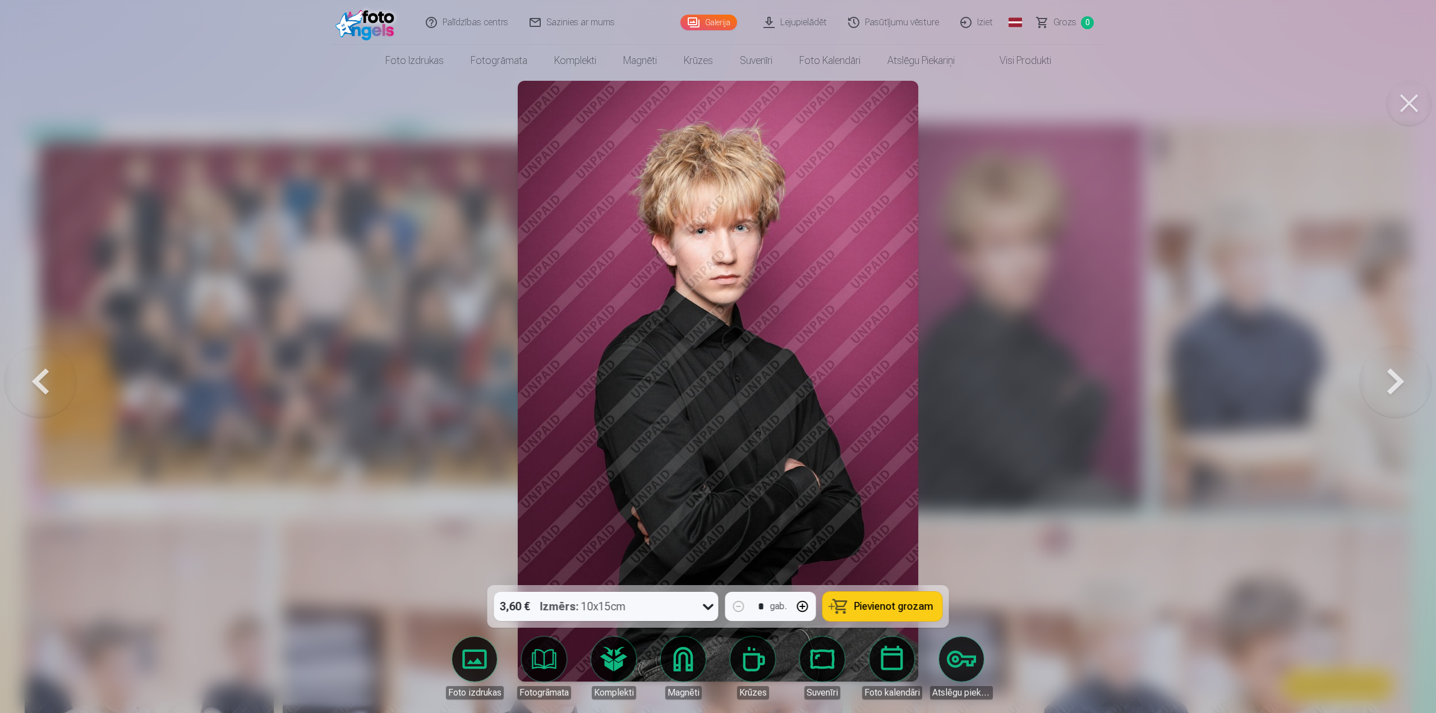
click at [977, 556] on div at bounding box center [718, 356] width 1436 height 713
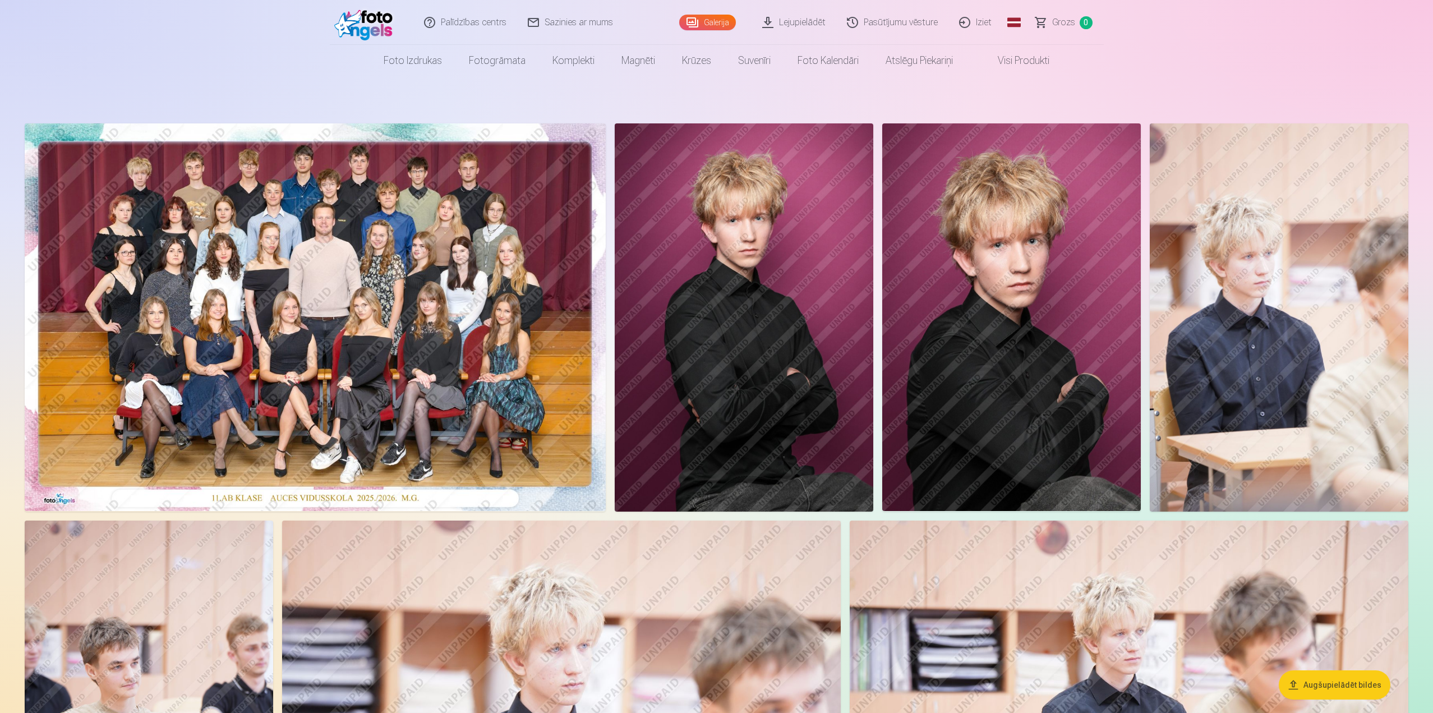
click at [499, 335] on img at bounding box center [315, 317] width 581 height 388
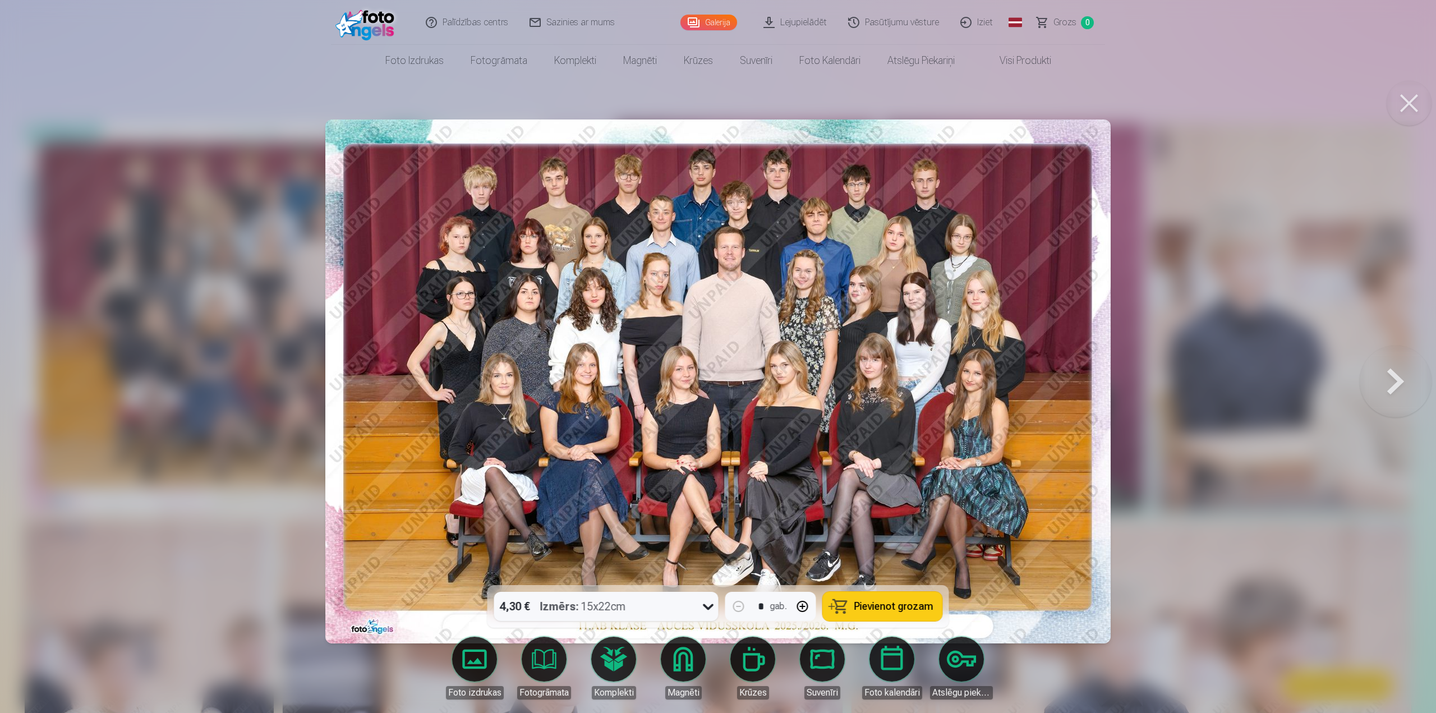
click at [475, 201] on img at bounding box center [717, 381] width 785 height 524
click at [627, 102] on div at bounding box center [718, 356] width 1436 height 713
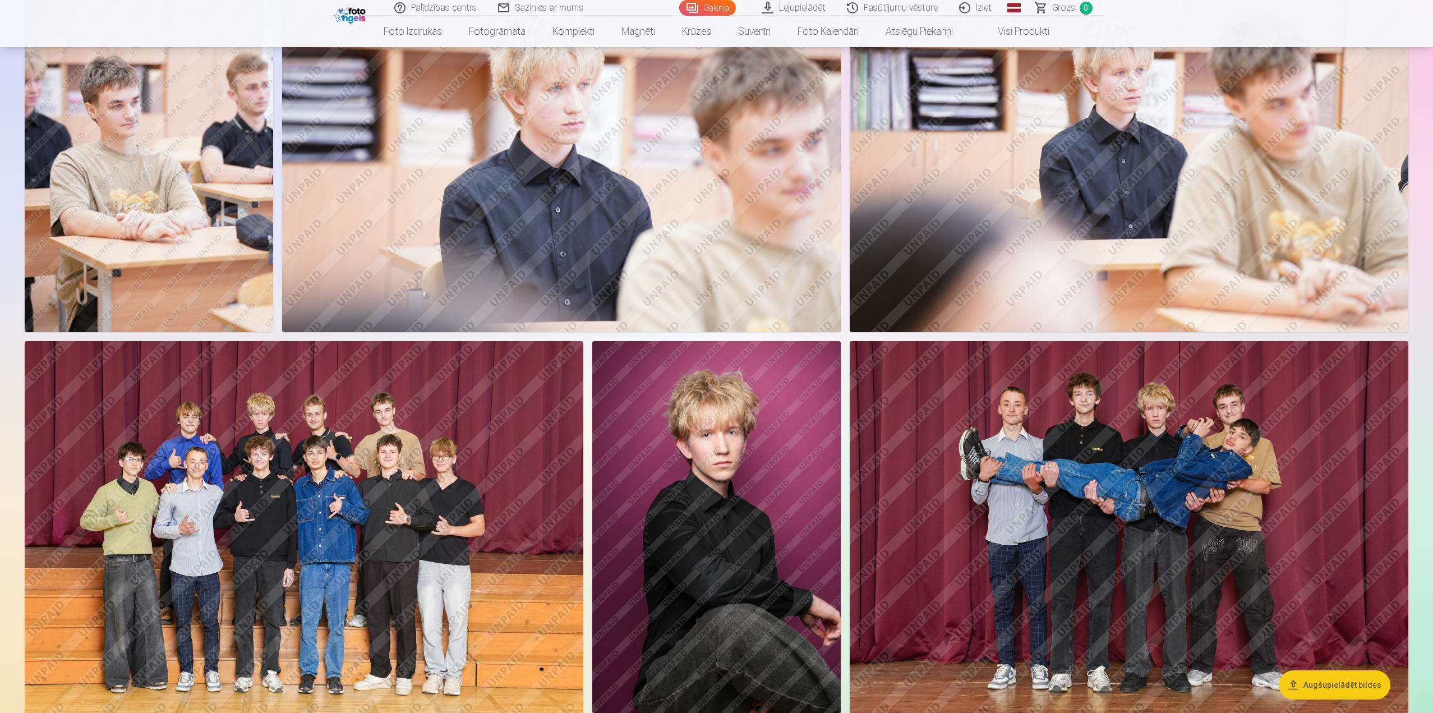
click at [1019, 448] on img at bounding box center [1129, 527] width 559 height 372
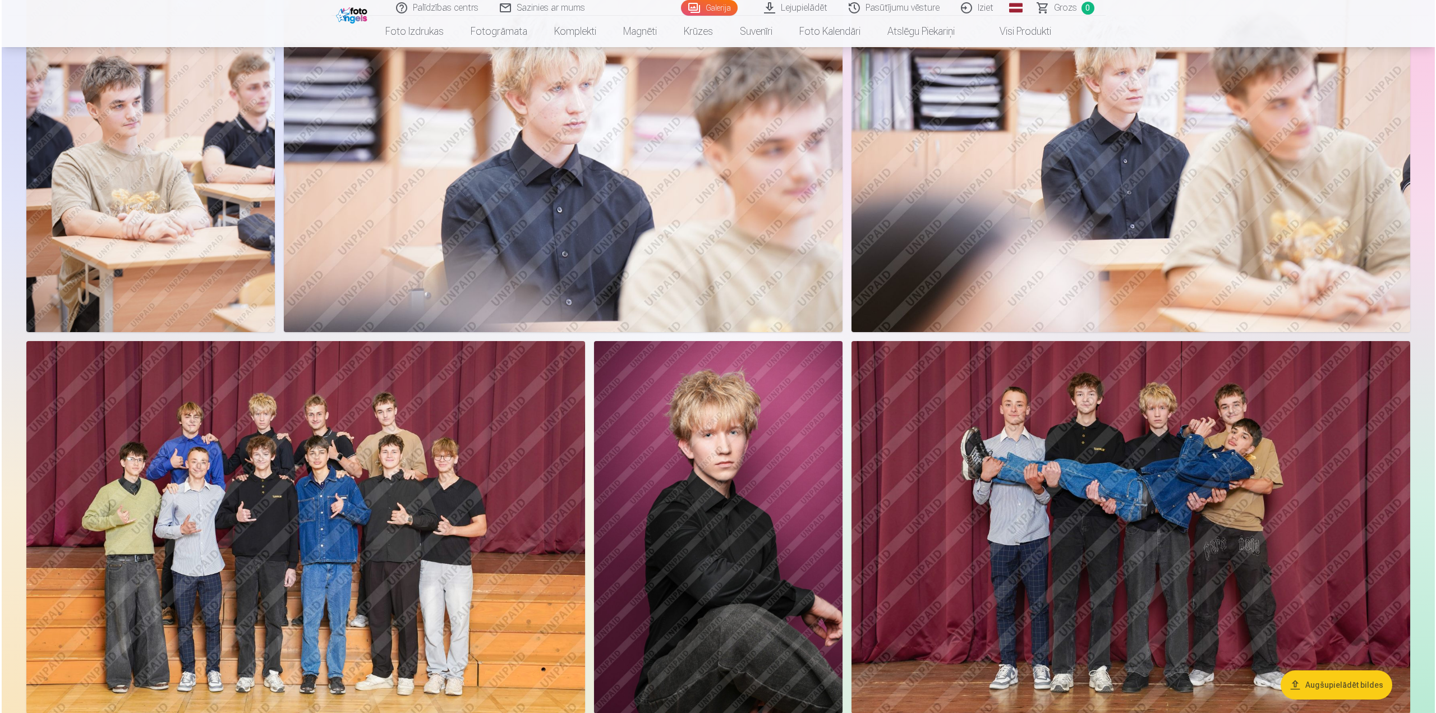
scroll to position [561, 0]
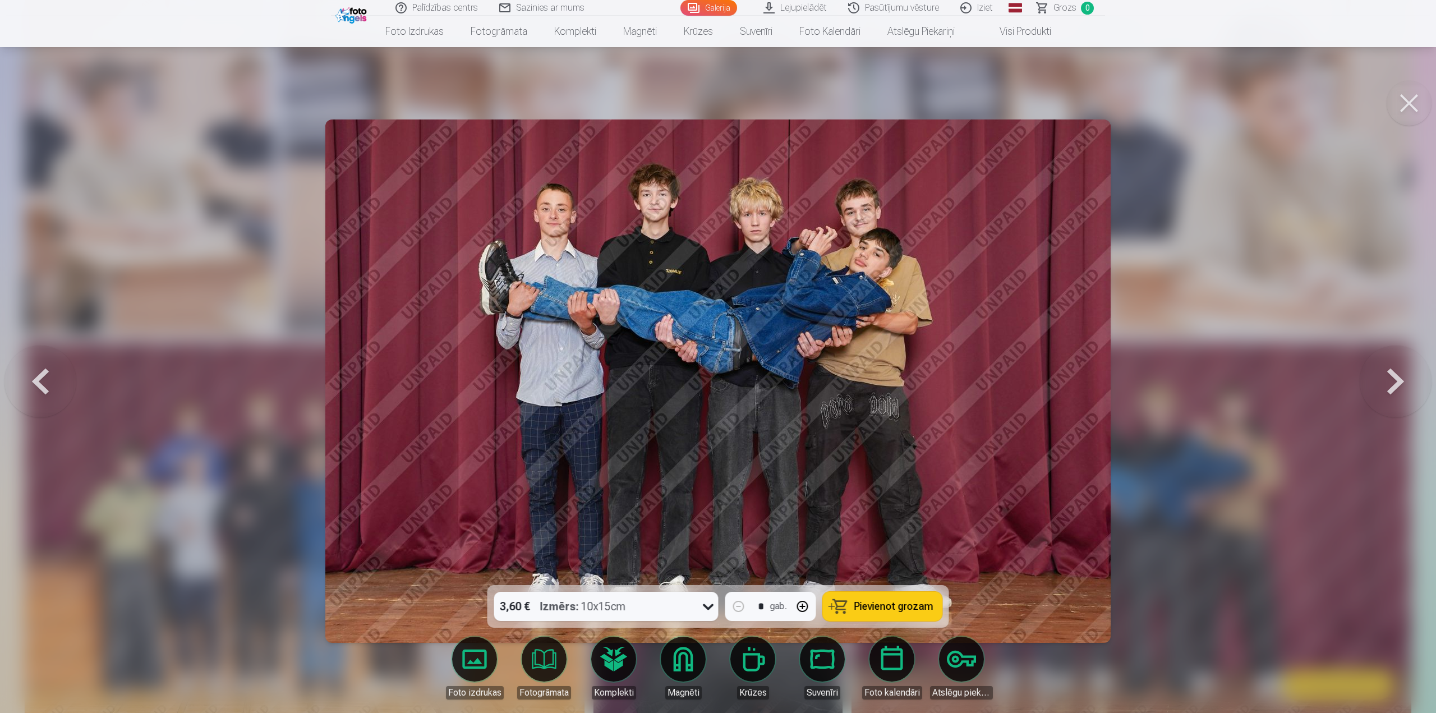
click at [1193, 328] on div at bounding box center [718, 356] width 1436 height 713
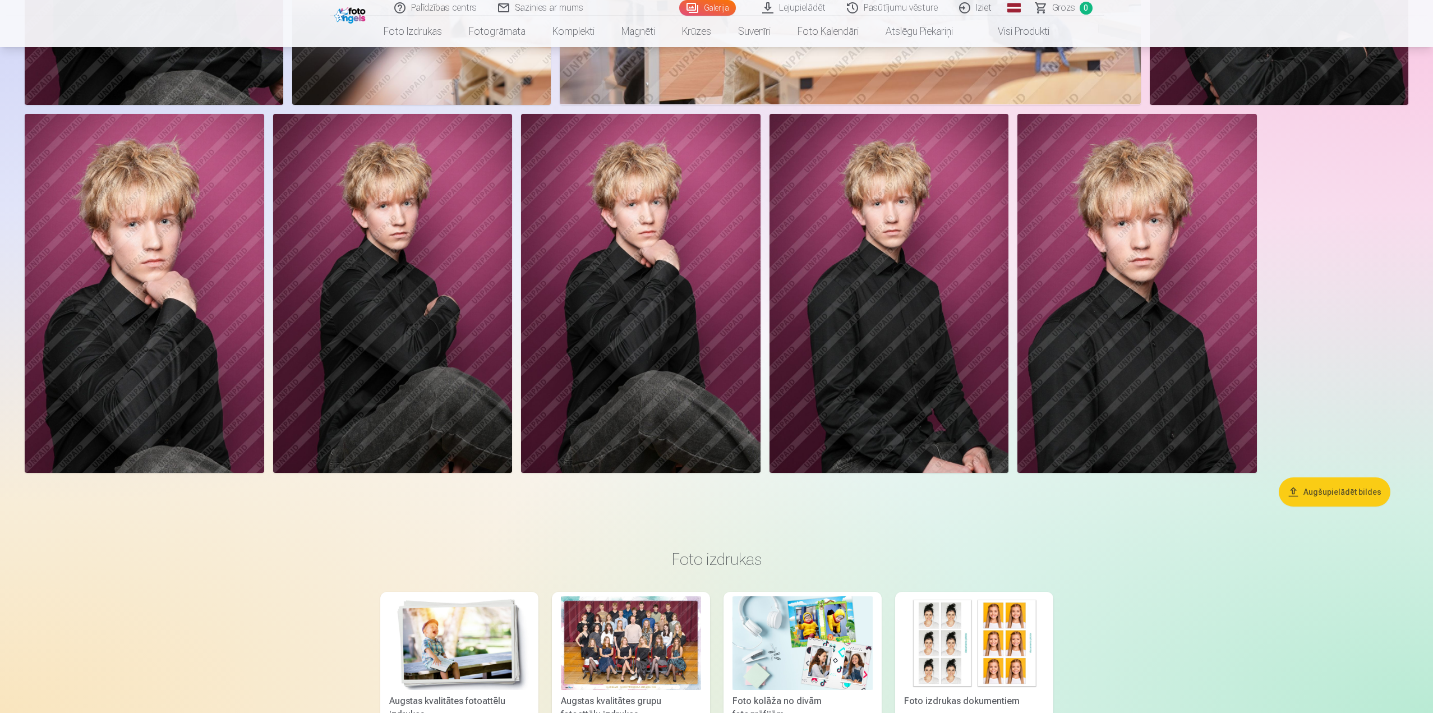
scroll to position [1626, 0]
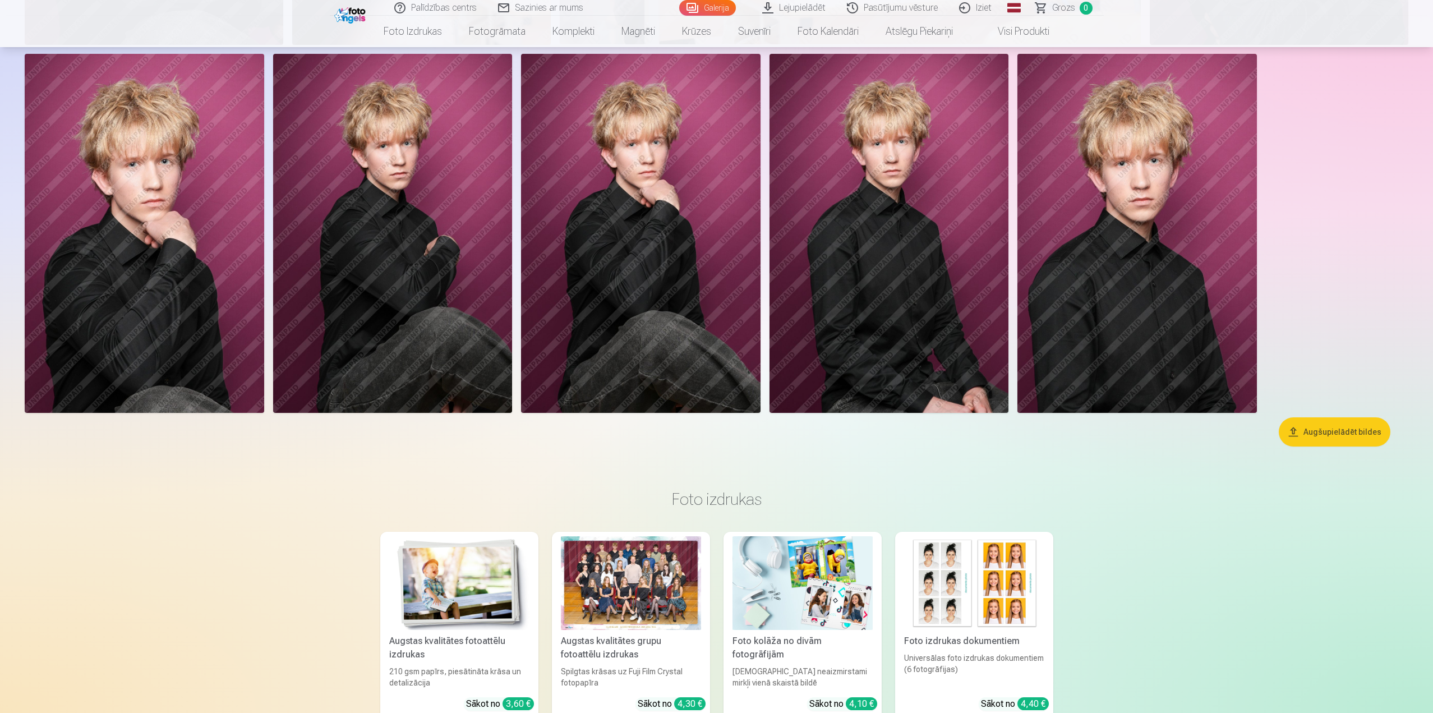
click at [192, 237] on img at bounding box center [144, 233] width 239 height 359
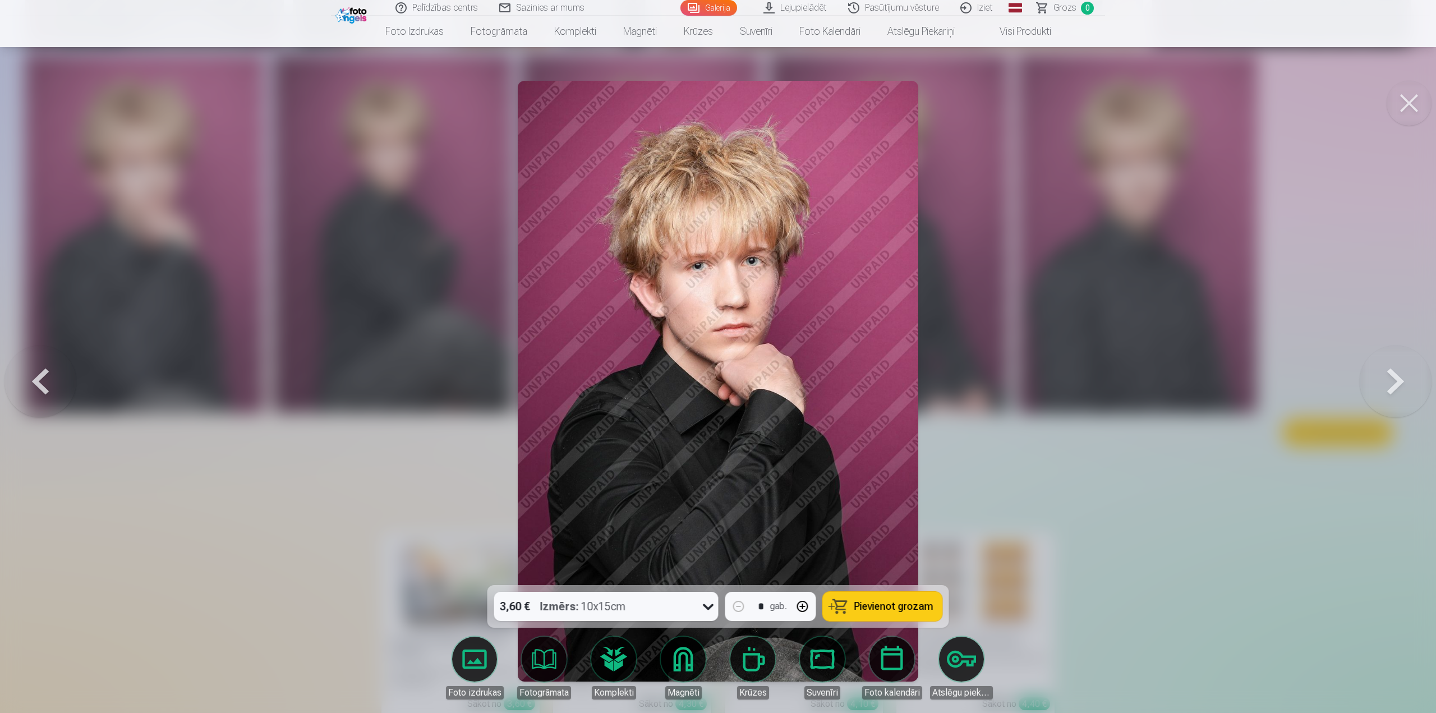
click at [1072, 463] on div at bounding box center [718, 356] width 1436 height 713
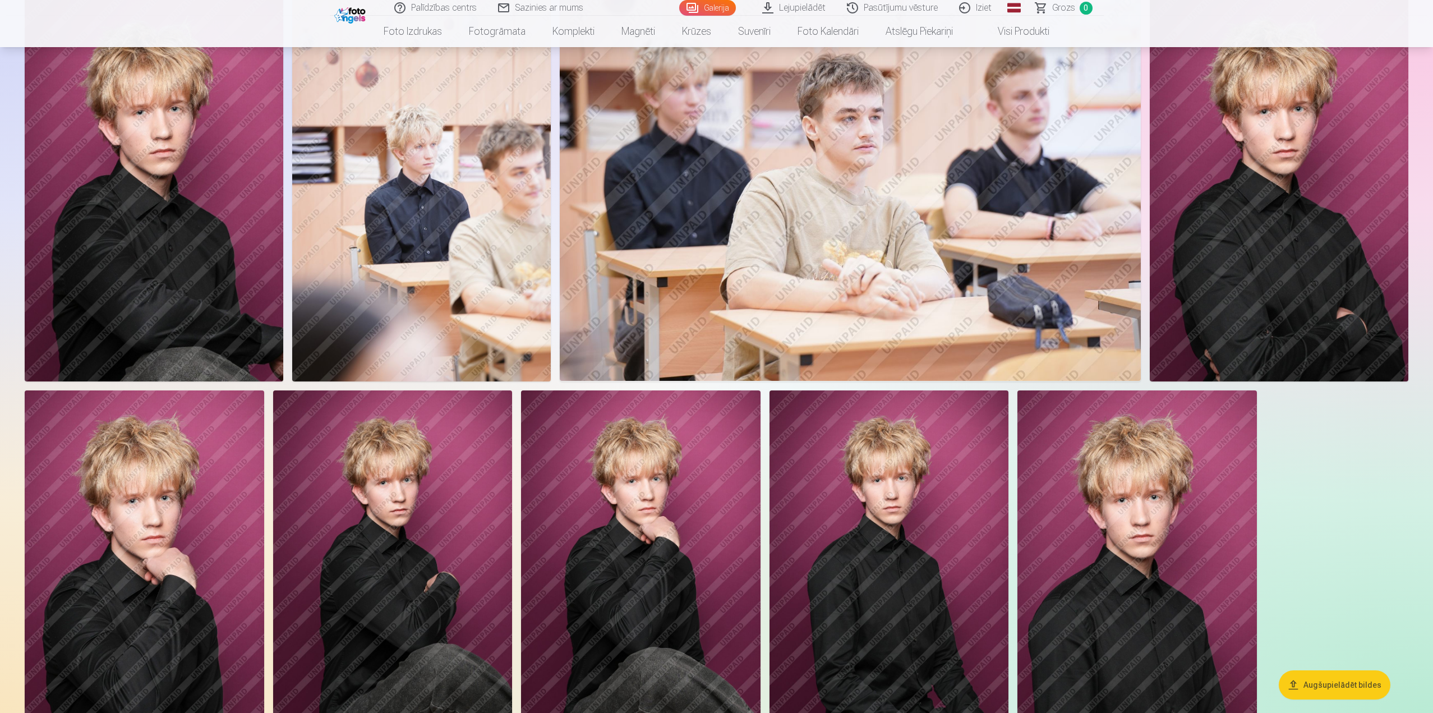
click at [1247, 343] on img at bounding box center [1279, 187] width 259 height 388
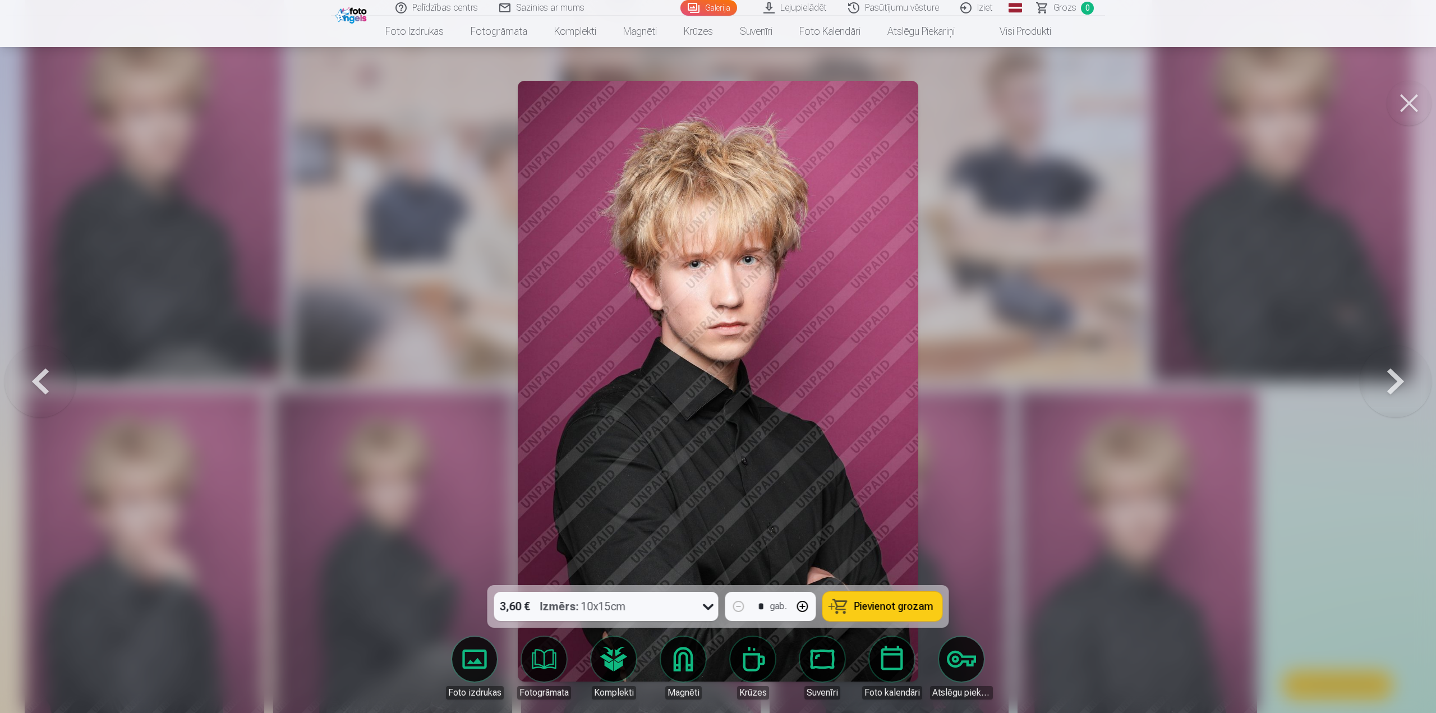
click at [971, 388] on div at bounding box center [718, 356] width 1436 height 713
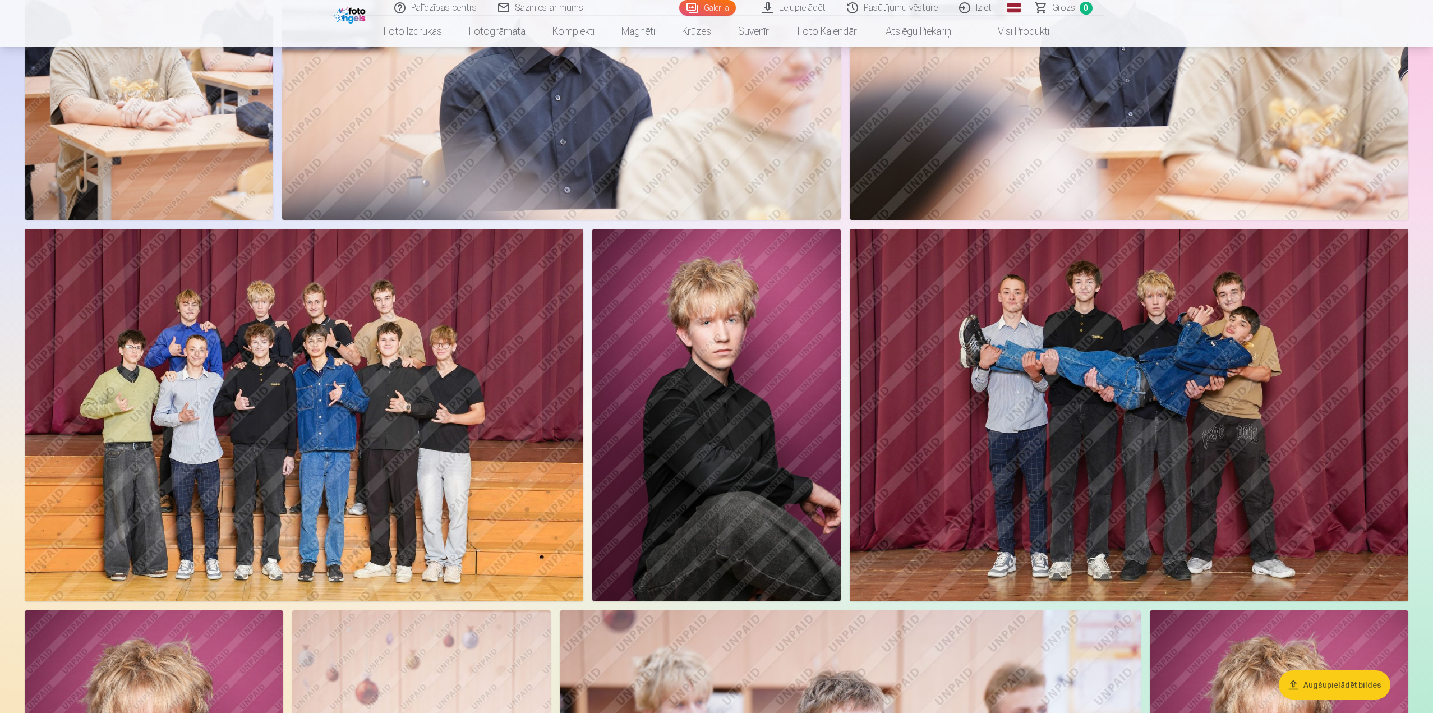
click at [1029, 427] on img at bounding box center [1129, 415] width 559 height 372
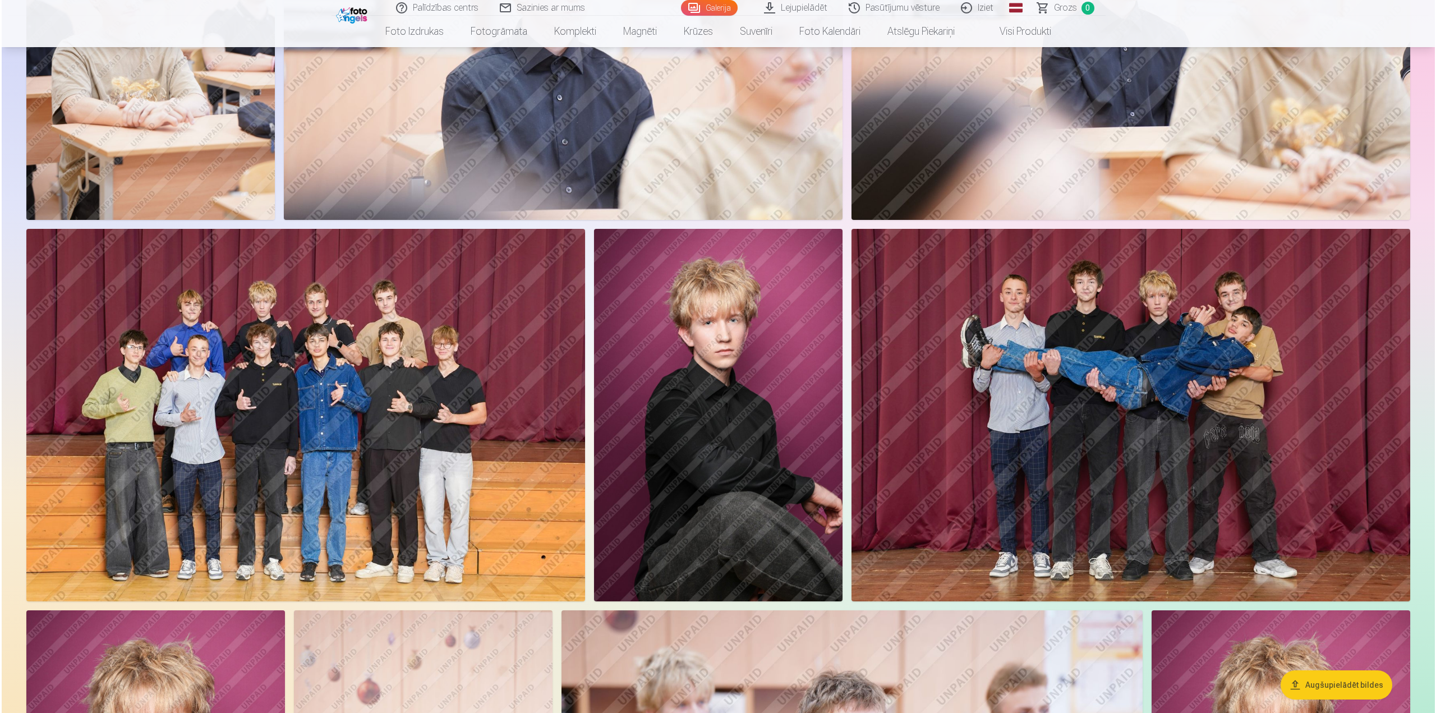
scroll to position [674, 0]
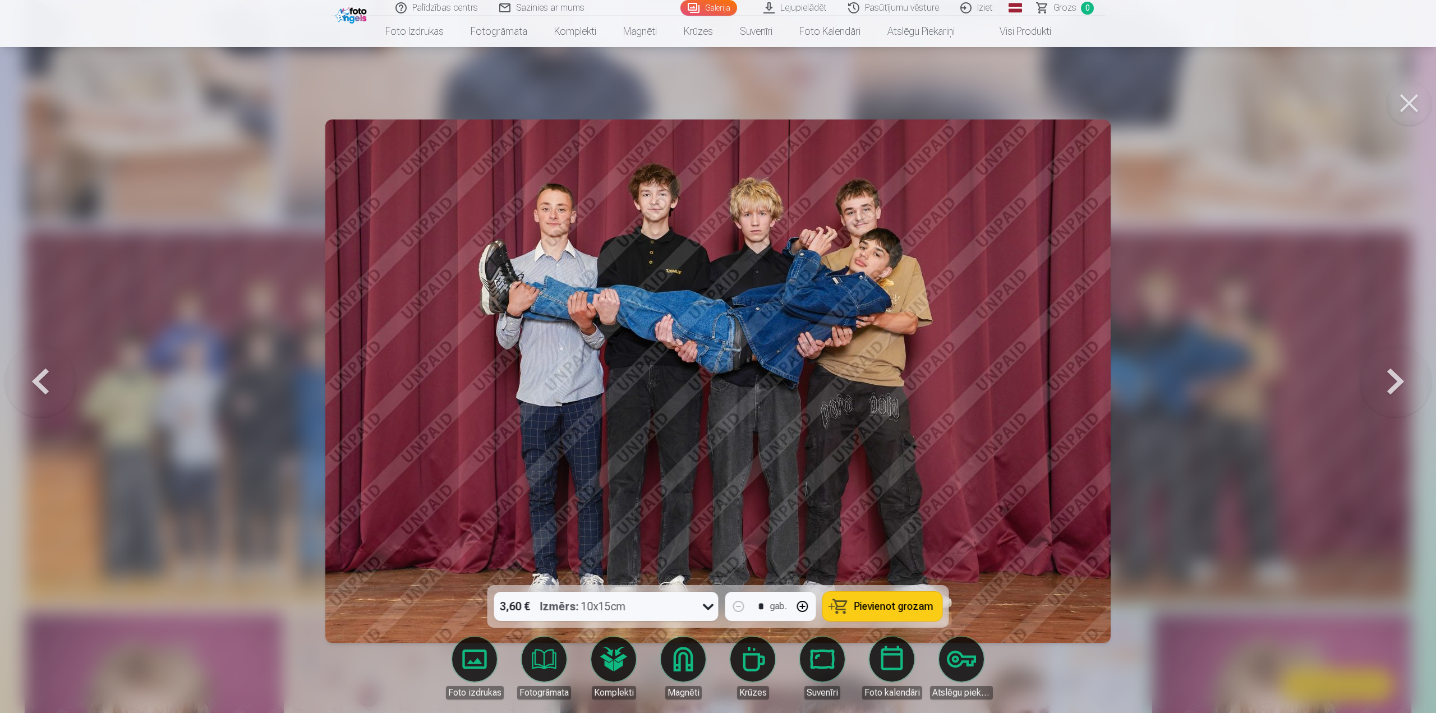
click at [882, 605] on span "Pievienot grozam" at bounding box center [893, 606] width 79 height 10
click at [687, 600] on div "3,60 € Izmērs : 10x15cm" at bounding box center [595, 606] width 203 height 29
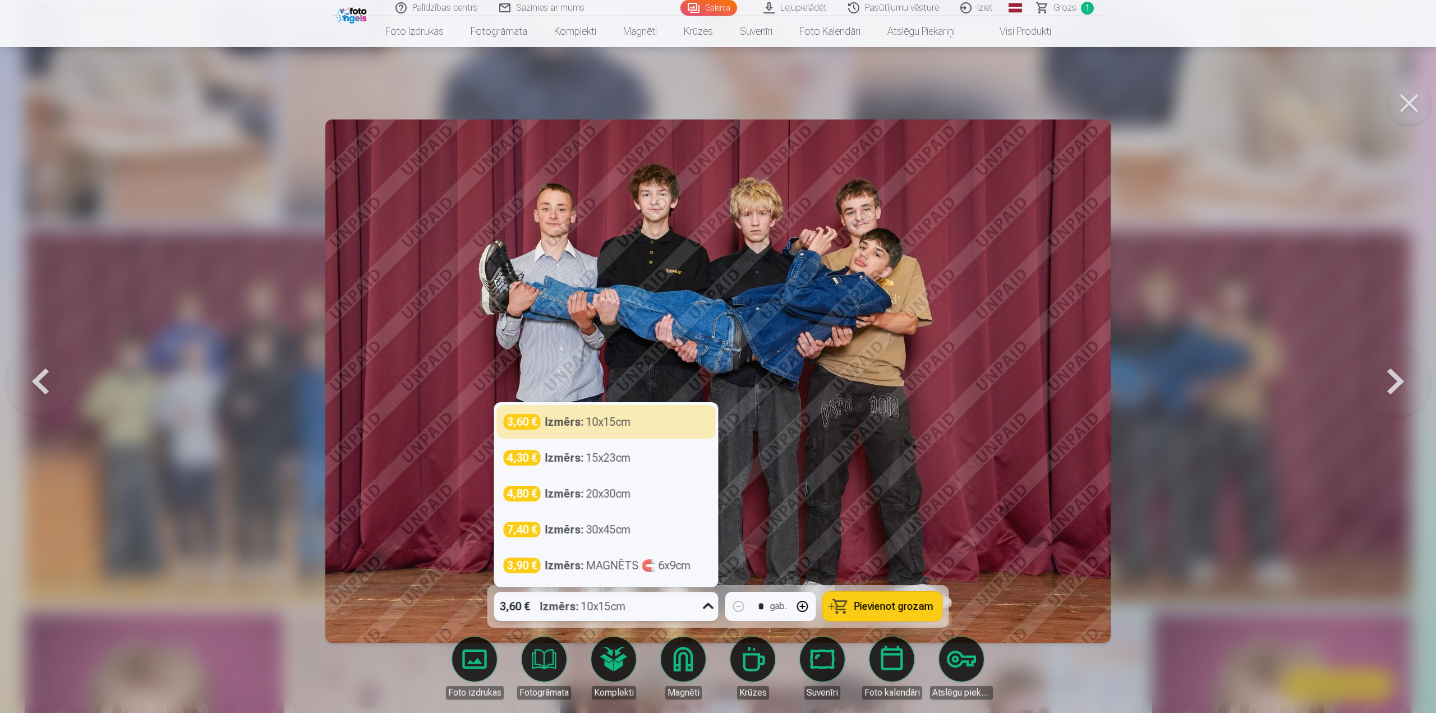
click at [673, 600] on div "3,60 € Izmērs : 10x15cm" at bounding box center [595, 606] width 203 height 29
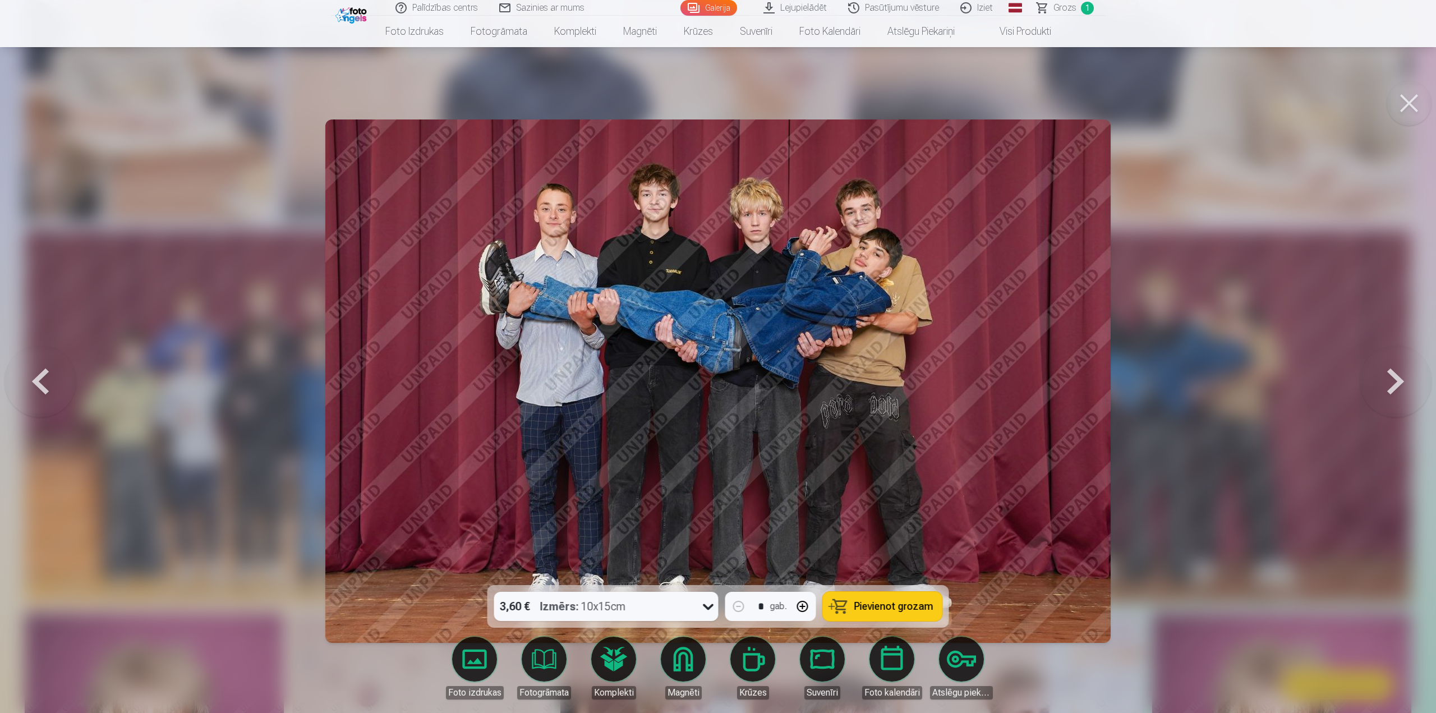
click at [1186, 431] on div at bounding box center [718, 356] width 1436 height 713
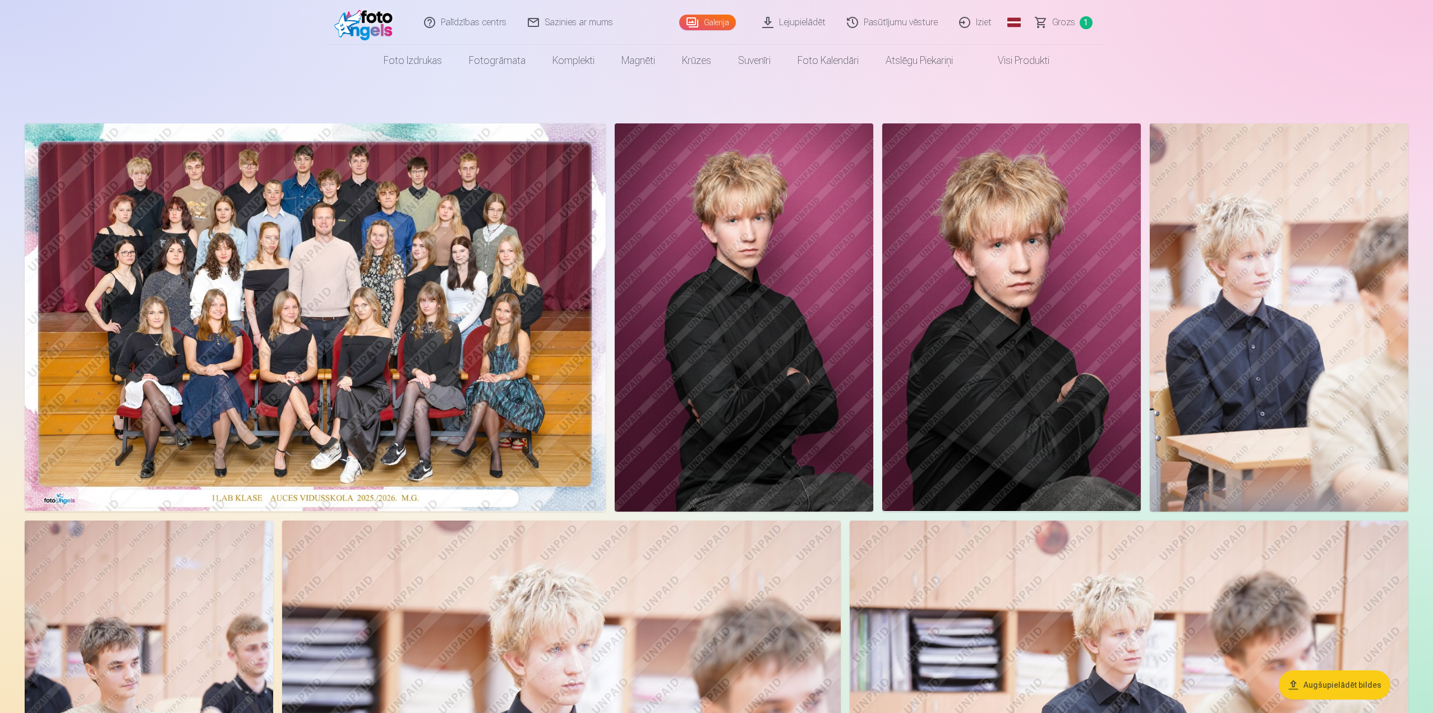
click at [390, 390] on img at bounding box center [315, 317] width 581 height 388
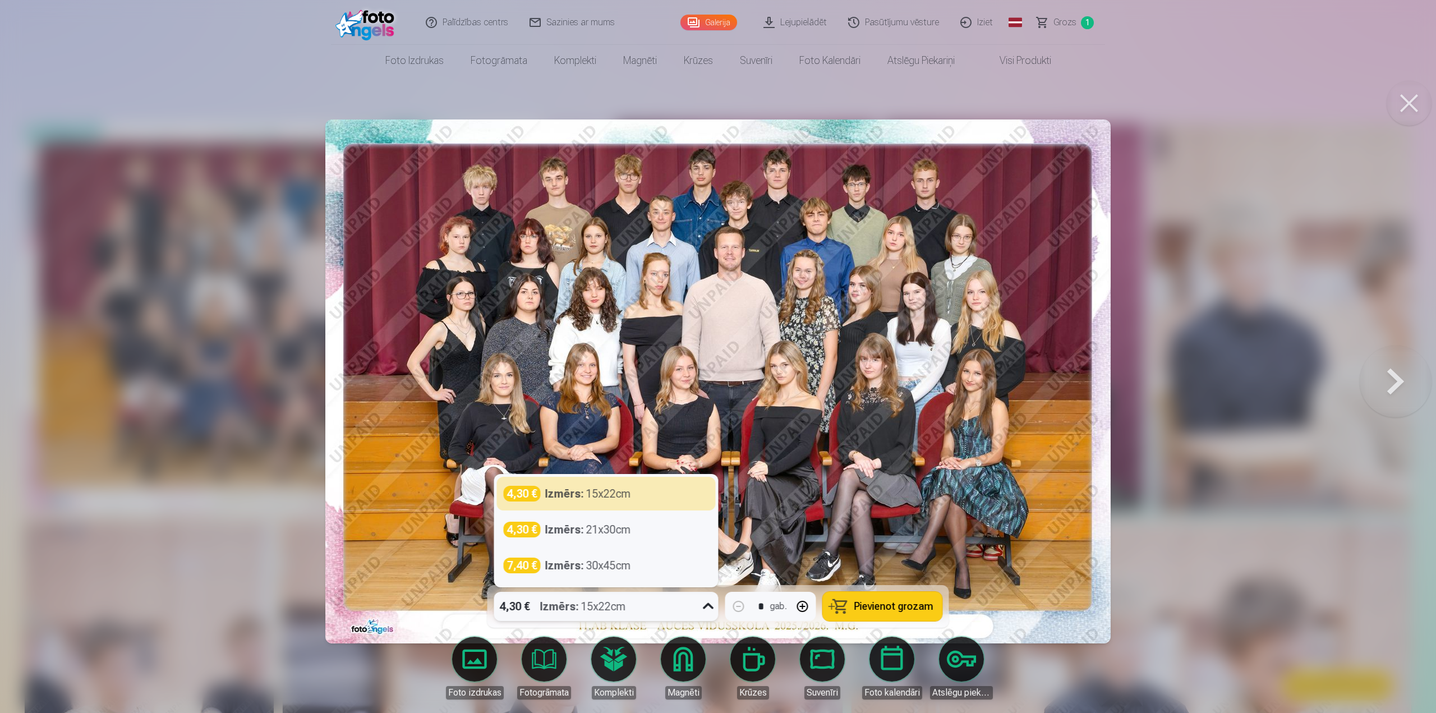
click at [671, 592] on div "4,30 € Izmērs : 15x22cm" at bounding box center [595, 606] width 203 height 29
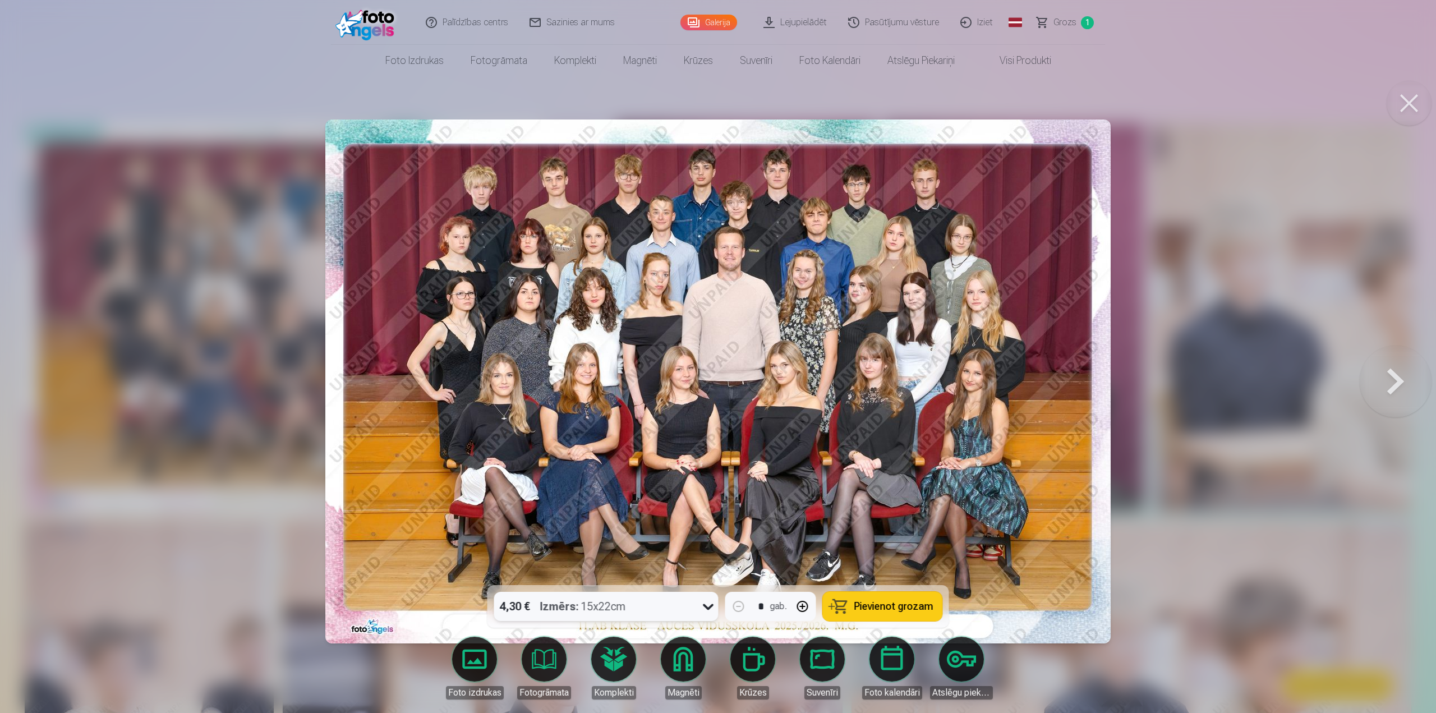
click at [695, 603] on div "4,30 € Izmērs : 15x22cm" at bounding box center [595, 606] width 203 height 29
click at [855, 605] on button "Pievienot grozam" at bounding box center [882, 606] width 119 height 29
click at [1196, 608] on div at bounding box center [718, 356] width 1436 height 713
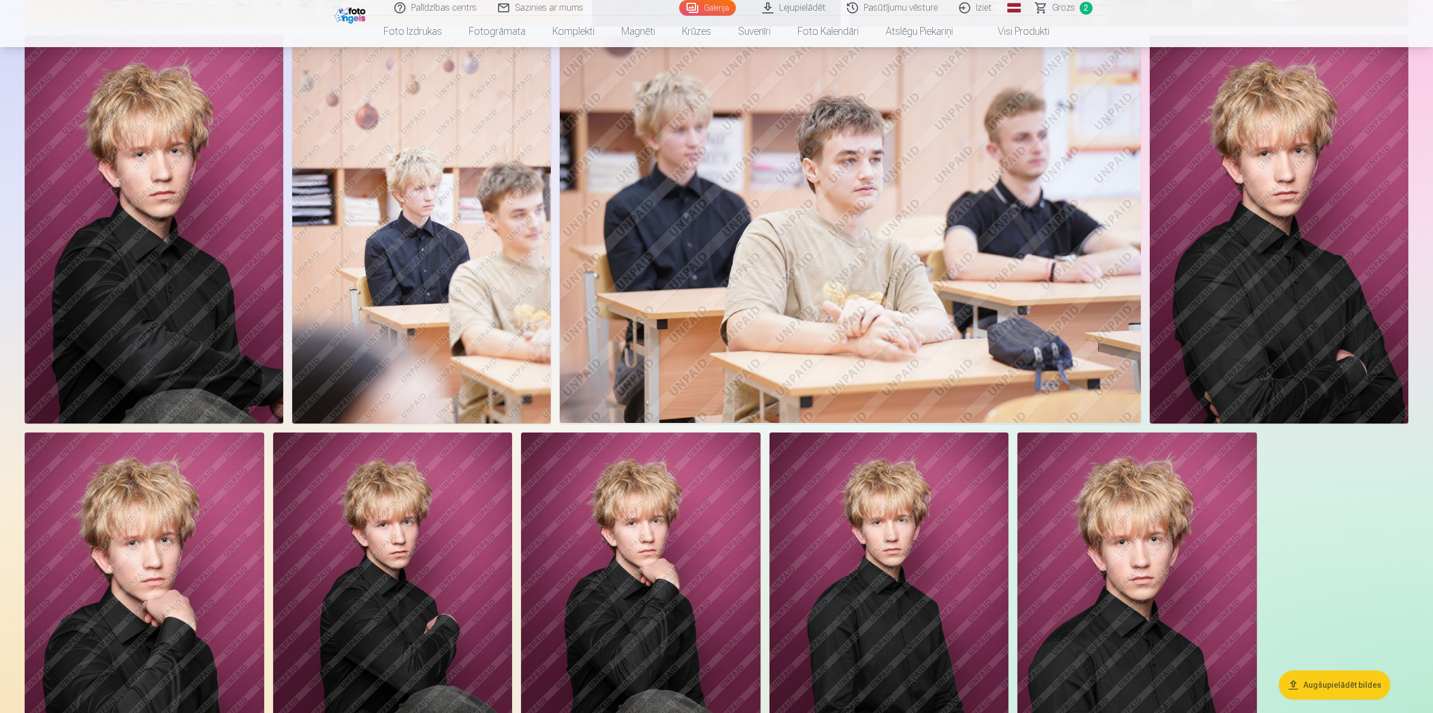
scroll to position [1290, 0]
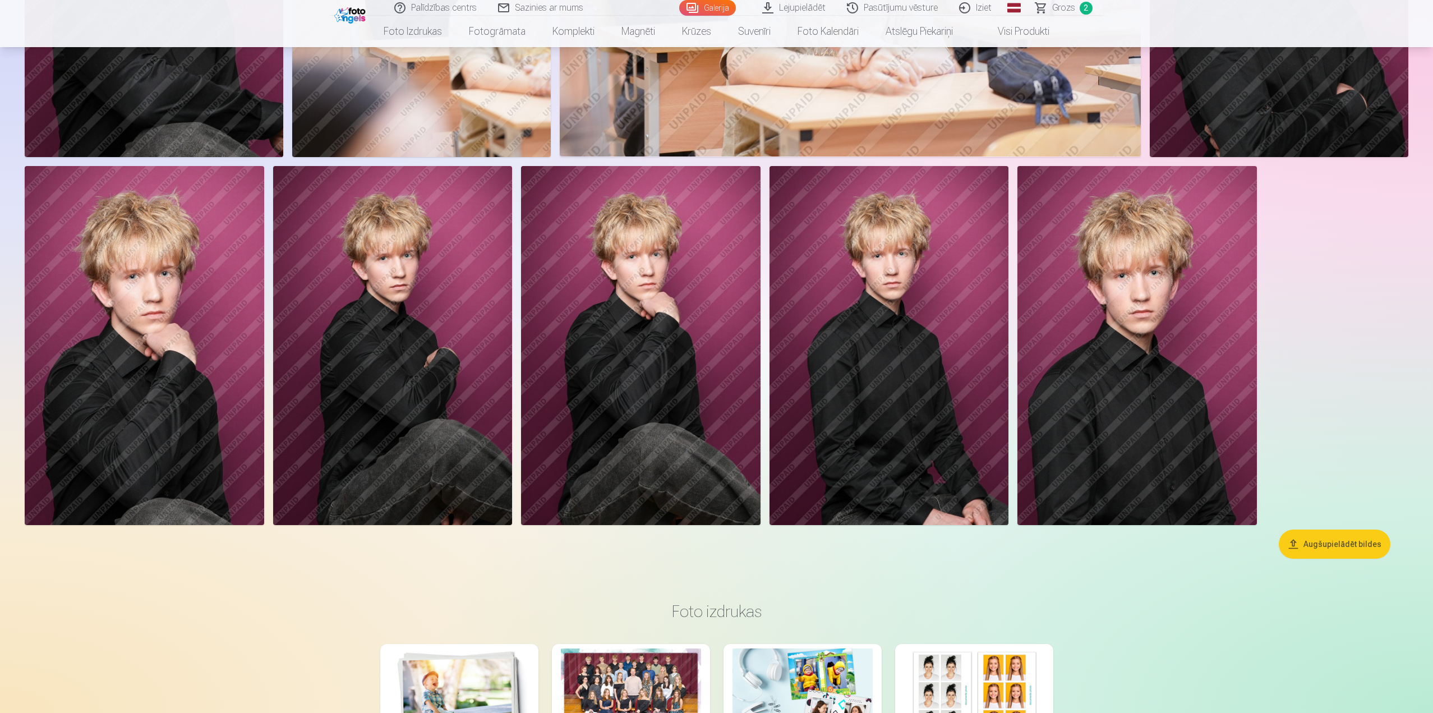
click at [1301, 536] on button "Augšupielādēt bildes" at bounding box center [1335, 543] width 112 height 29
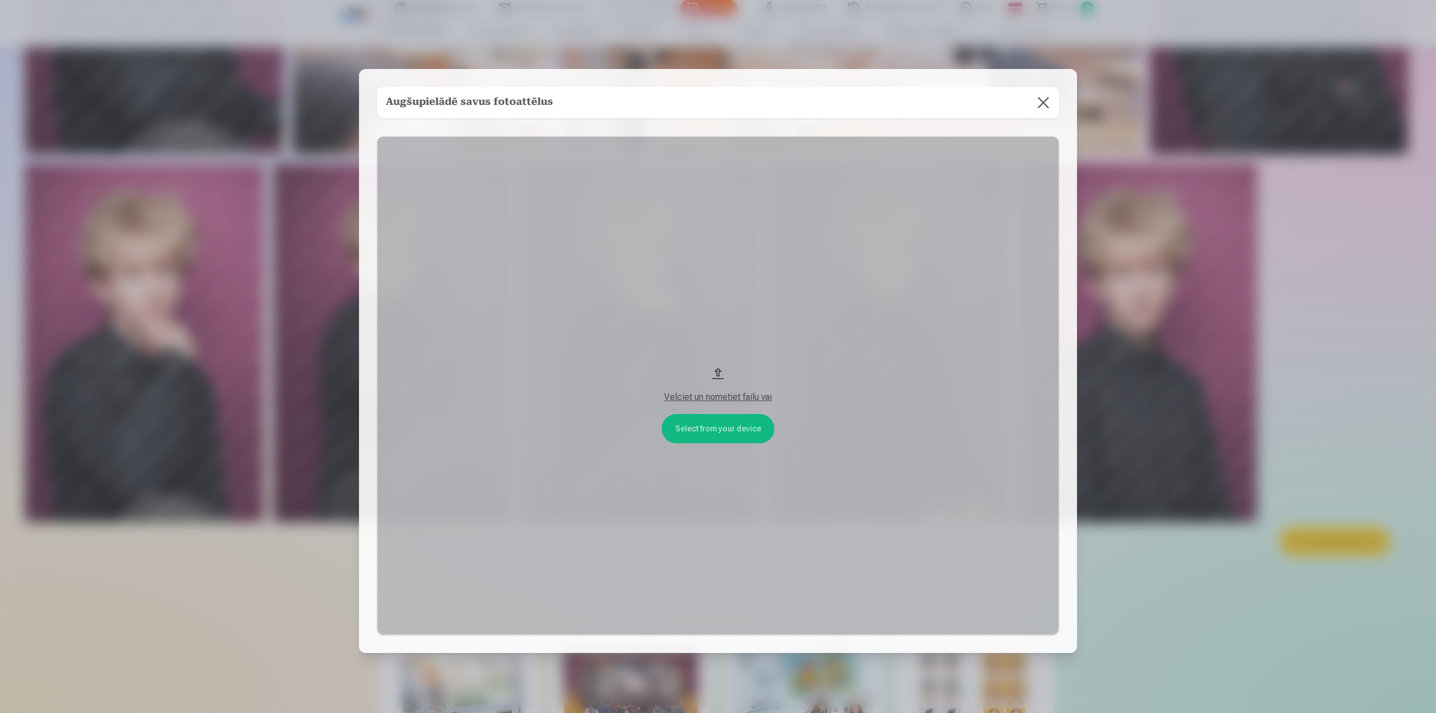
click at [716, 422] on button "Velciet un nometiet failu vai" at bounding box center [718, 385] width 682 height 499
click at [1049, 97] on button at bounding box center [1042, 102] width 31 height 31
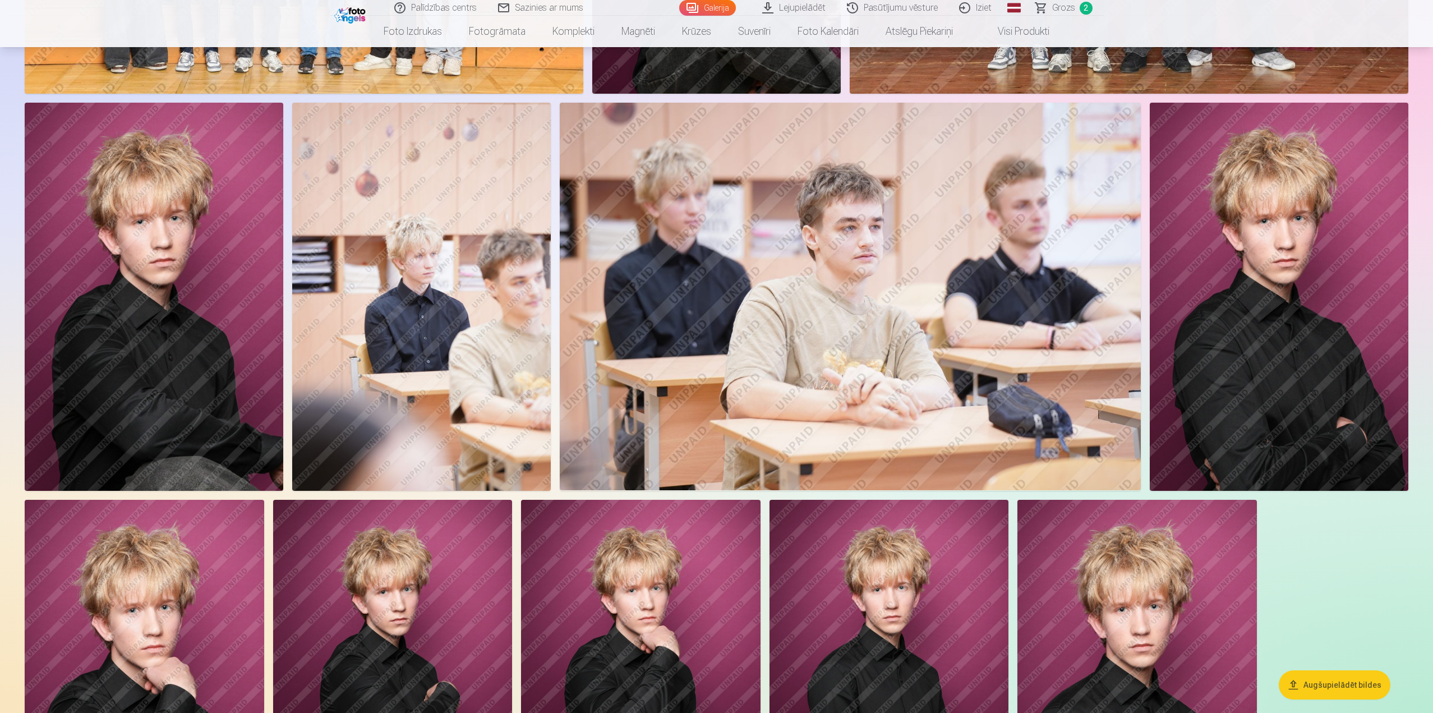
click at [1214, 383] on img at bounding box center [1279, 297] width 259 height 388
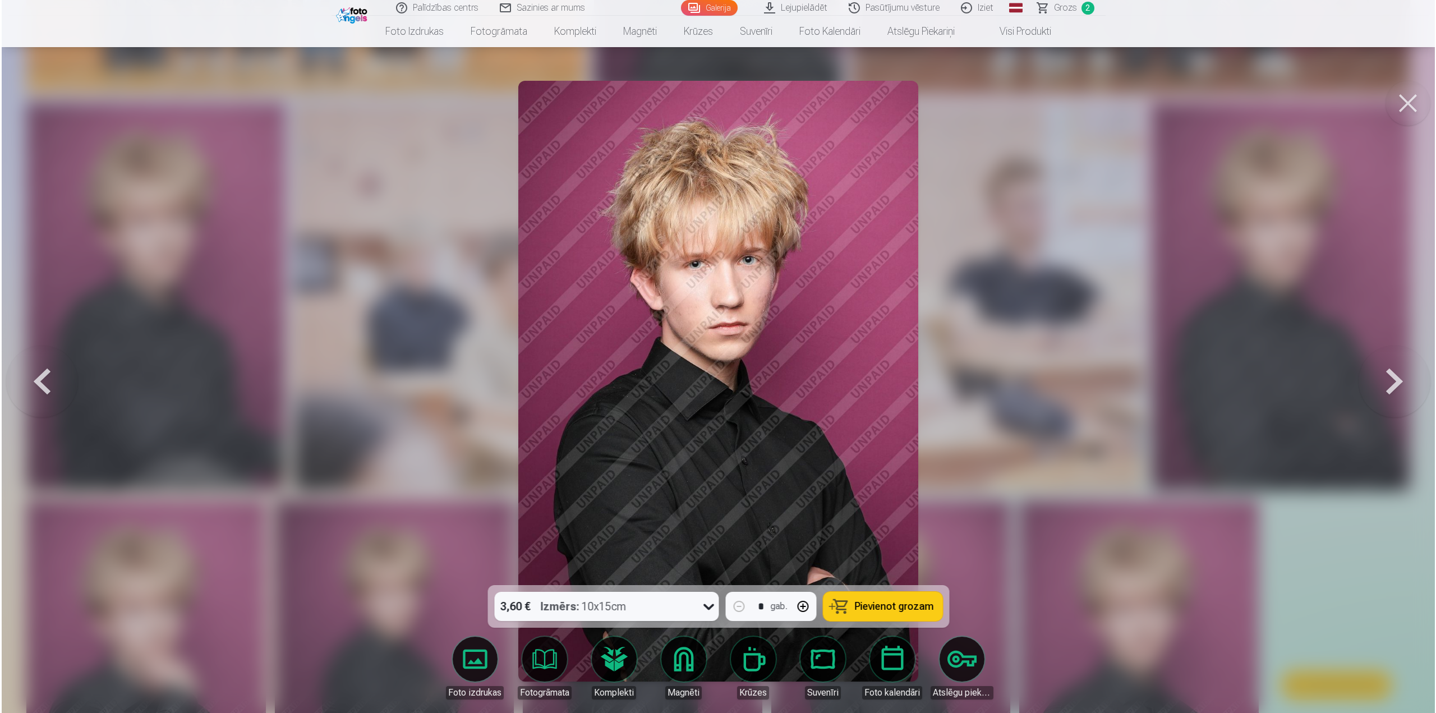
scroll to position [1182, 0]
click at [698, 605] on div "3,60 € Izmērs : 10x15cm" at bounding box center [606, 606] width 224 height 29
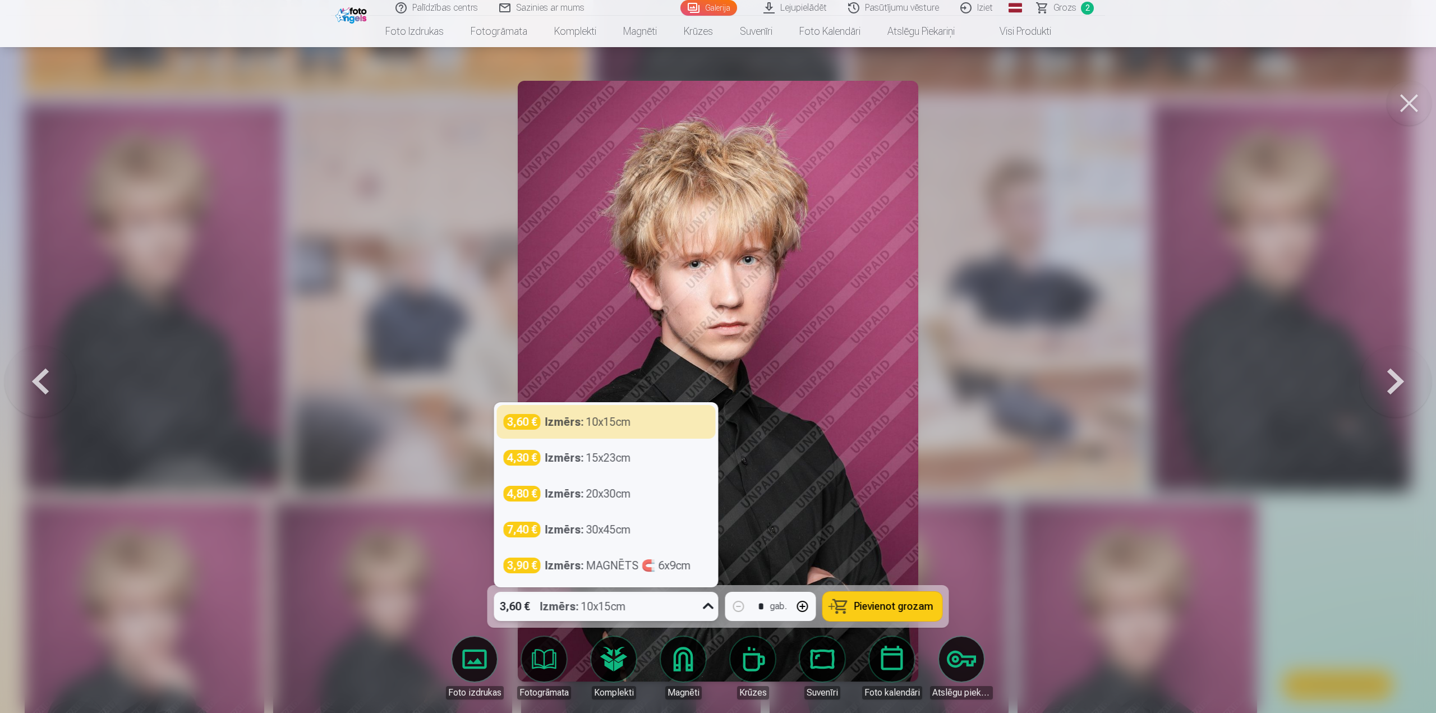
drag, startPoint x: 684, startPoint y: 605, endPoint x: 692, endPoint y: 605, distance: 7.9
click at [685, 605] on div "3,60 € Izmērs : 10x15cm" at bounding box center [595, 606] width 203 height 29
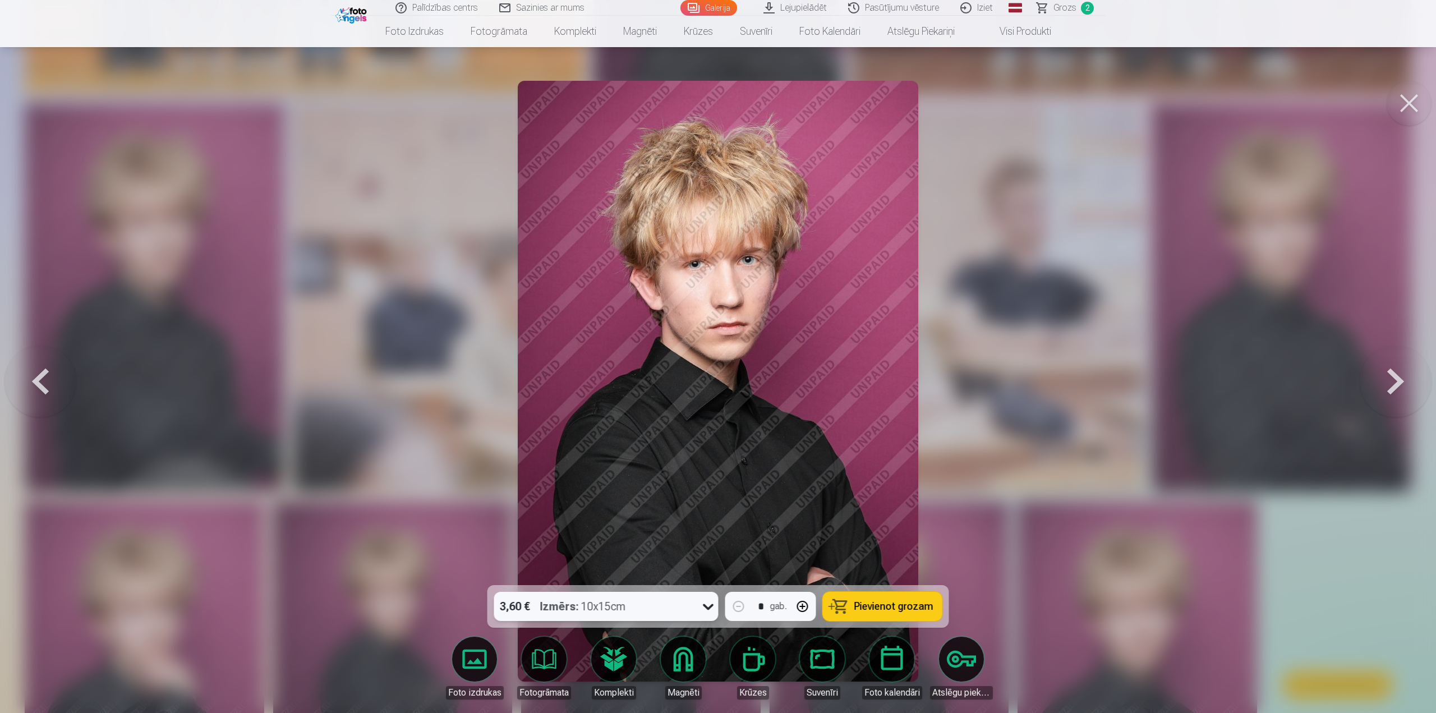
click at [1289, 568] on div at bounding box center [718, 356] width 1436 height 713
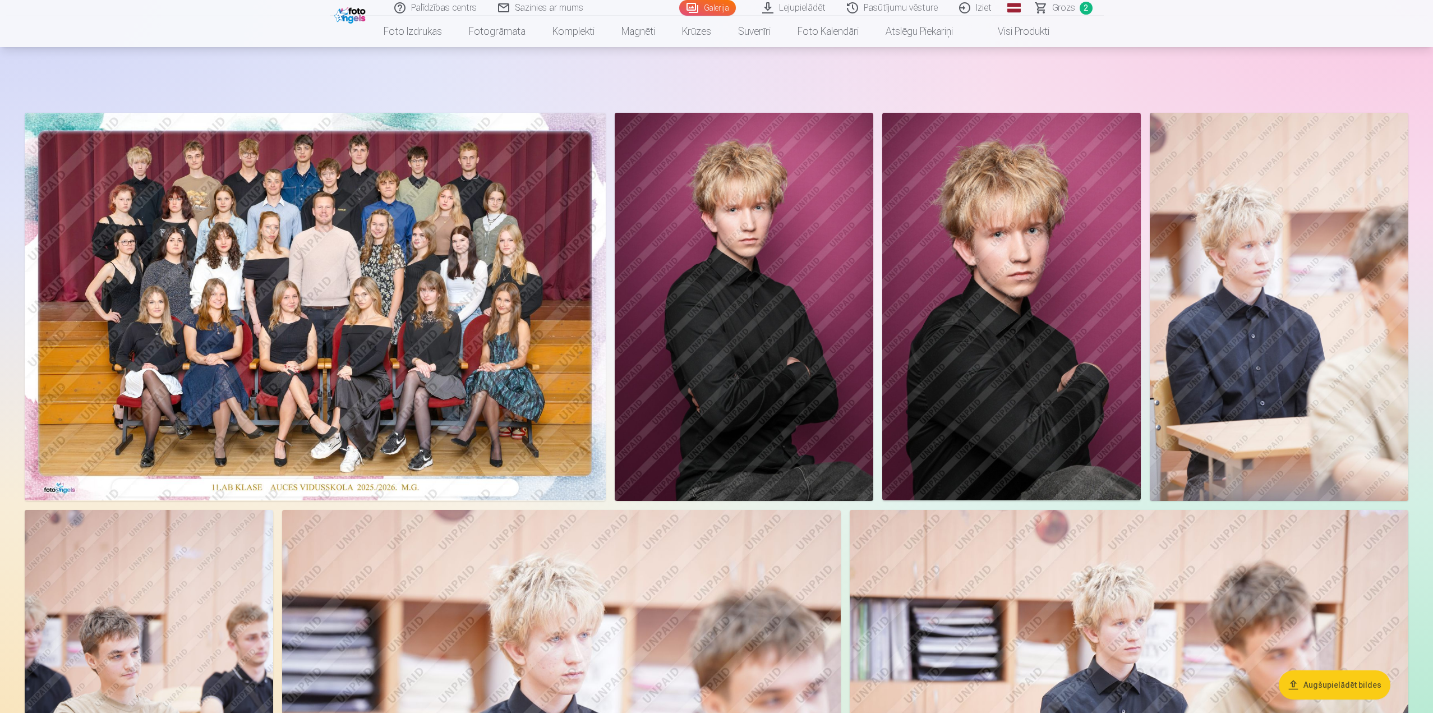
scroll to position [3, 0]
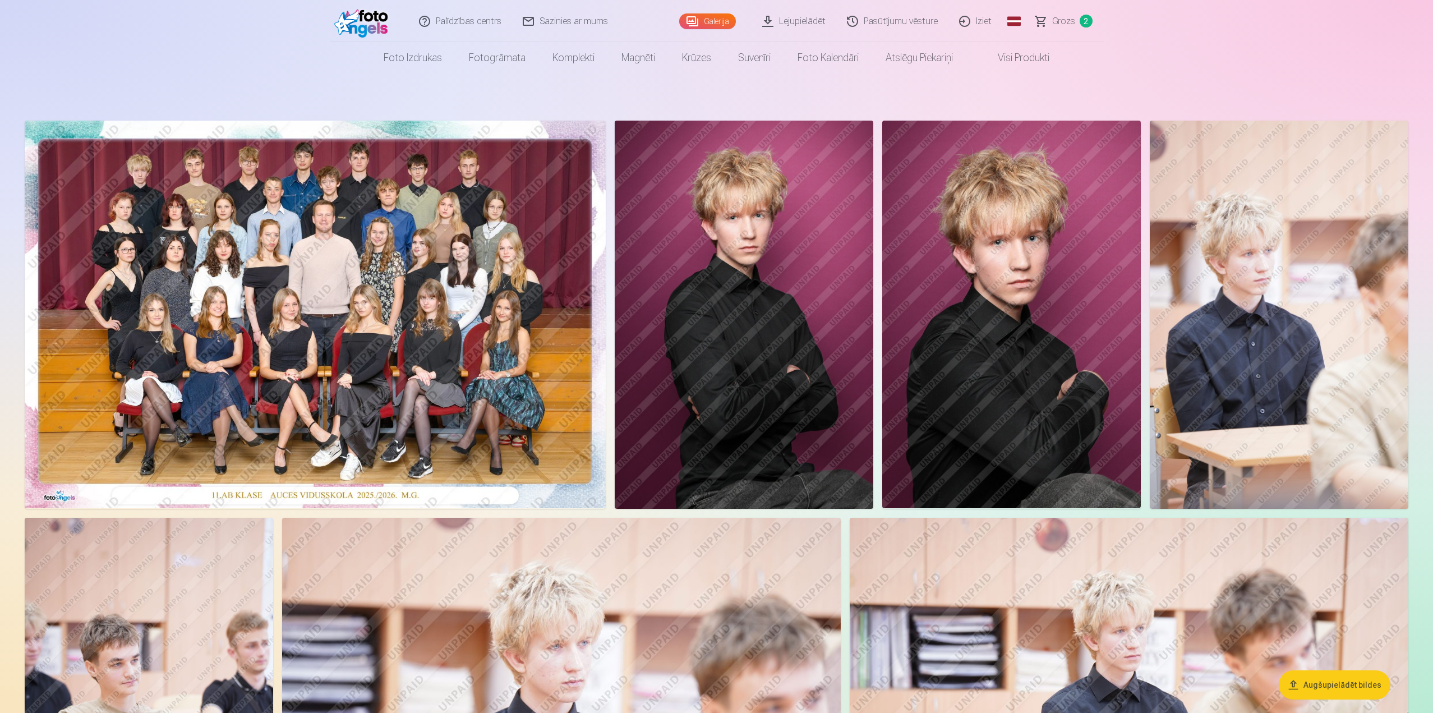
click at [836, 292] on img at bounding box center [744, 315] width 259 height 388
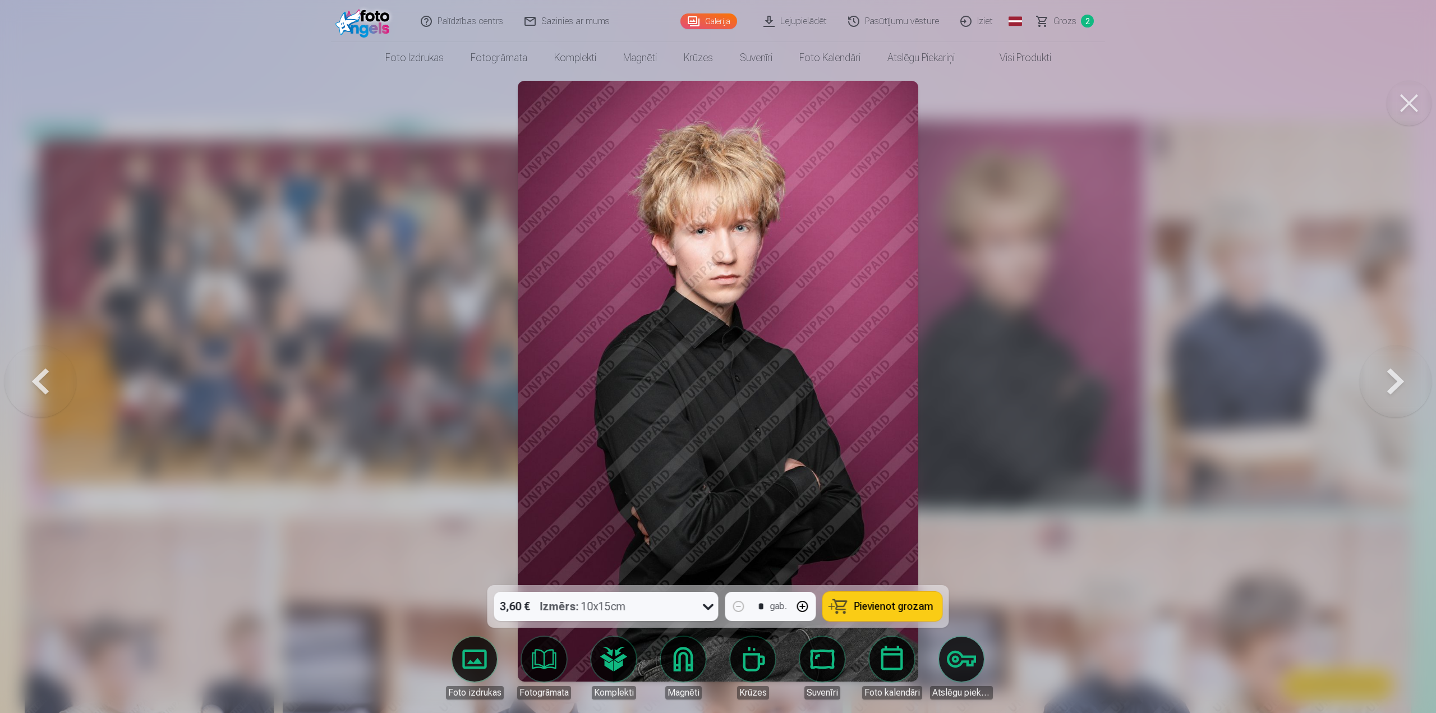
click at [1003, 393] on div at bounding box center [718, 356] width 1436 height 713
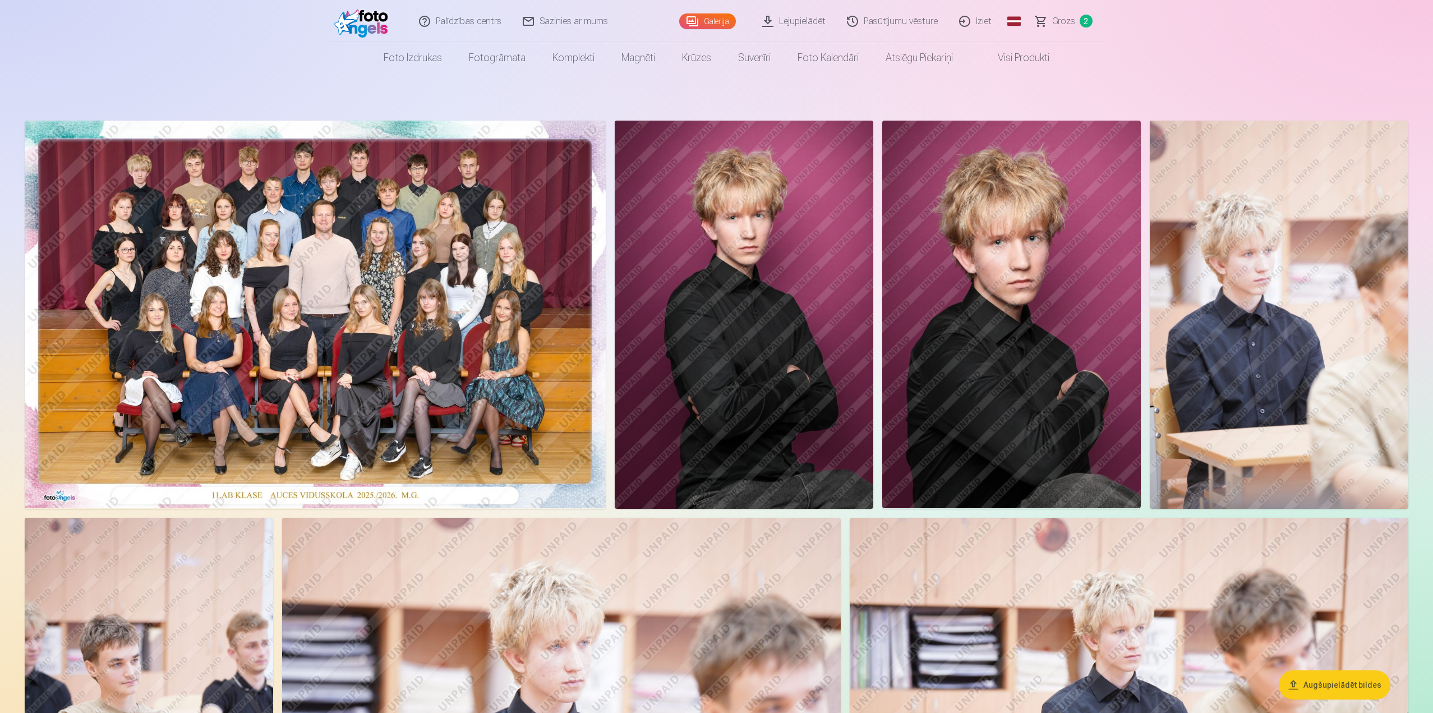
click at [1175, 380] on img at bounding box center [1279, 315] width 259 height 388
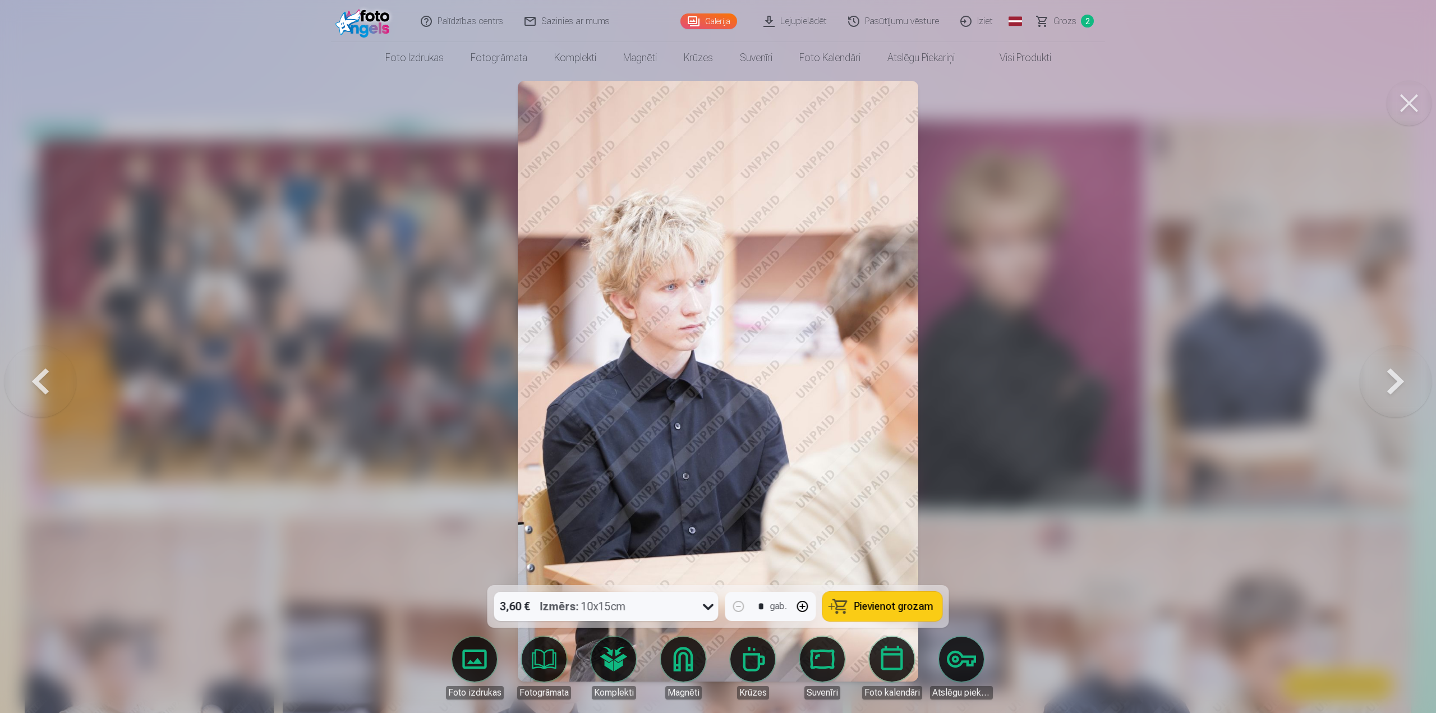
drag, startPoint x: 1053, startPoint y: 506, endPoint x: 1068, endPoint y: 504, distance: 15.3
click at [1053, 506] on div at bounding box center [718, 356] width 1436 height 713
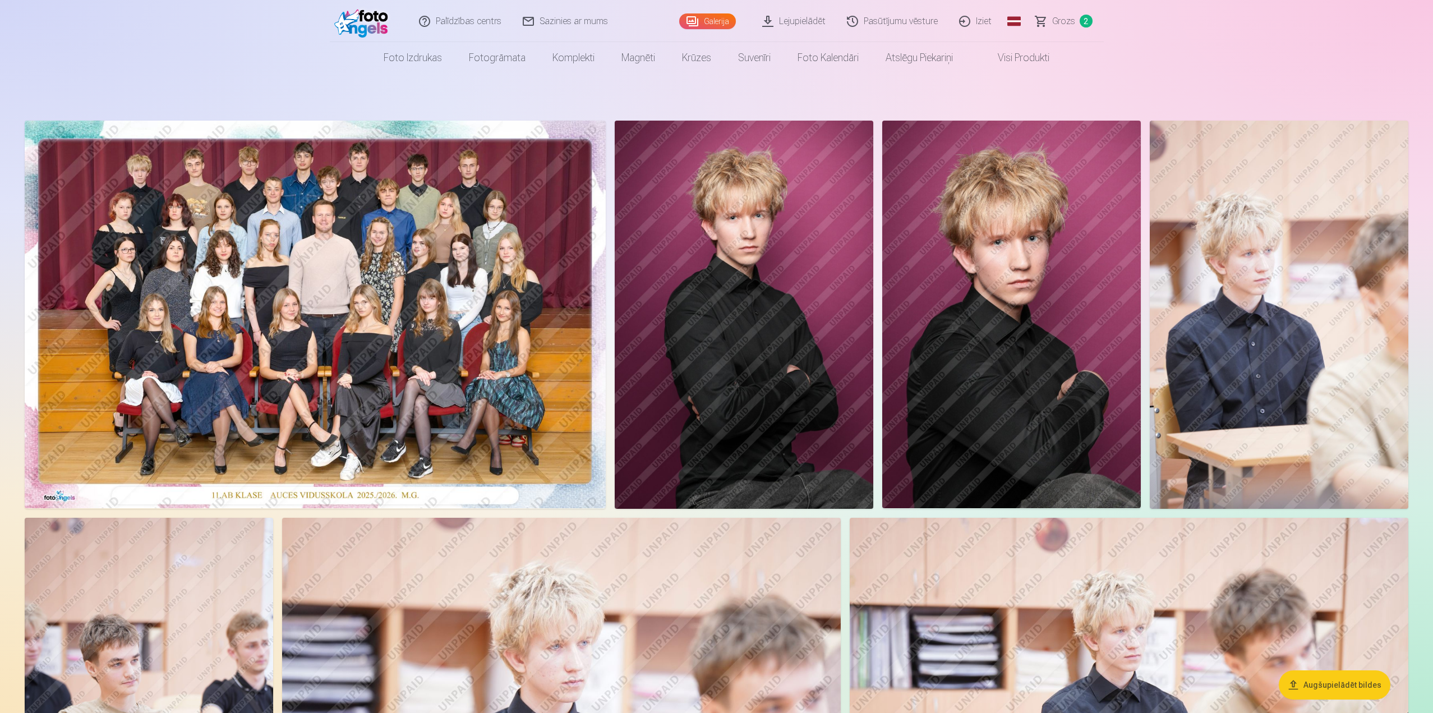
click at [454, 358] on img at bounding box center [315, 315] width 581 height 388
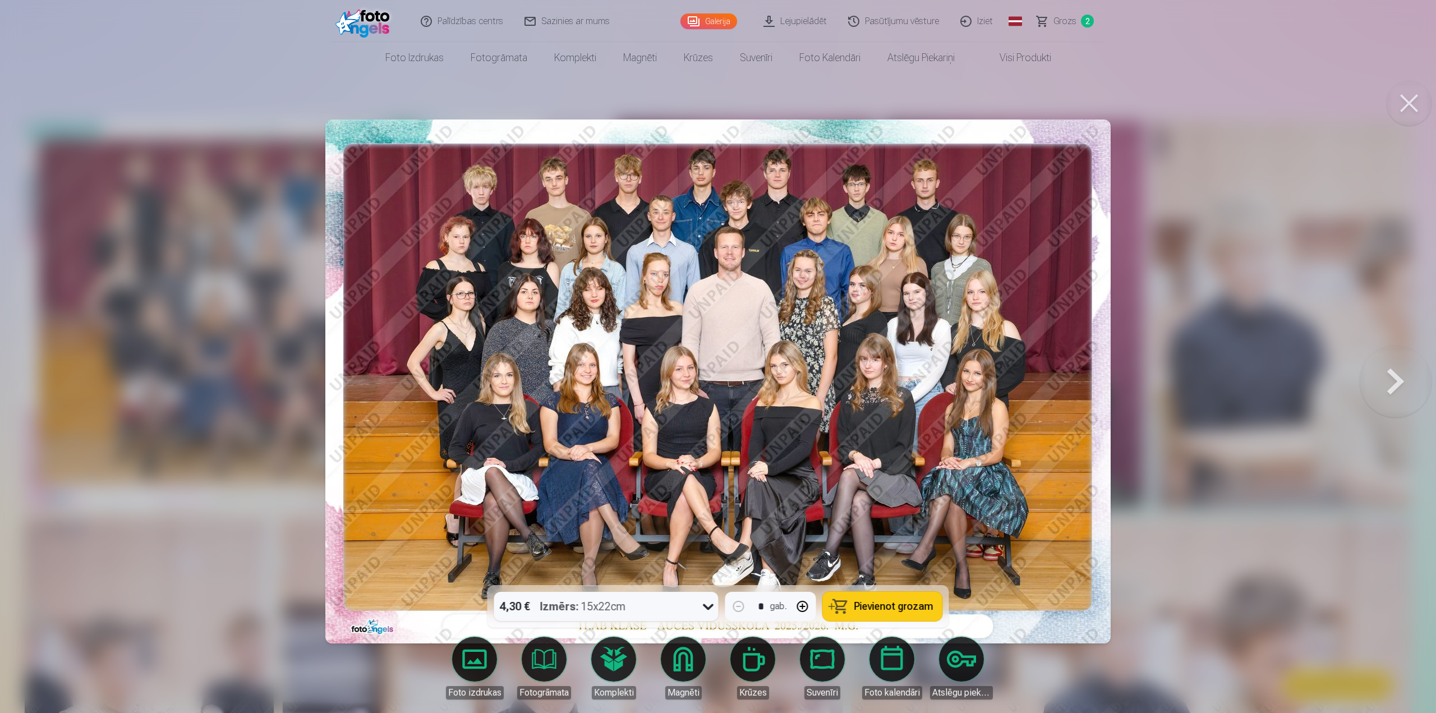
click at [1053, 640] on img at bounding box center [717, 381] width 785 height 524
drag, startPoint x: 1203, startPoint y: 554, endPoint x: 1194, endPoint y: 554, distance: 9.0
click at [1202, 554] on div at bounding box center [718, 356] width 1436 height 713
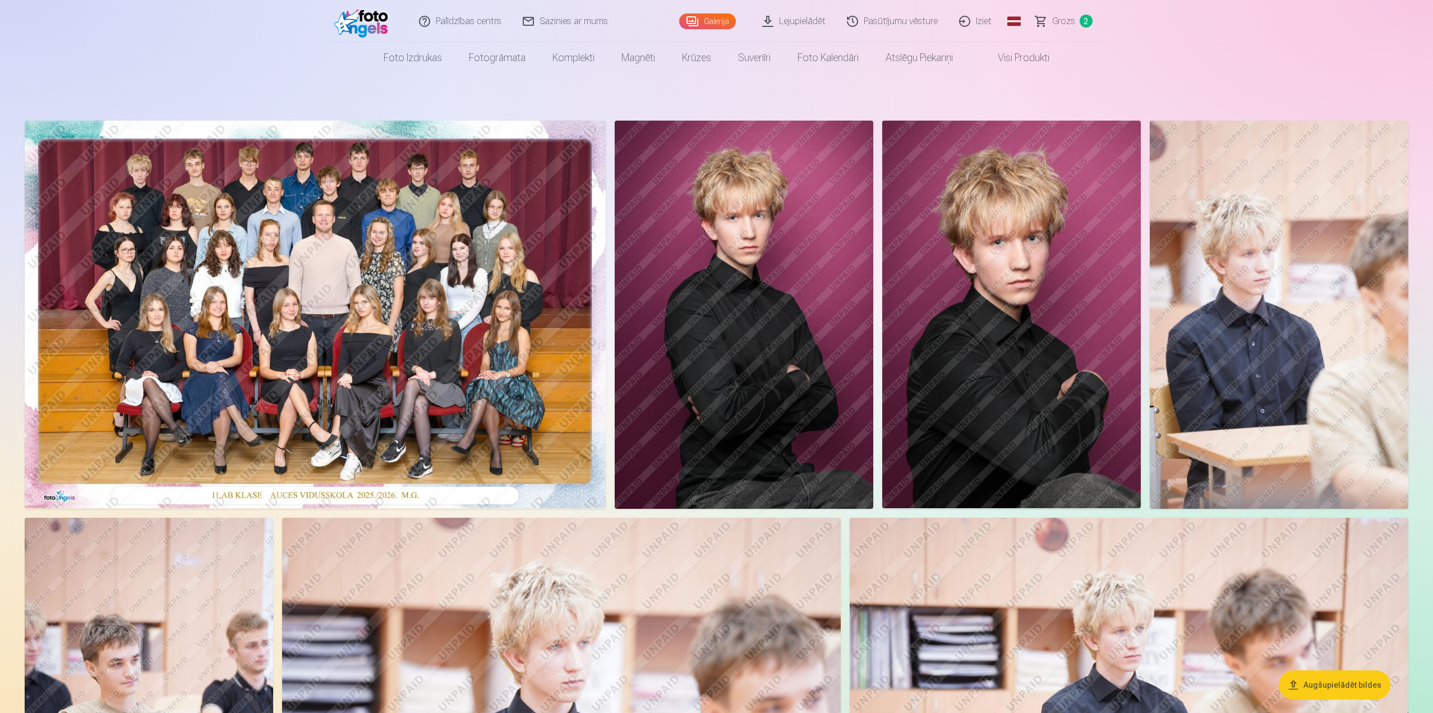
click at [502, 395] on img at bounding box center [315, 315] width 581 height 388
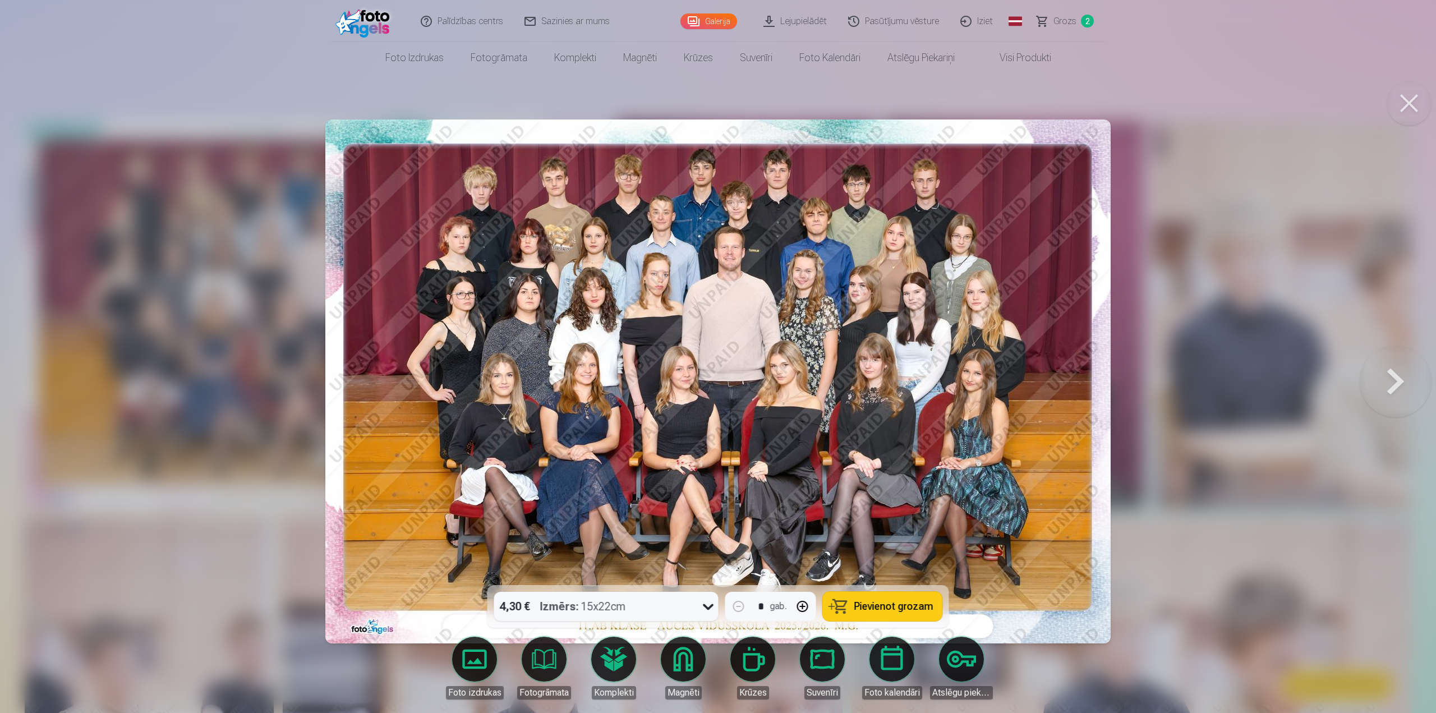
click at [1154, 319] on div at bounding box center [718, 356] width 1436 height 713
